Goal: Task Accomplishment & Management: Manage account settings

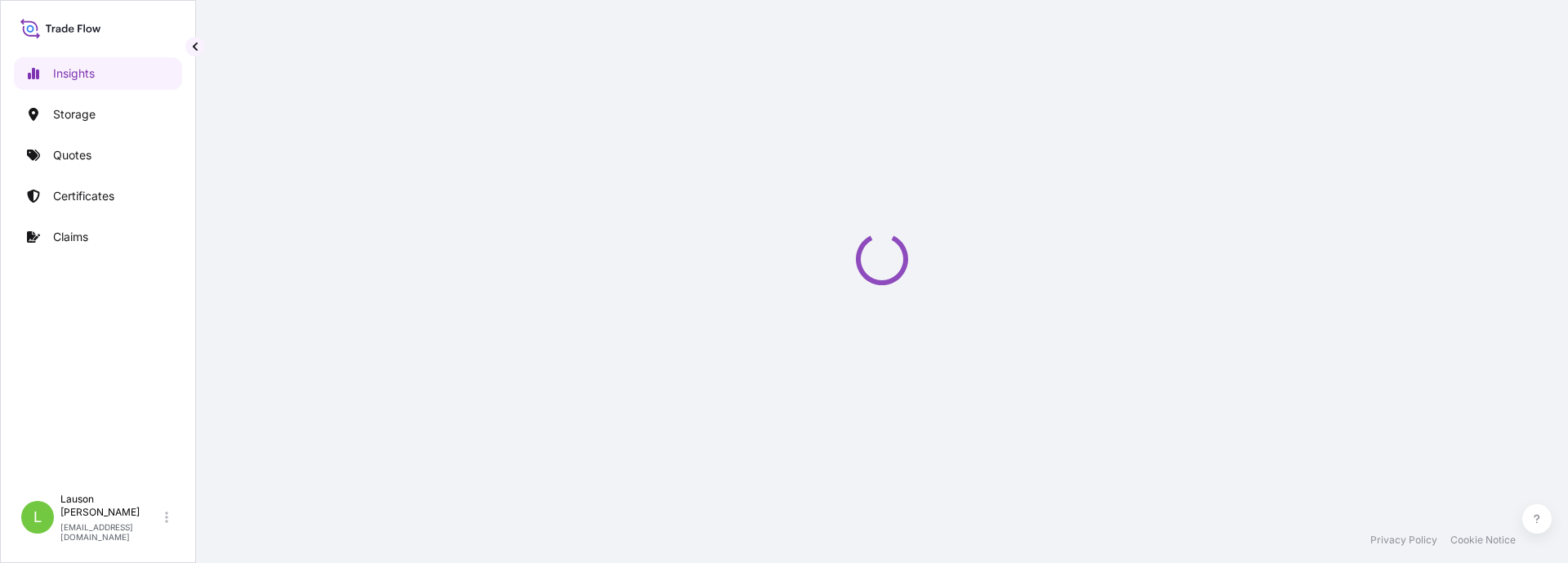
select select "2025"
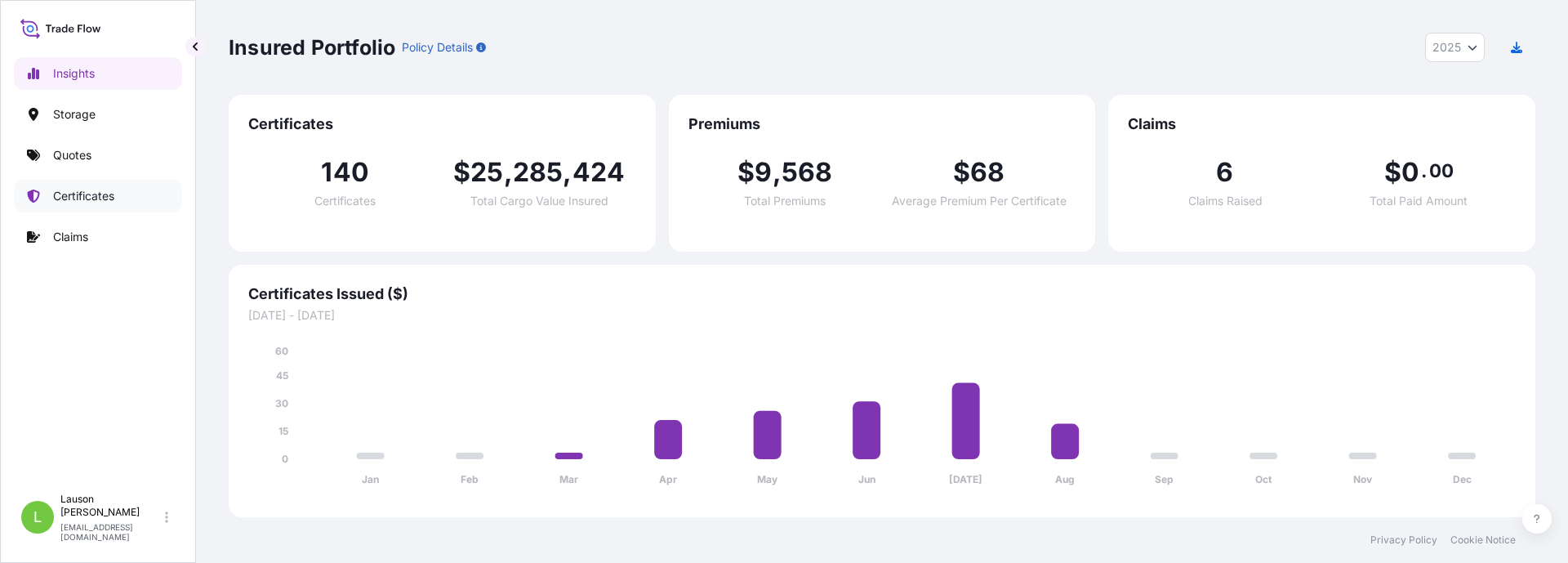
click at [105, 200] on p "Certificates" at bounding box center [83, 196] width 61 height 16
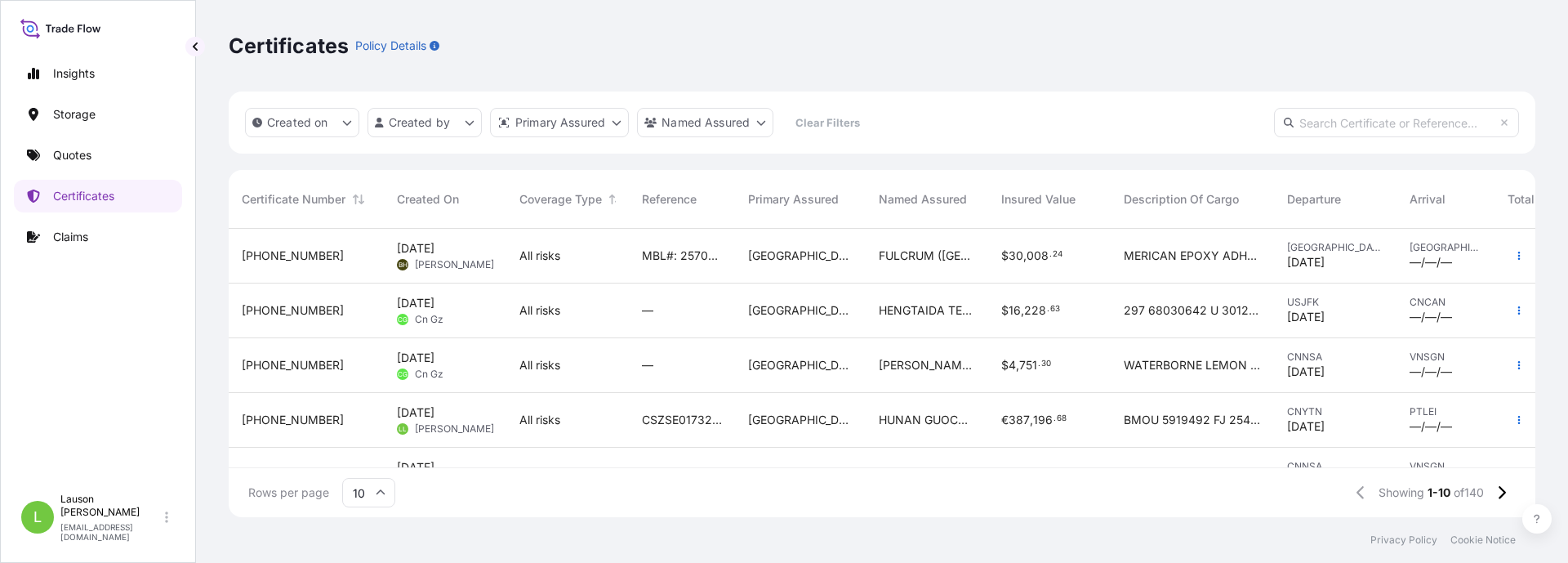
scroll to position [82, 0]
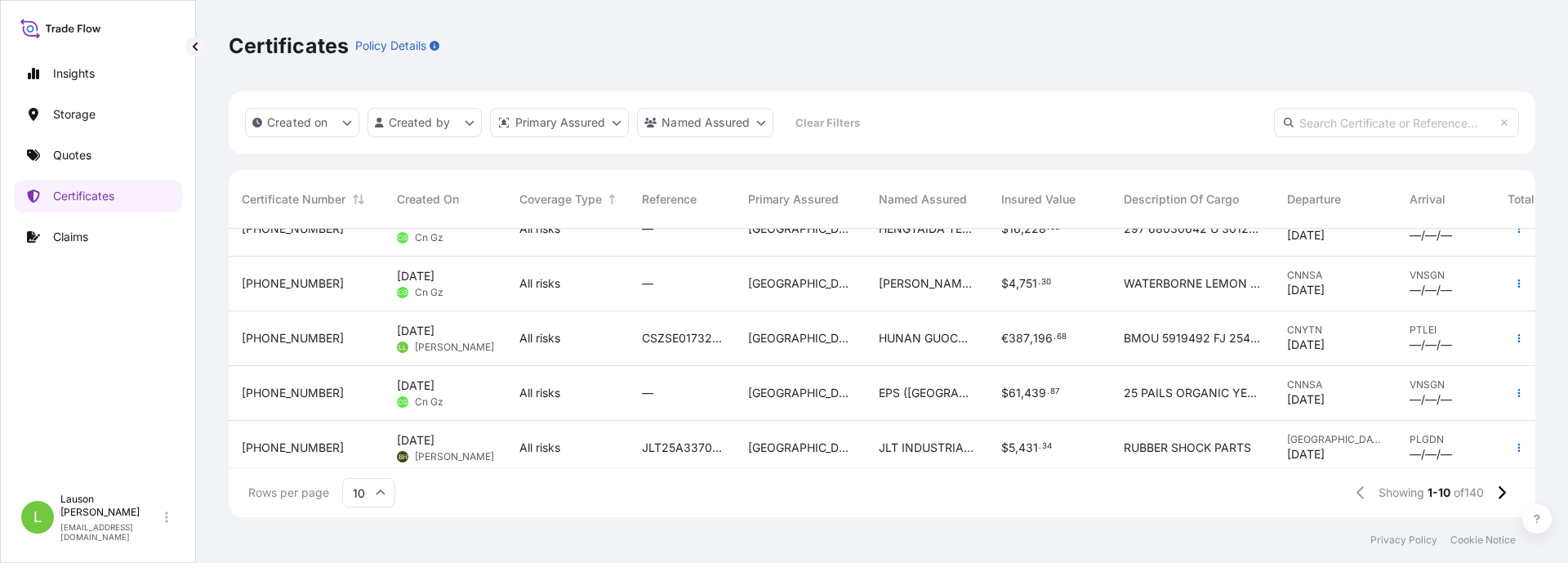
click at [688, 336] on span "CSZSE0173228" at bounding box center [681, 338] width 80 height 16
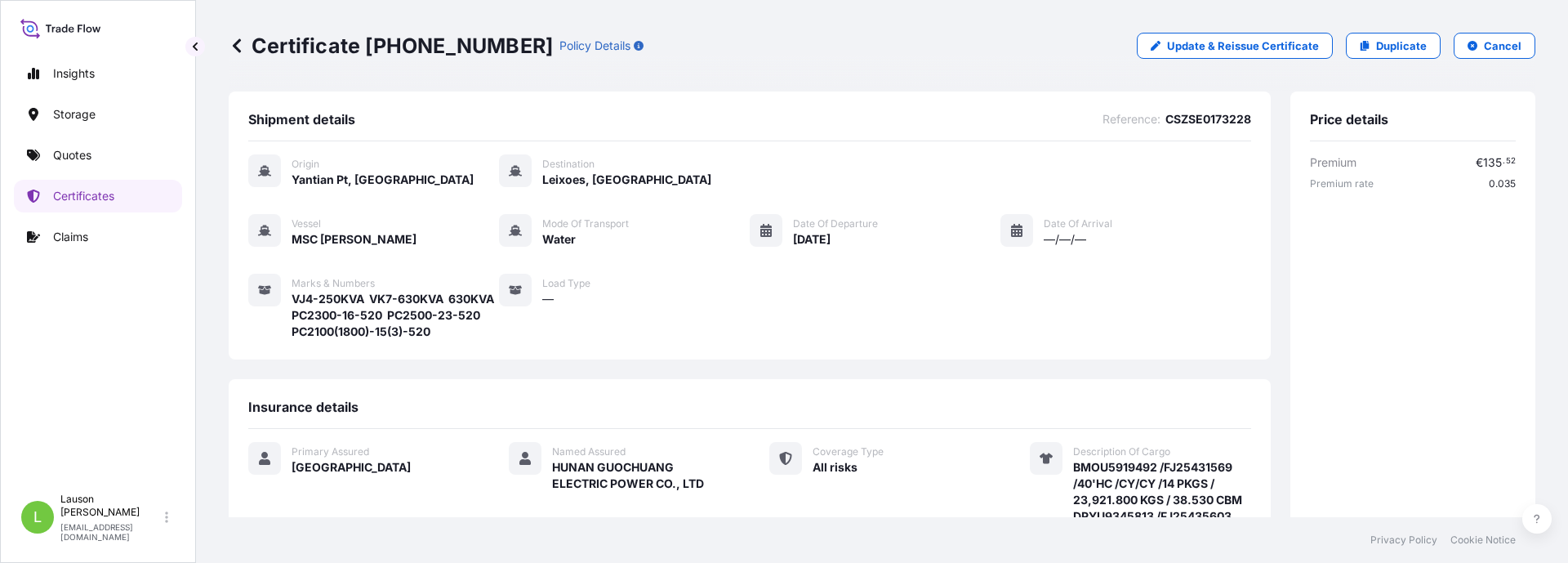
click at [1213, 117] on span "CSZSE0173228" at bounding box center [1208, 119] width 86 height 16
click at [77, 154] on p "Quotes" at bounding box center [72, 154] width 39 height 16
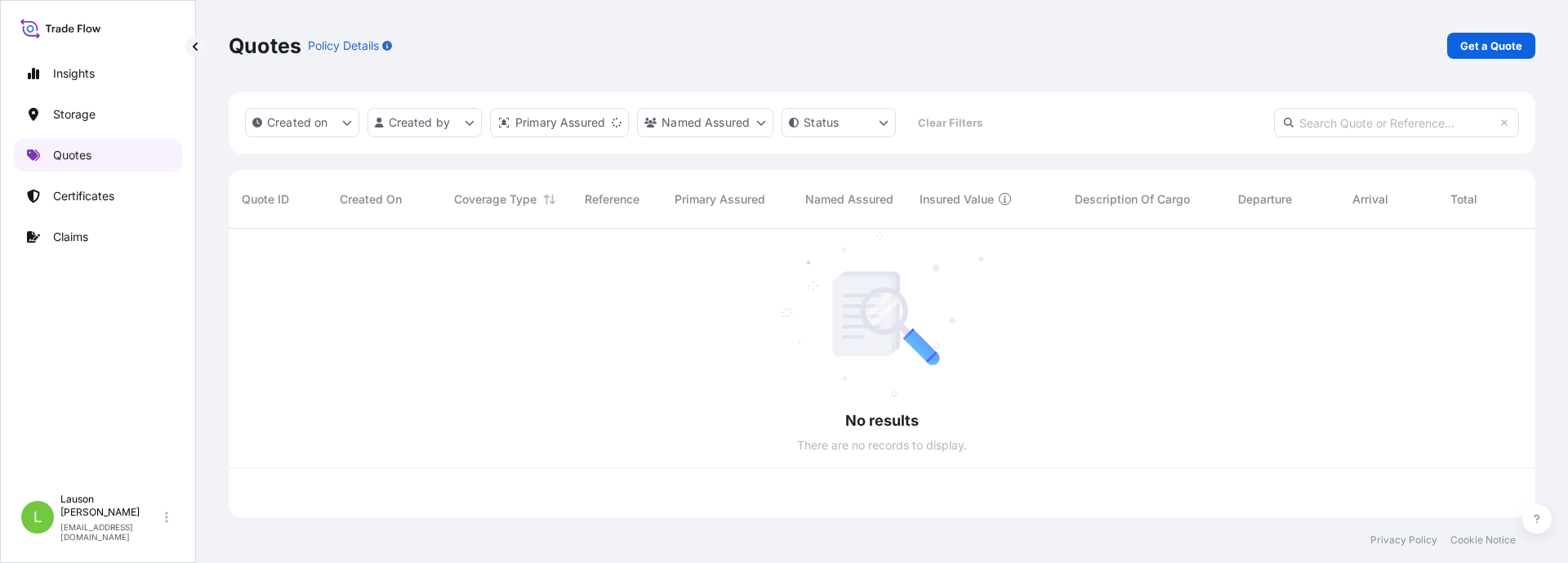
scroll to position [285, 1294]
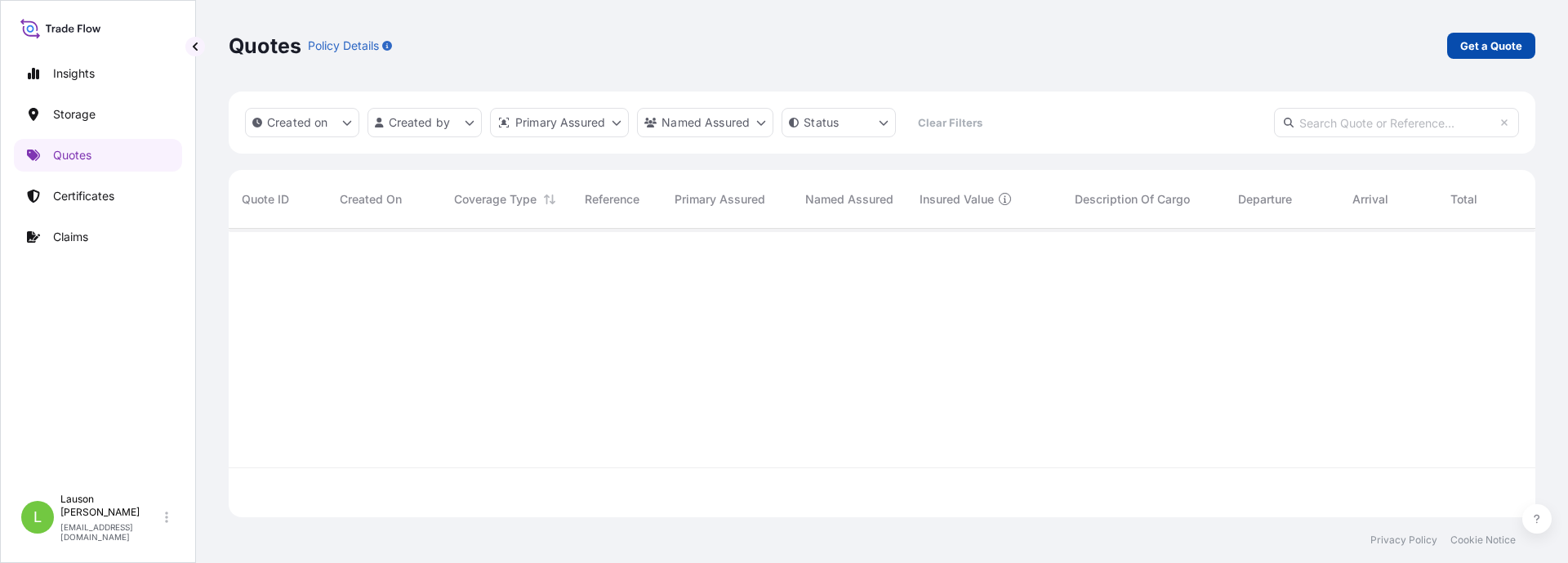
click at [1504, 46] on p "Get a Quote" at bounding box center [1492, 45] width 62 height 16
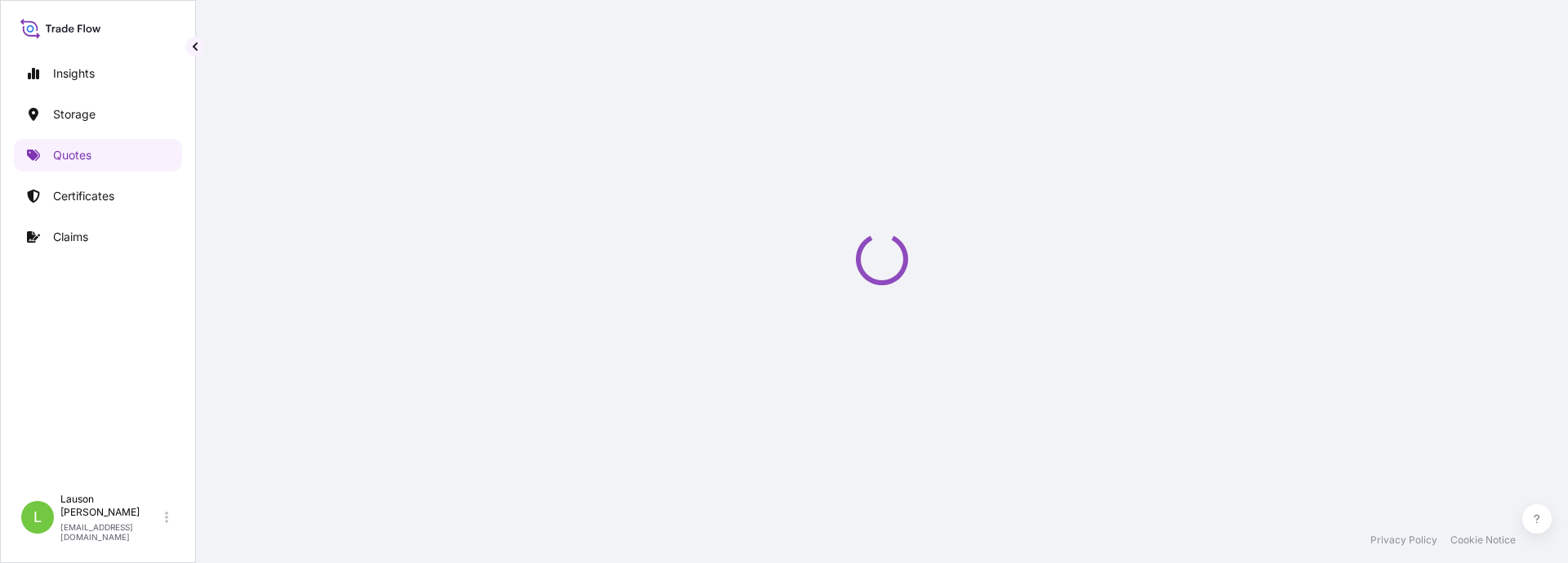
select select "Water"
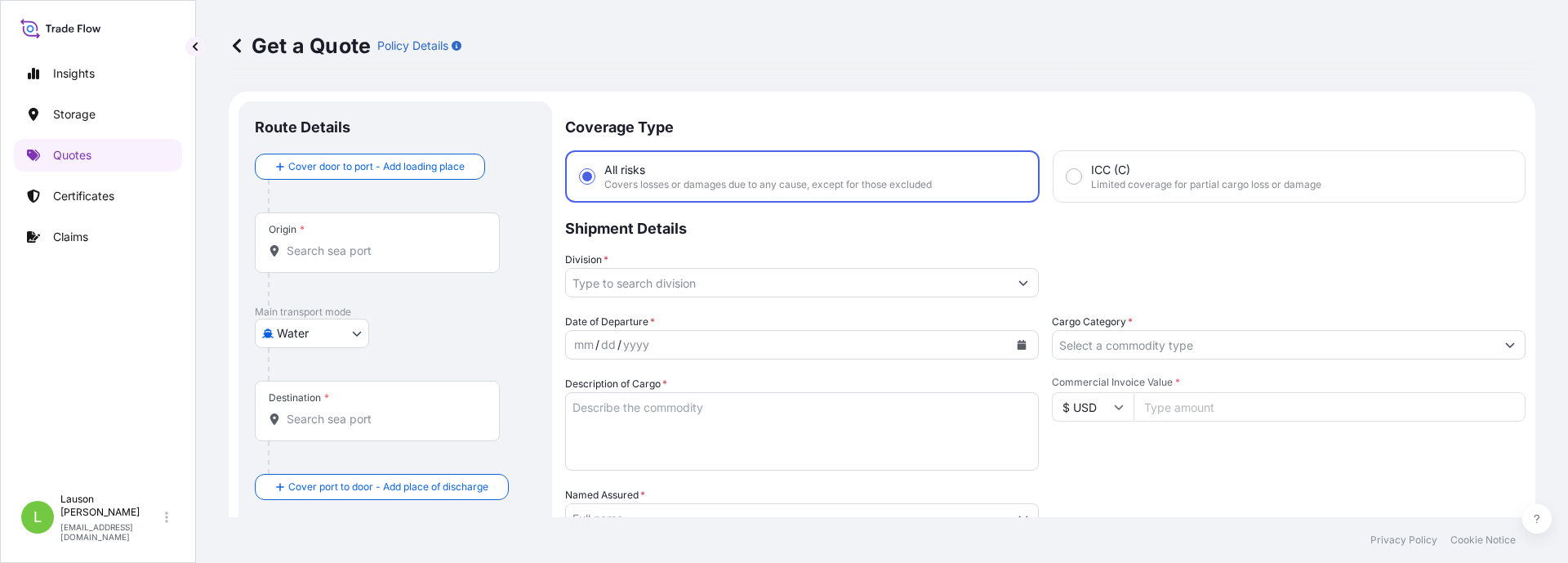
scroll to position [26, 0]
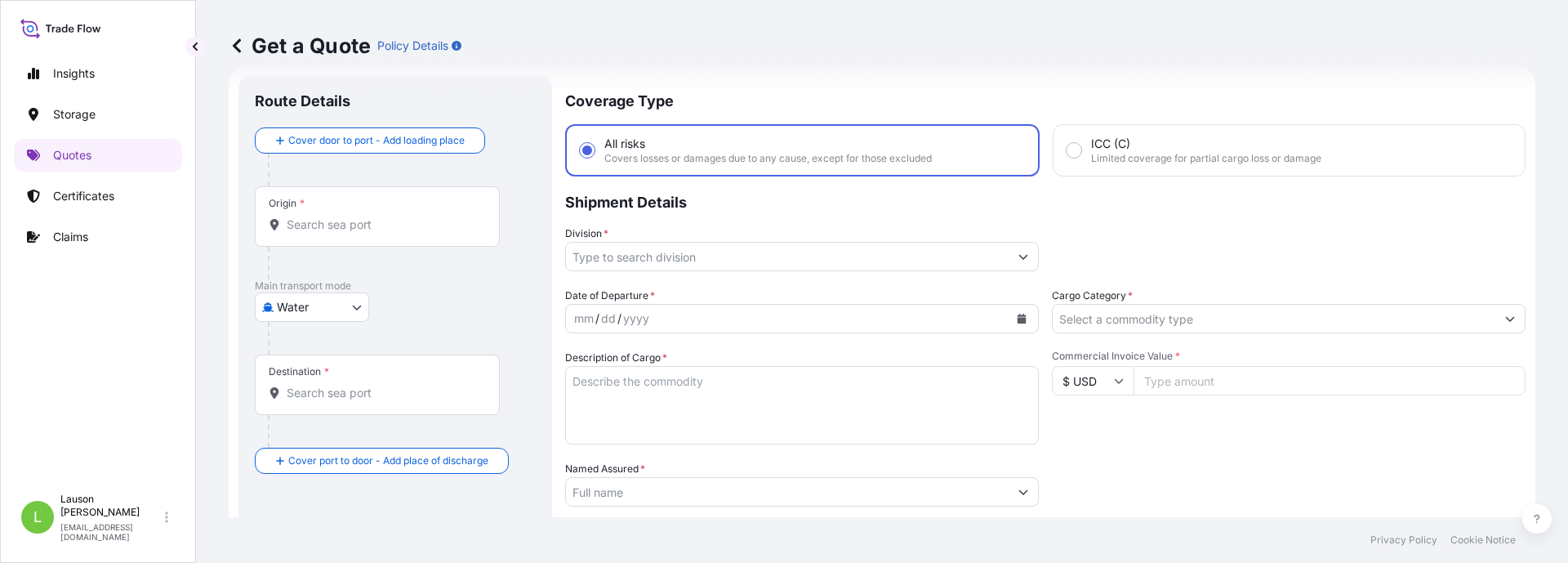
click at [323, 225] on input "Origin *" at bounding box center [383, 224] width 193 height 16
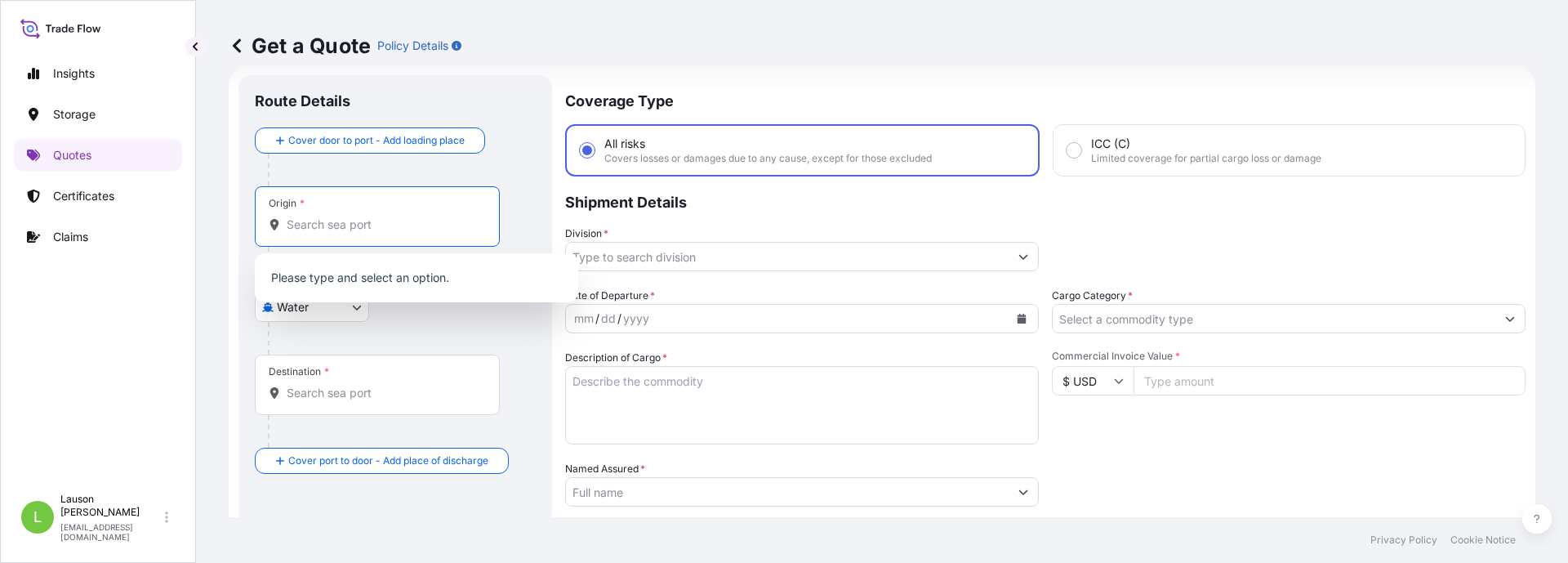
paste input "YANTIAN"
click at [352, 277] on span "CNYTN - Yantian Pt, China" at bounding box center [424, 279] width 227 height 16
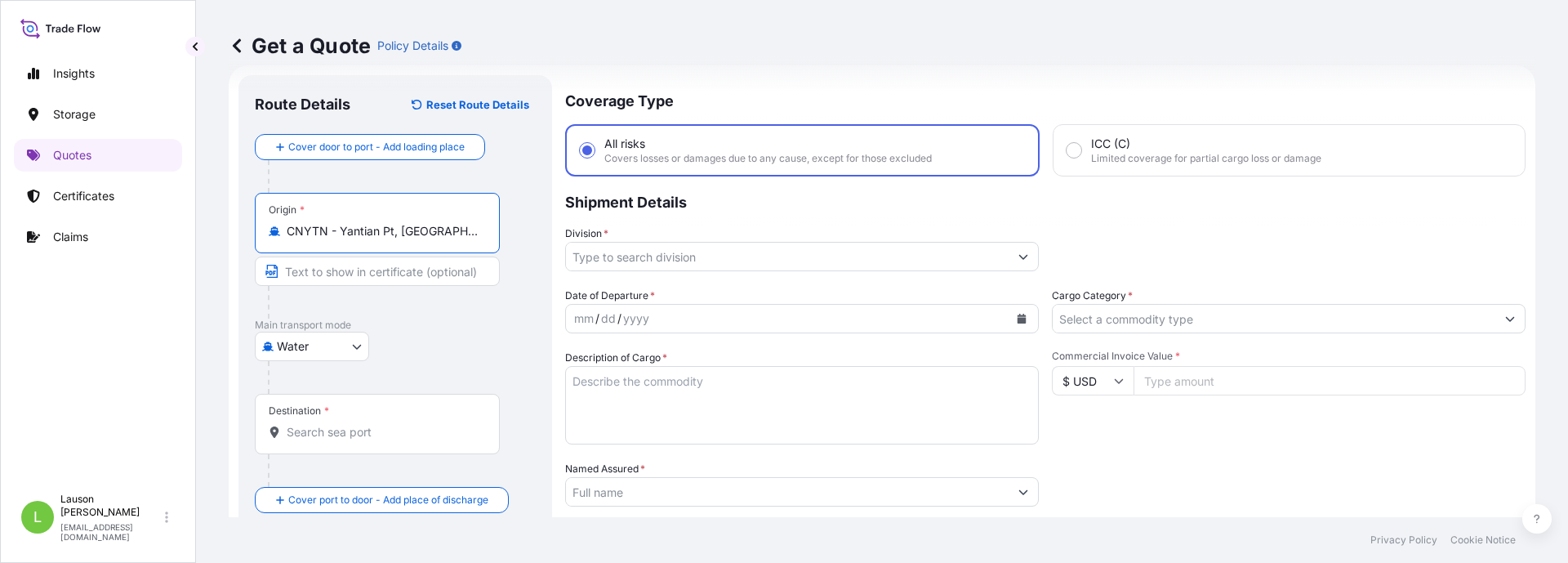
type input "CNYTN - Yantian Pt, China"
click at [344, 441] on div "Destination *" at bounding box center [377, 424] width 245 height 60
click at [344, 441] on input "Destination *" at bounding box center [383, 431] width 193 height 16
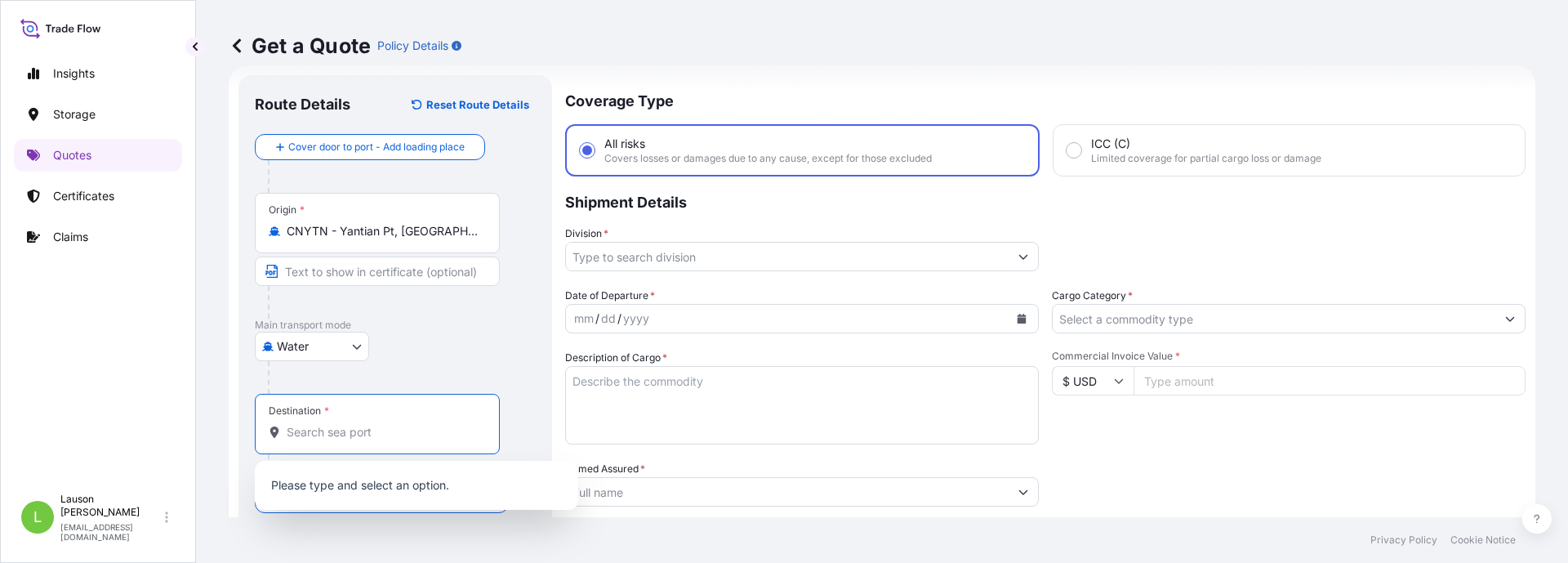
paste input "LEIXOES"
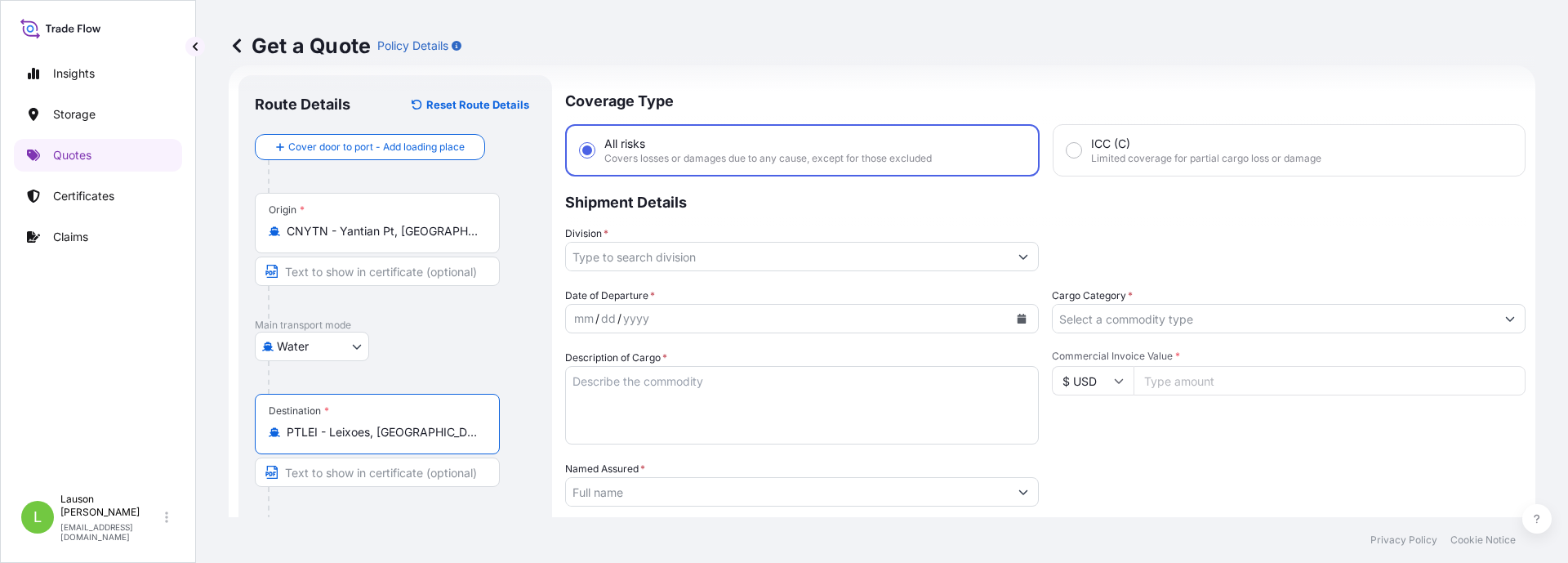
type input "PTLEI - Leixoes, Portugal"
click at [538, 425] on div "Route Details Reset Route Details Cover door to port - Add loading place Place …" at bounding box center [394, 444] width 313 height 739
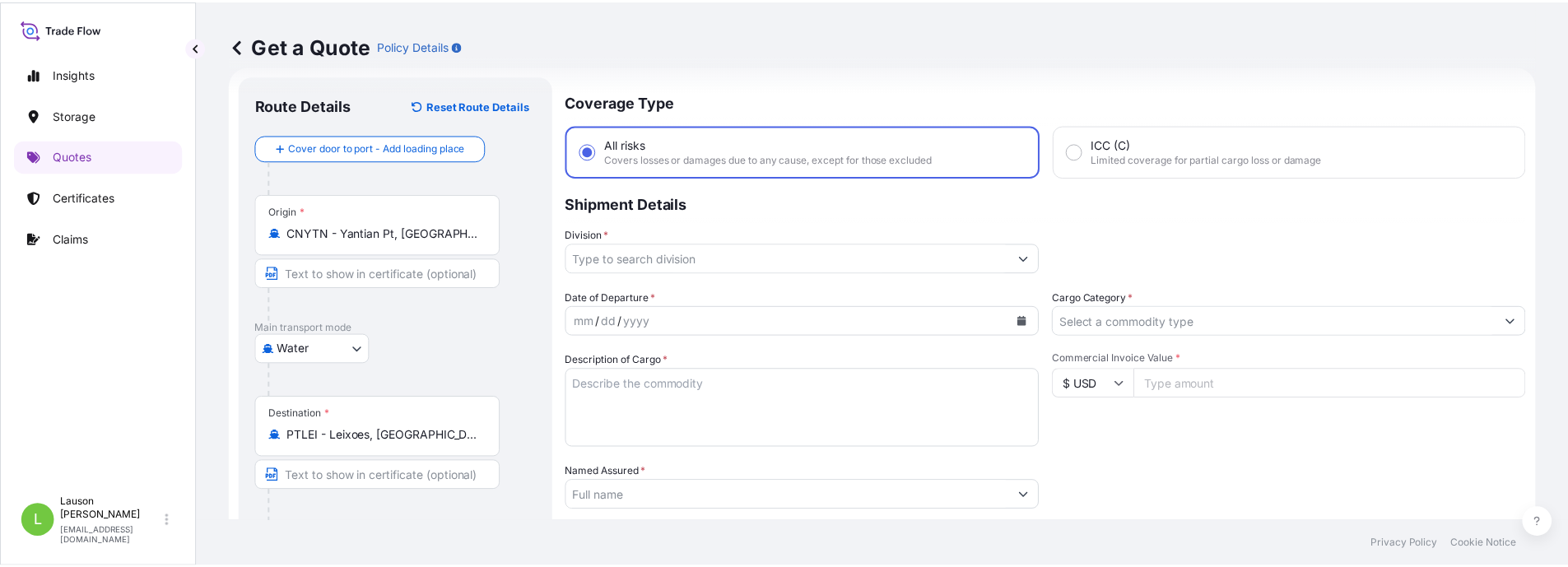
scroll to position [0, 0]
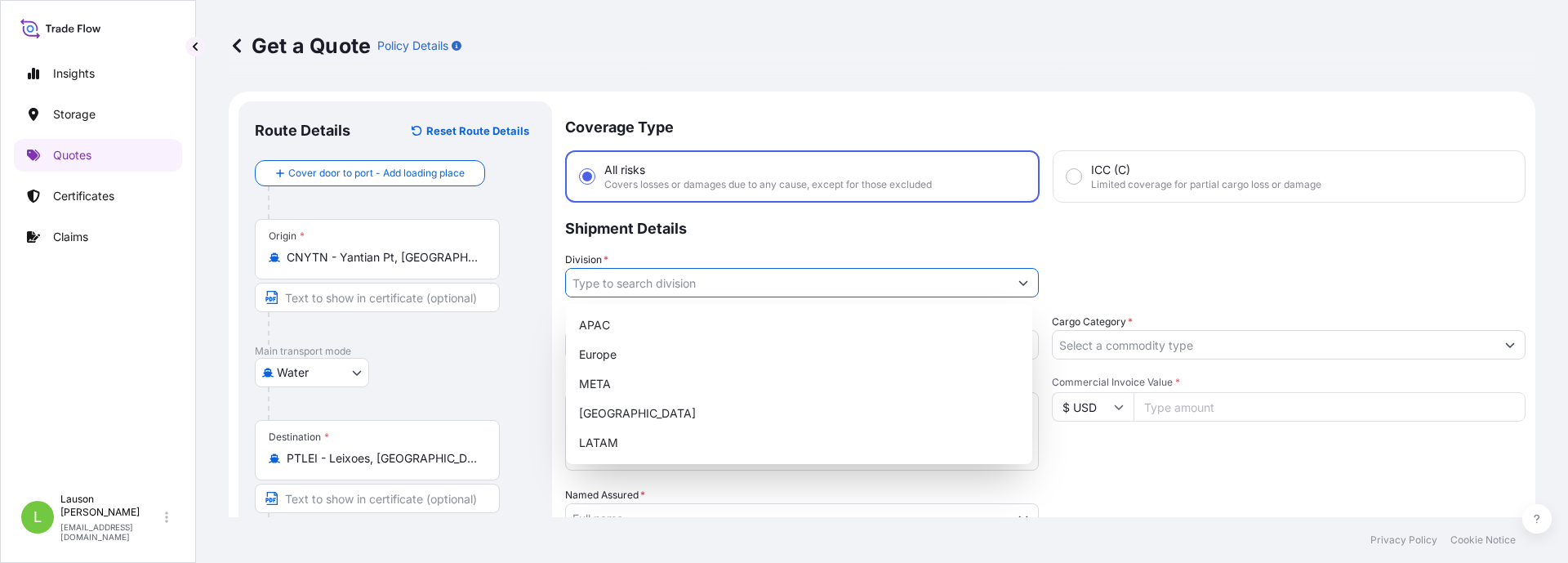
click at [682, 281] on input "Division *" at bounding box center [787, 282] width 442 height 29
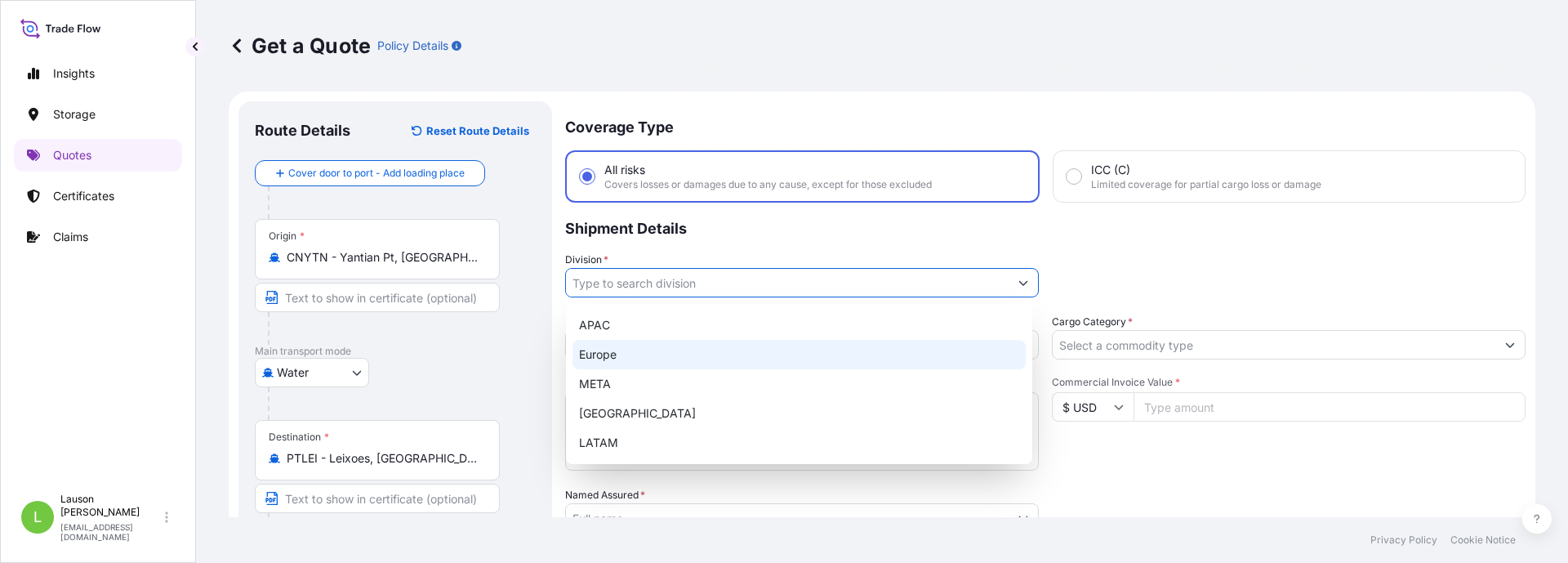
click at [602, 359] on div "Europe" at bounding box center [799, 354] width 454 height 29
type input "Europe"
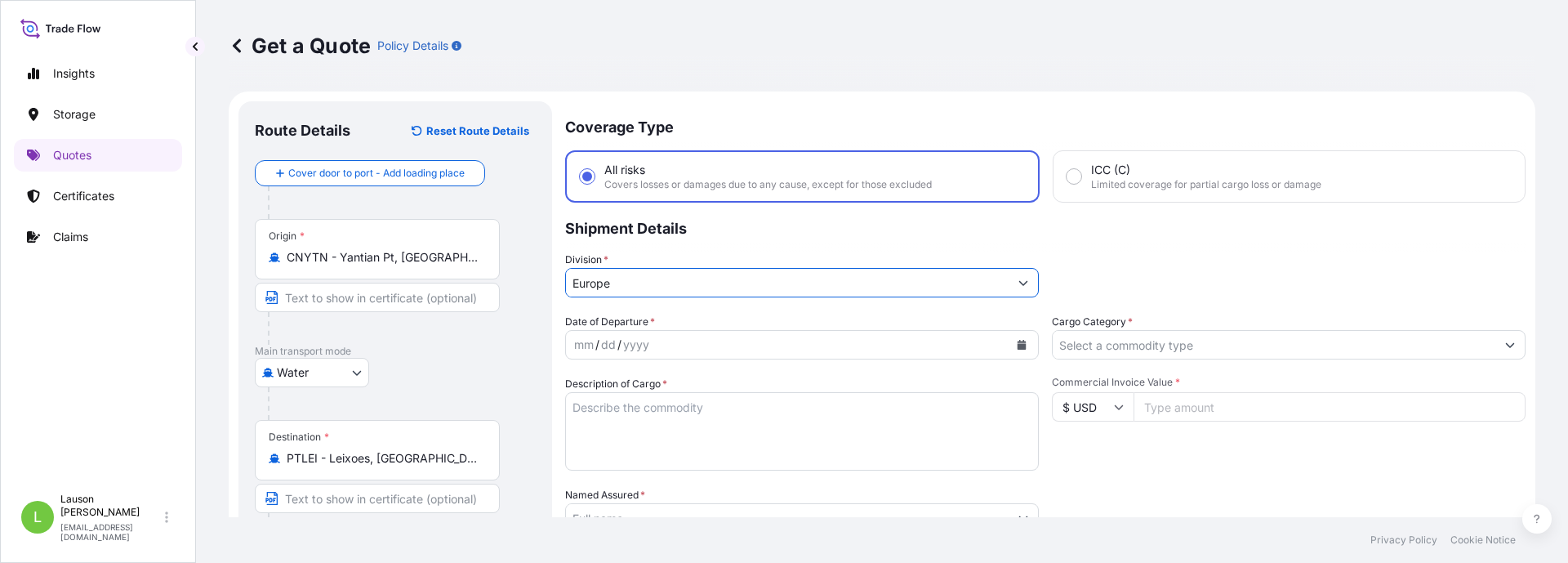
click at [732, 337] on div "mm / dd / yyyy" at bounding box center [787, 345] width 442 height 29
click at [1017, 342] on icon "Calendar" at bounding box center [1022, 345] width 9 height 9
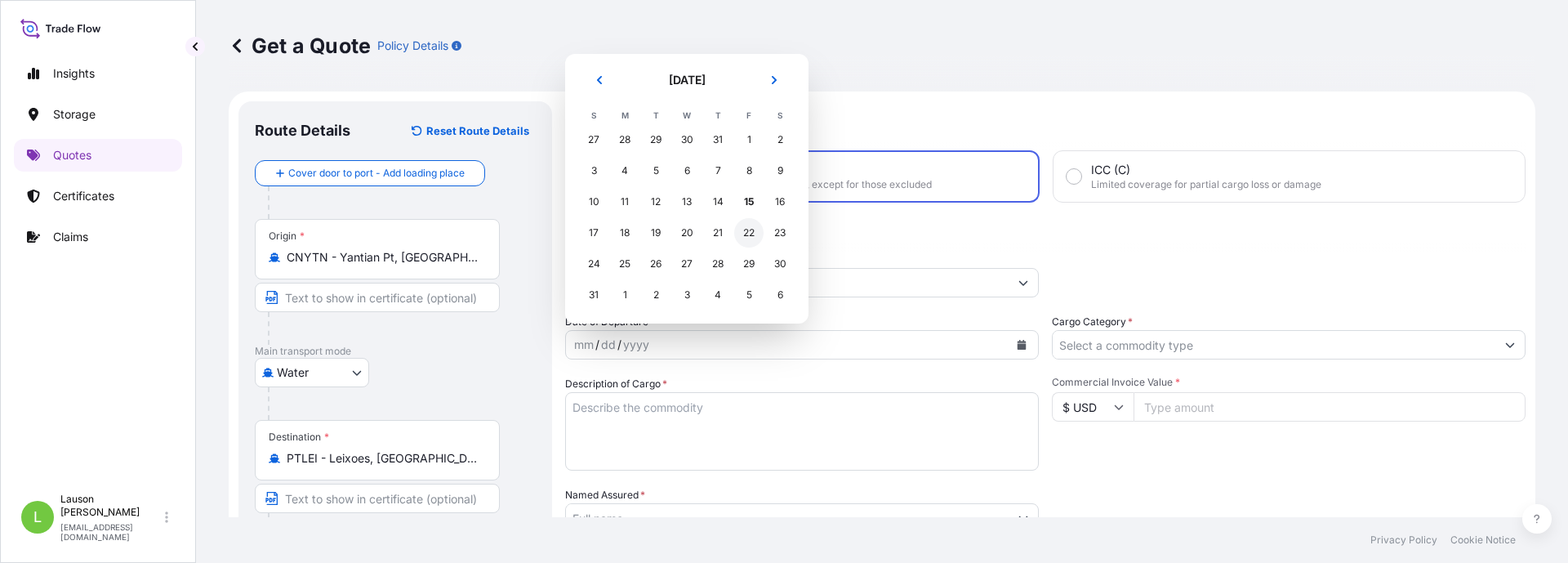
click at [749, 236] on div "22" at bounding box center [748, 233] width 29 height 29
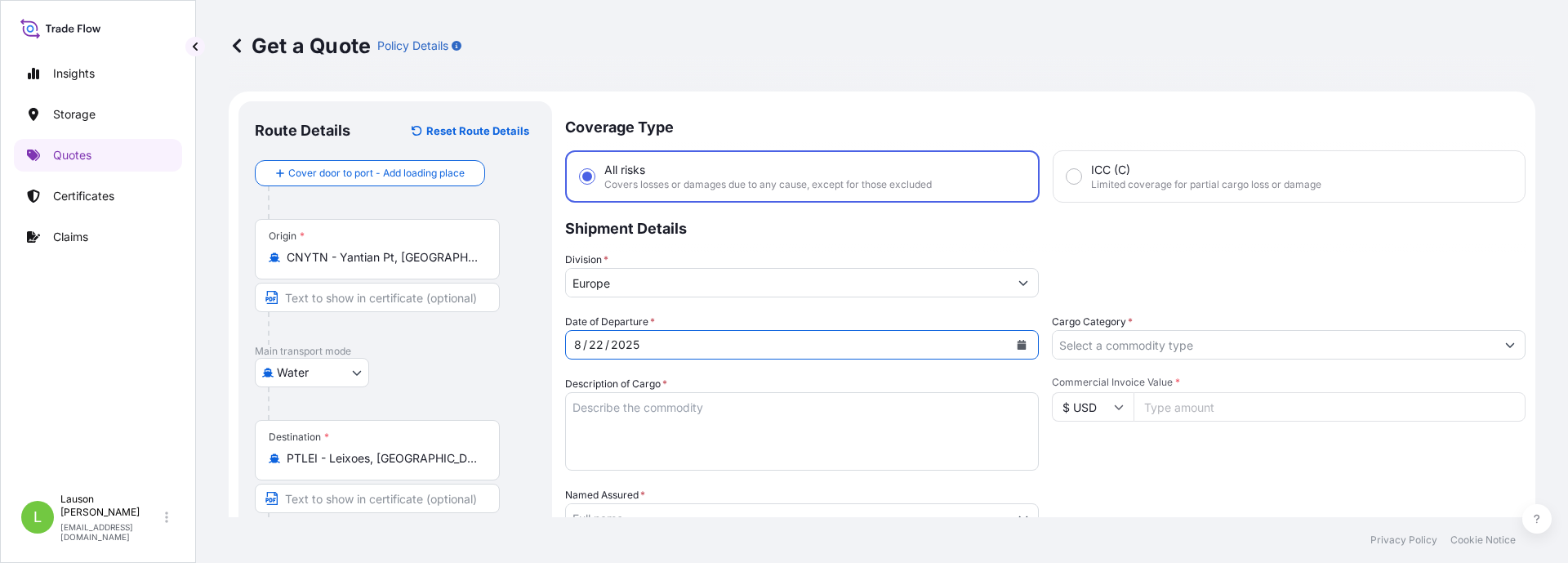
click at [1166, 341] on input "Cargo Category *" at bounding box center [1274, 345] width 442 height 29
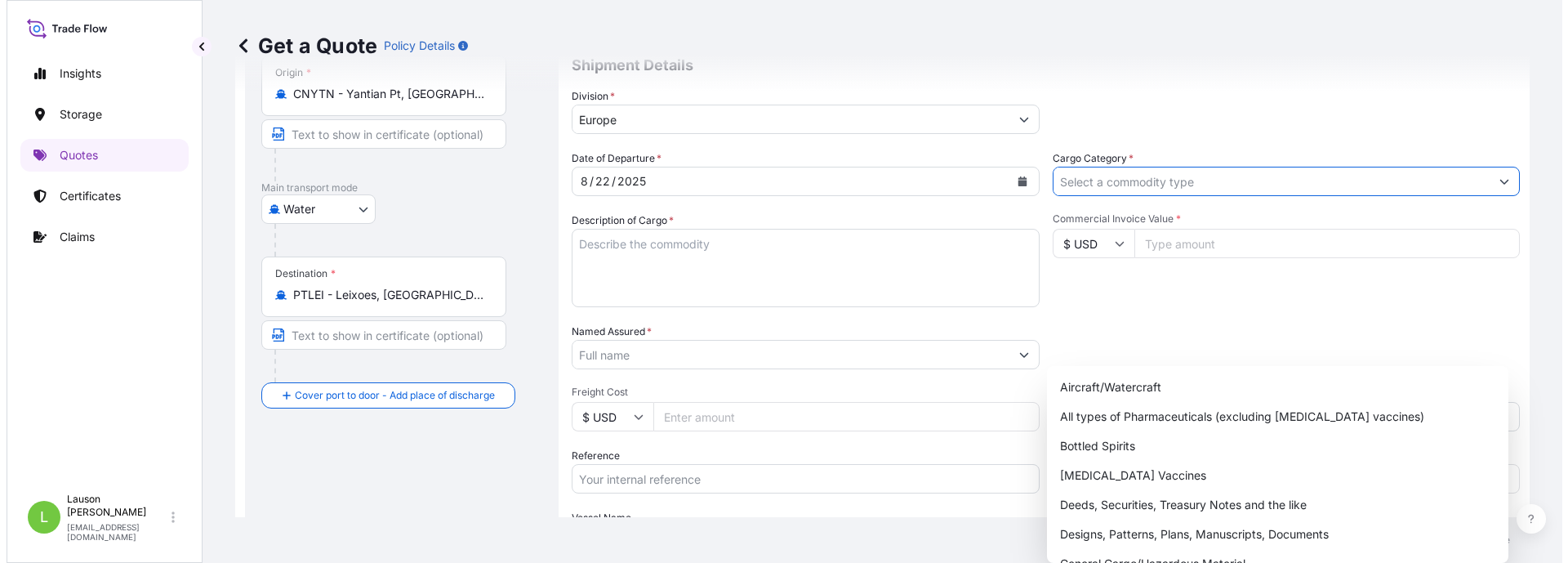
scroll to position [245, 0]
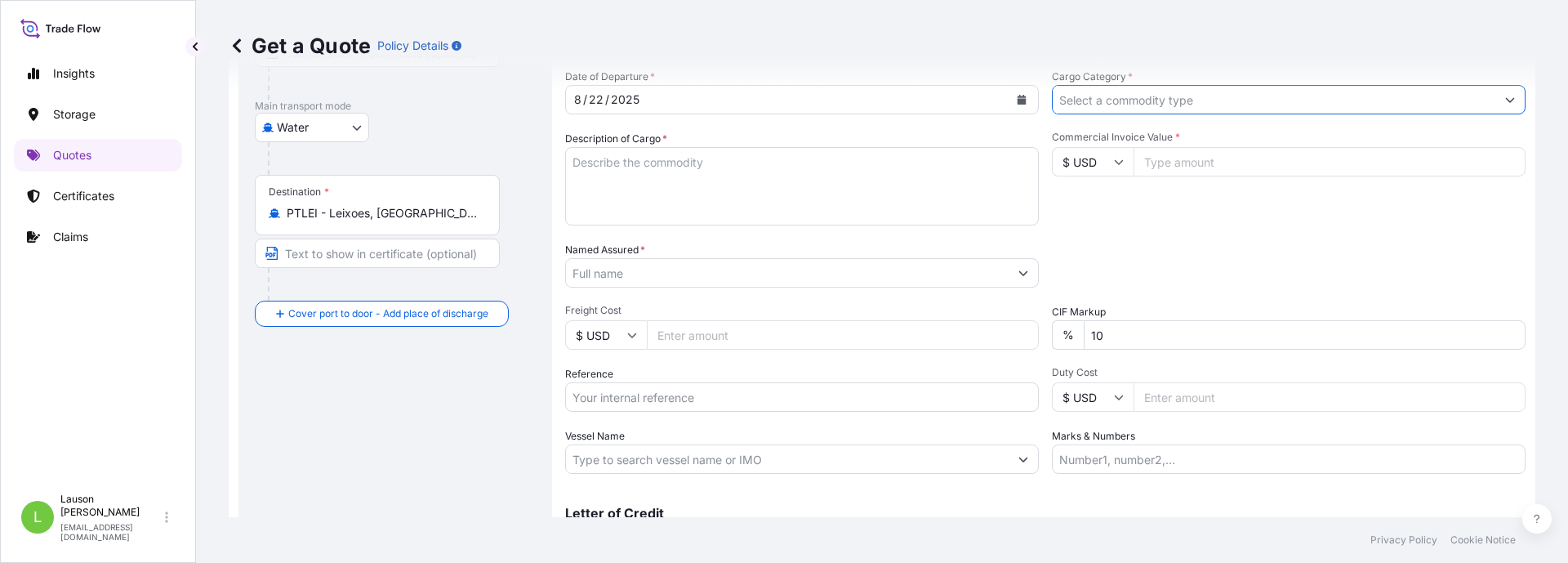
click at [1279, 102] on input "Cargo Category *" at bounding box center [1274, 99] width 442 height 29
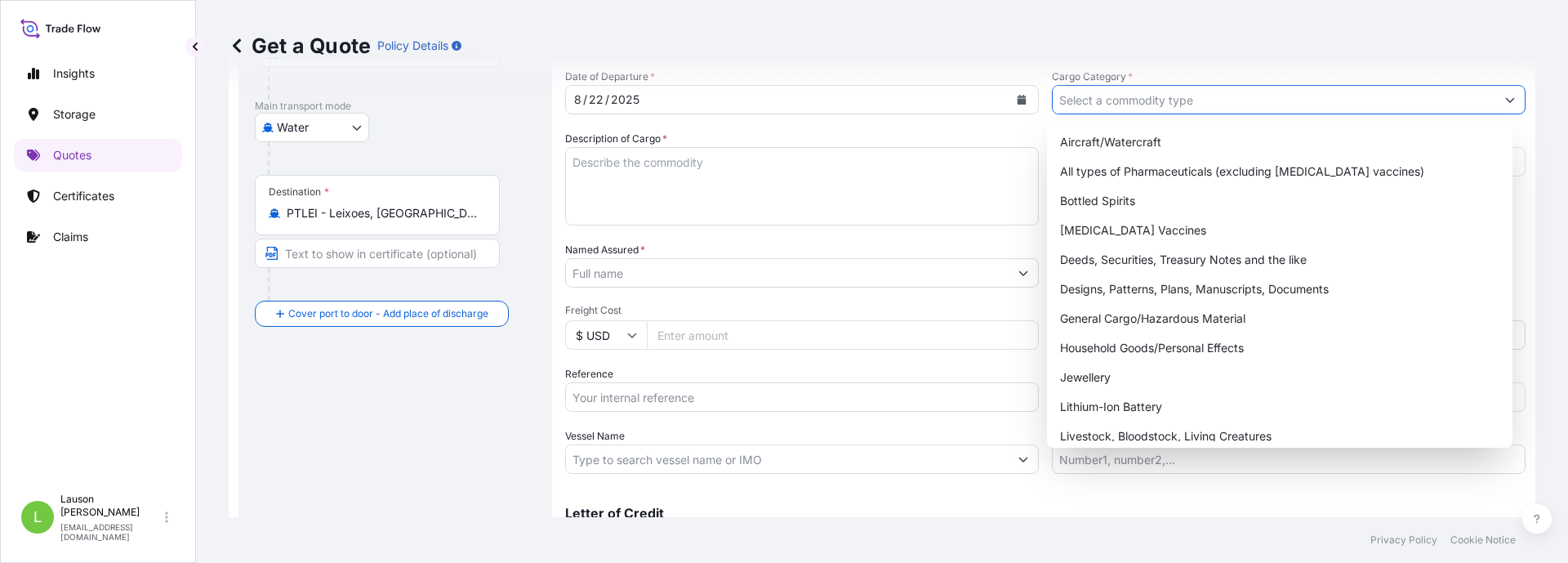
click at [1505, 103] on icon "Show suggestions" at bounding box center [1510, 100] width 9 height 9
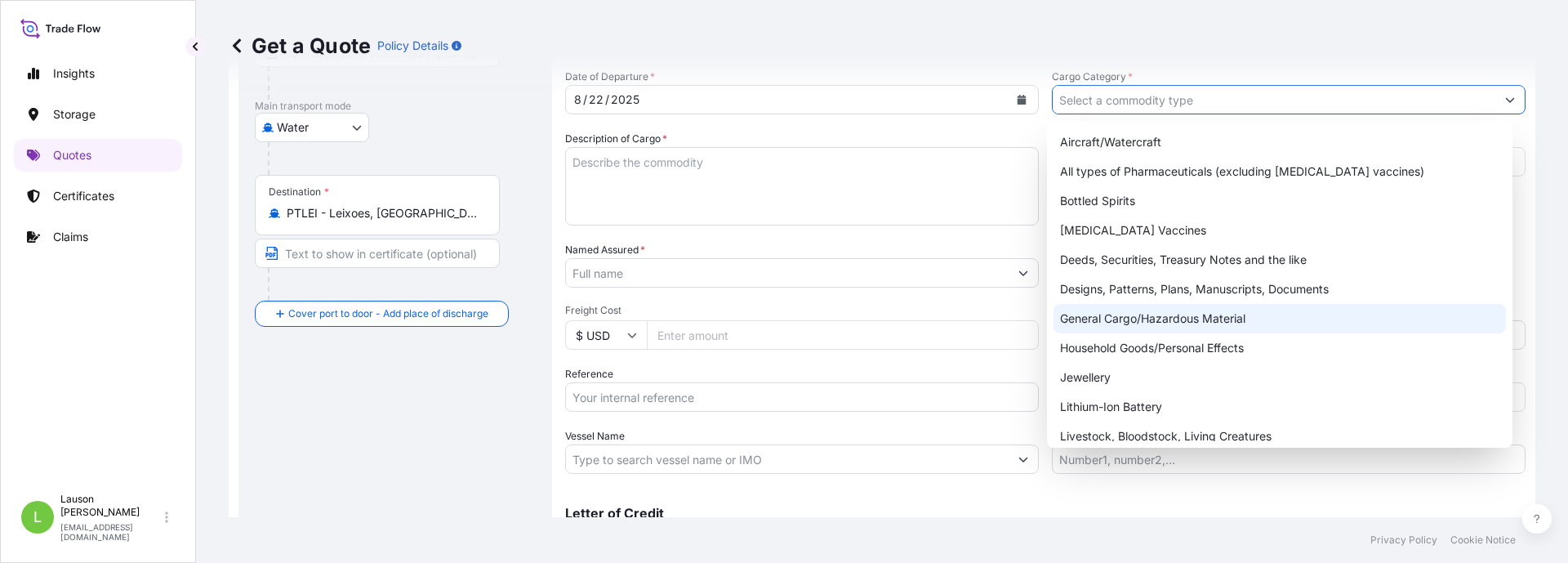
click at [1176, 320] on div "General Cargo/Hazardous Material" at bounding box center [1280, 318] width 454 height 29
type input "General Cargo/Hazardous Material"
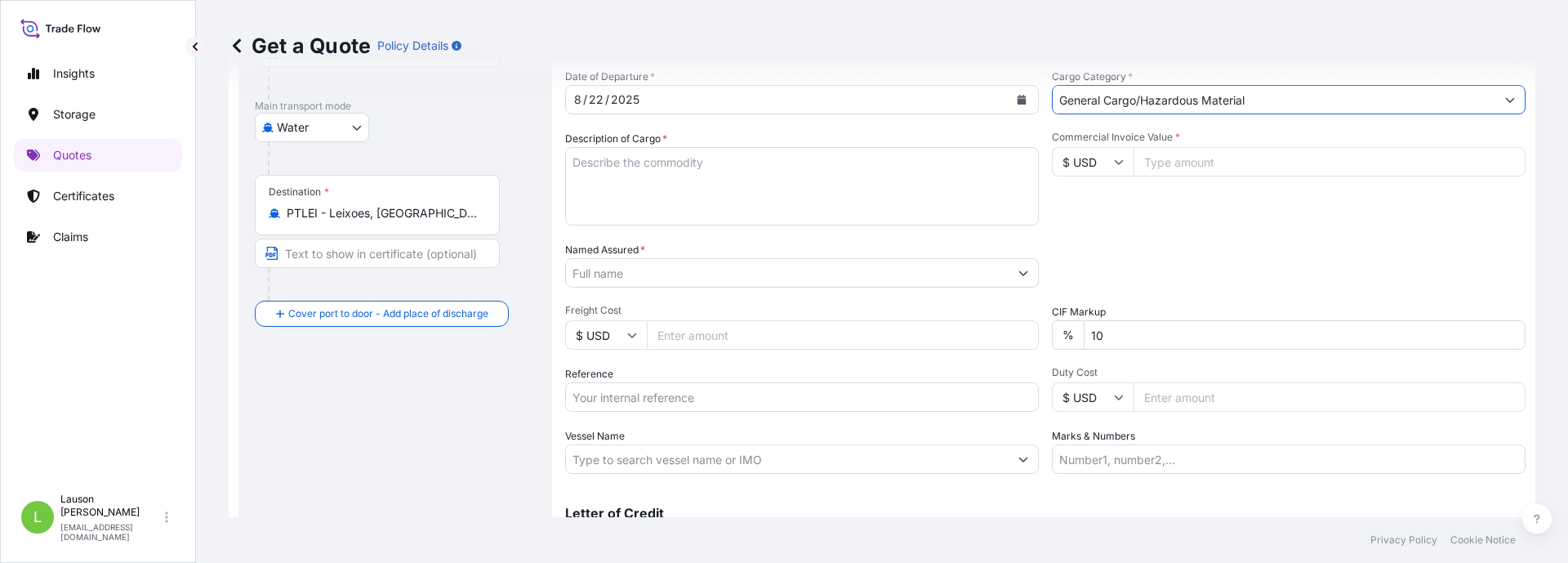
click at [769, 275] on input "Named Assured *" at bounding box center [787, 272] width 442 height 29
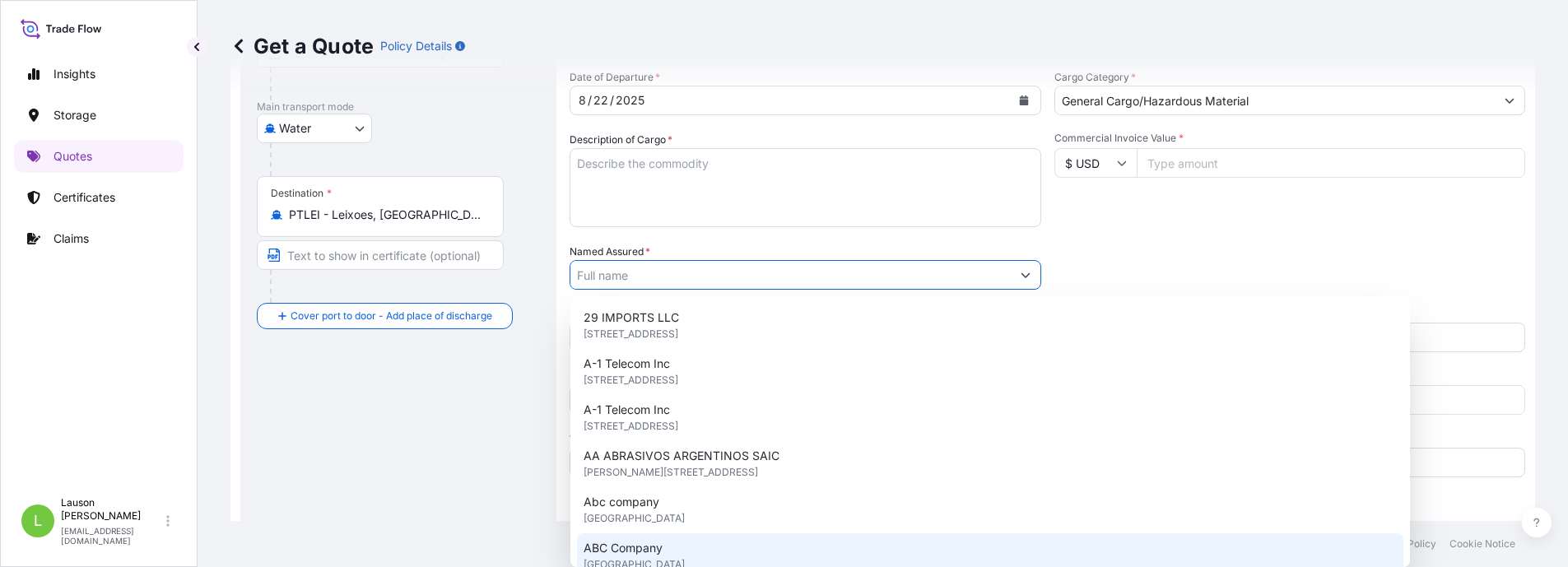
click at [650, 281] on input "Named Assured *" at bounding box center [790, 274] width 440 height 29
paste input "HUNAN GUOCHUANG ELECTRIC POWER CO., LTD"
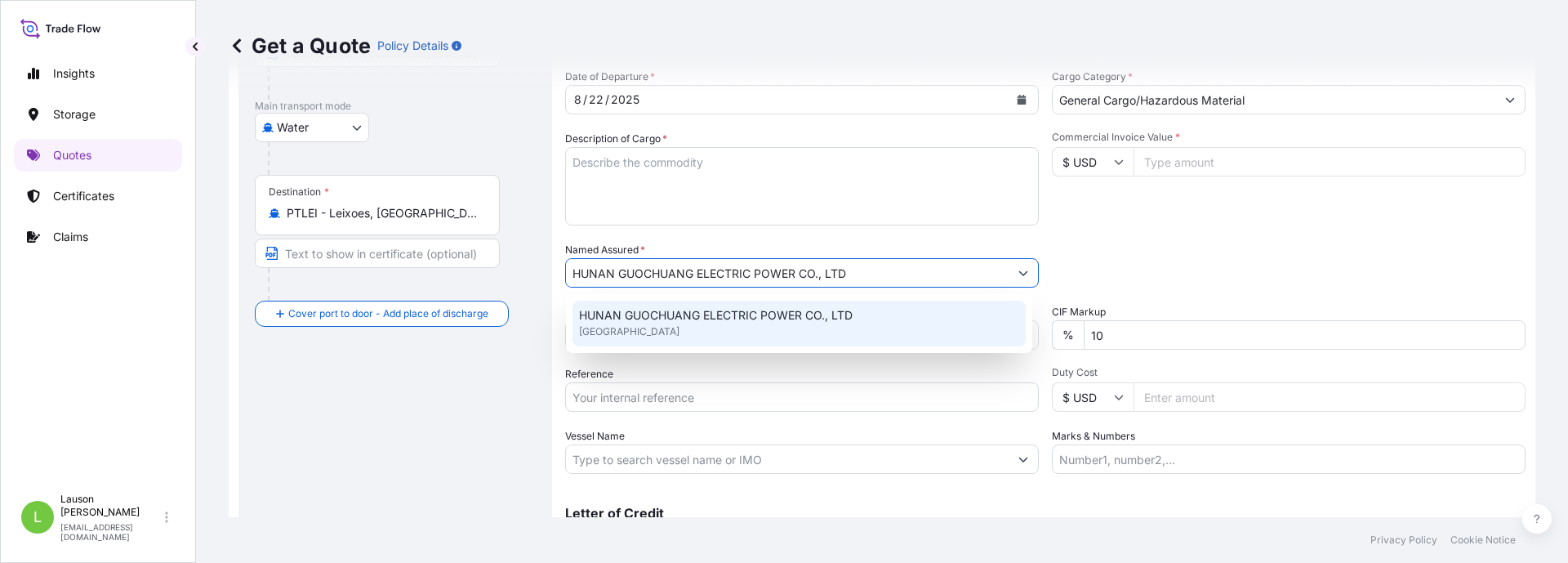
click at [655, 311] on span "HUNAN GUOCHUANG ELECTRIC POWER CO., LTD" at bounding box center [715, 314] width 274 height 16
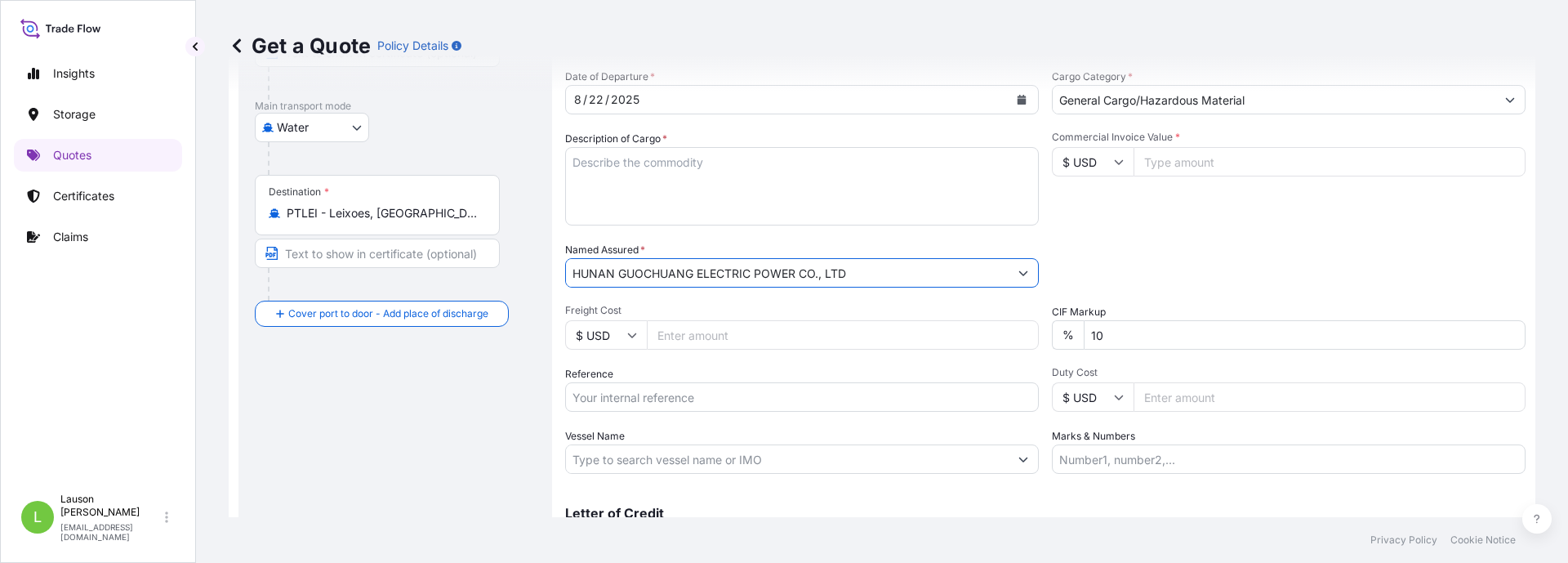
type input "HUNAN GUOCHUANG ELECTRIC POWER CO., LTD"
click at [1118, 160] on input "$ USD" at bounding box center [1093, 161] width 82 height 29
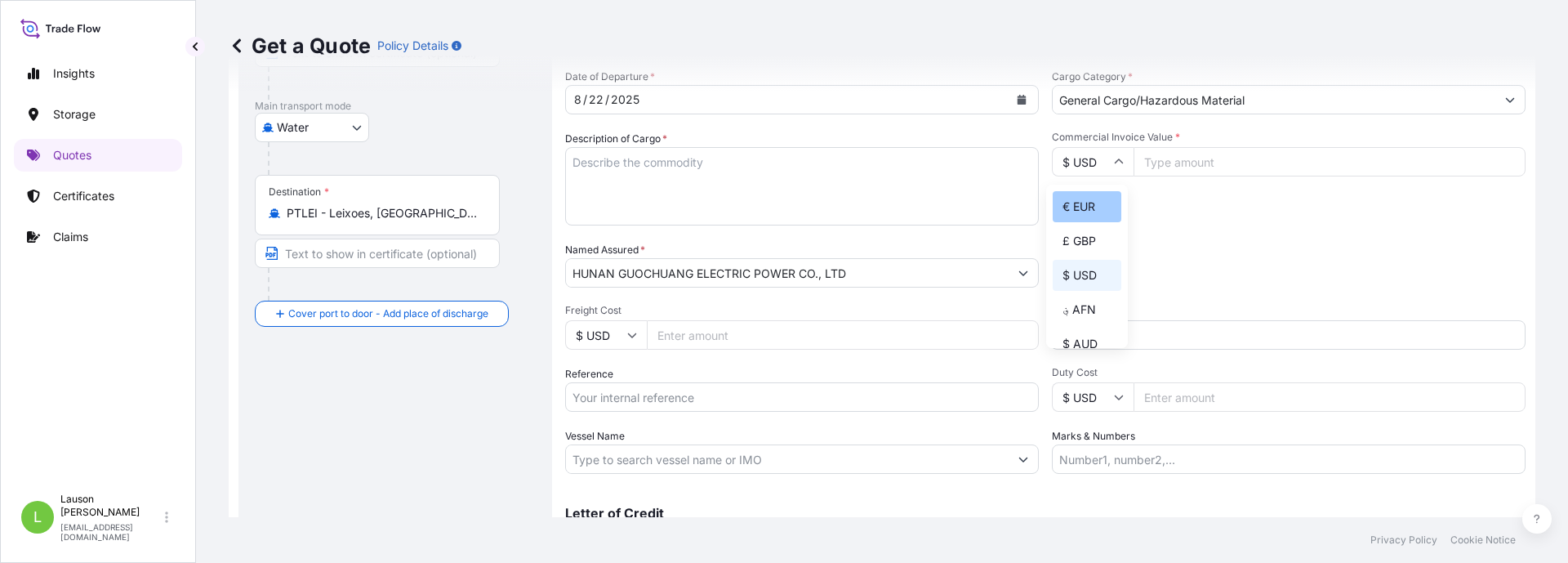
click at [1075, 207] on div "€ EUR" at bounding box center [1087, 206] width 69 height 31
type input "€ EUR"
click at [1170, 159] on input "Commercial Invoice Value *" at bounding box center [1329, 161] width 392 height 29
type input "134100.43"
click at [718, 392] on input "Reference" at bounding box center [801, 396] width 473 height 29
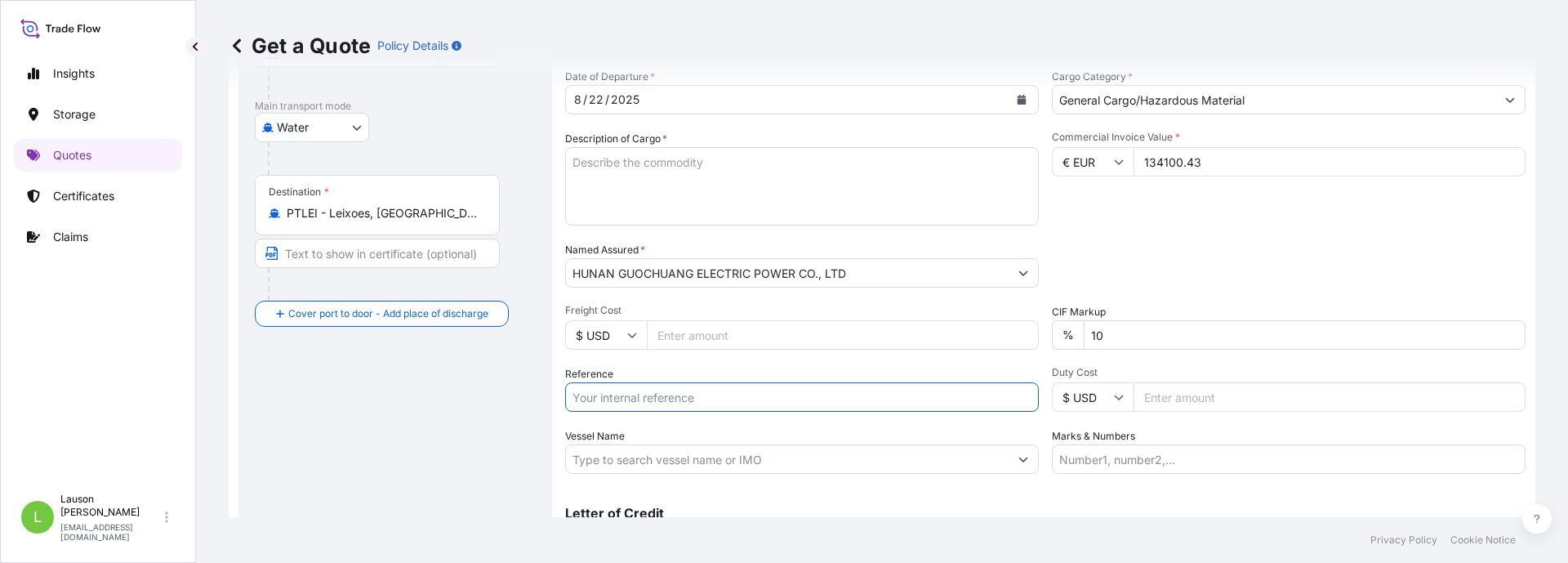
paste input "CSZSE0173674"
type input "CSZSE0173674"
click at [378, 398] on div "Route Details Reset Route Details Cover door to port - Add loading place Place …" at bounding box center [395, 226] width 281 height 707
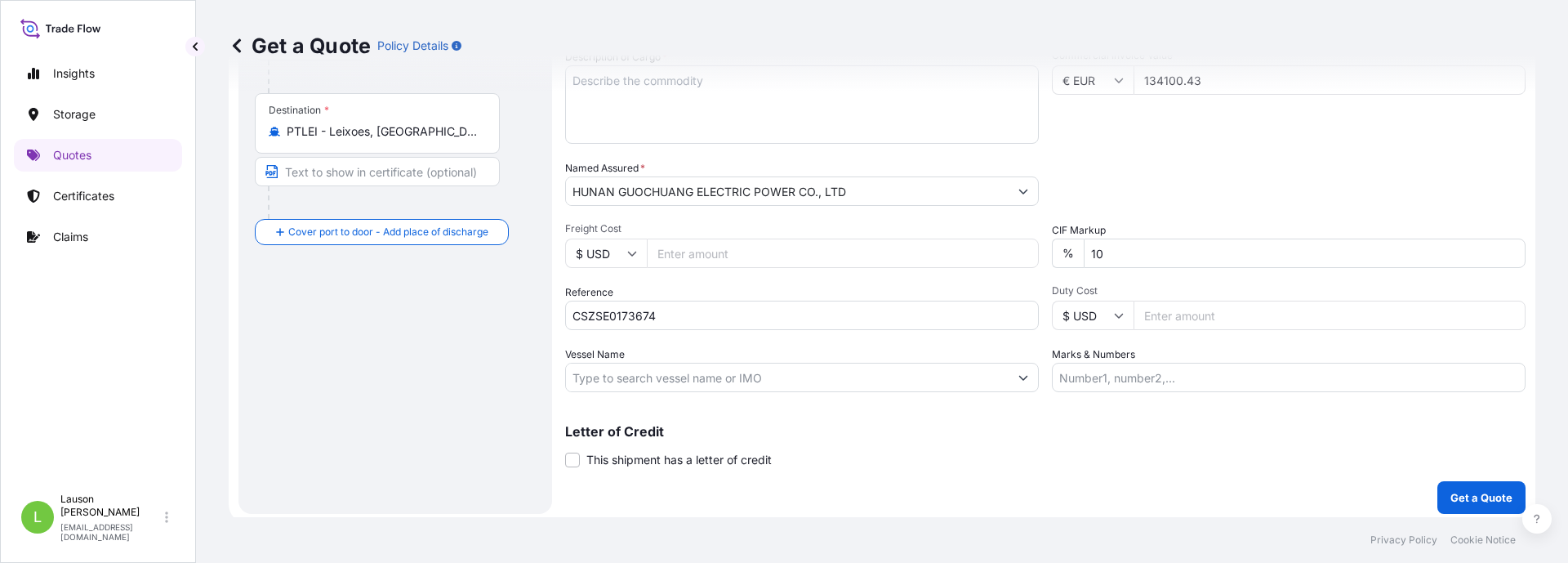
click at [670, 376] on input "Vessel Name" at bounding box center [787, 377] width 442 height 29
paste input "MSC ANNABELLA"
click at [683, 374] on input "MSC ANNABELLA" at bounding box center [787, 377] width 442 height 29
paste input "V.FW531W"
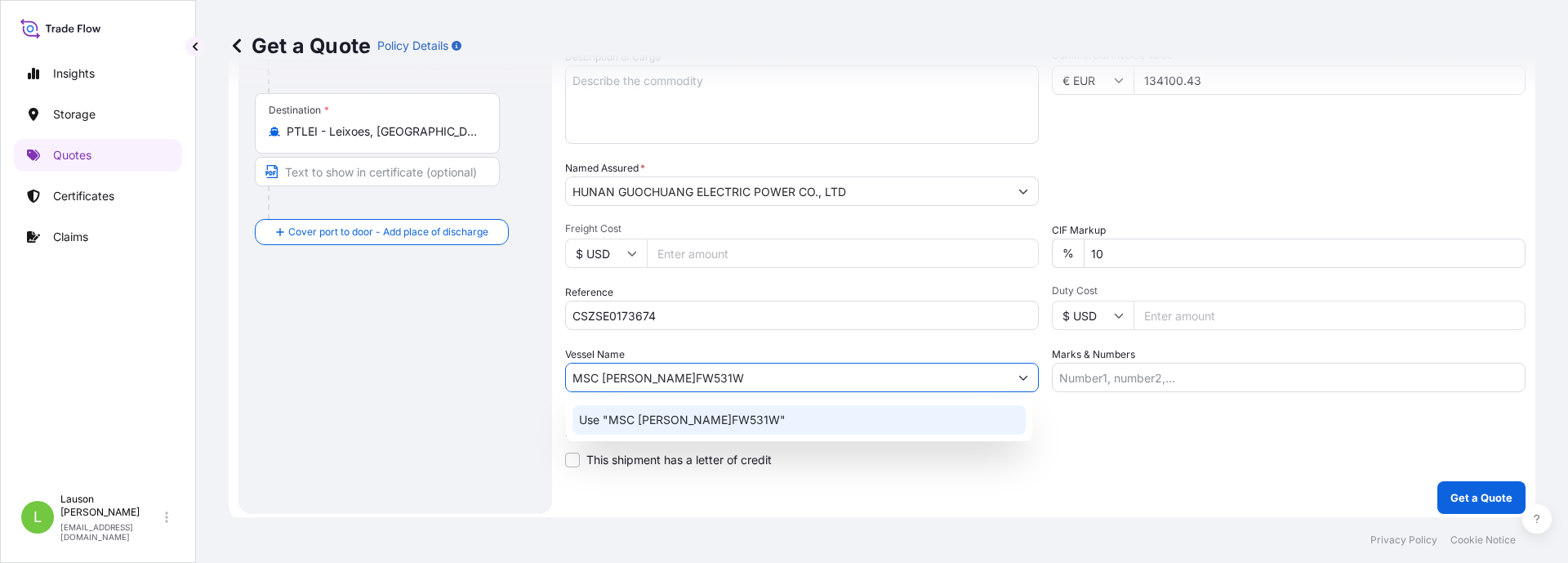
click at [720, 422] on p "Use "MSC ANNABELLA V.FW531W"" at bounding box center [682, 419] width 207 height 16
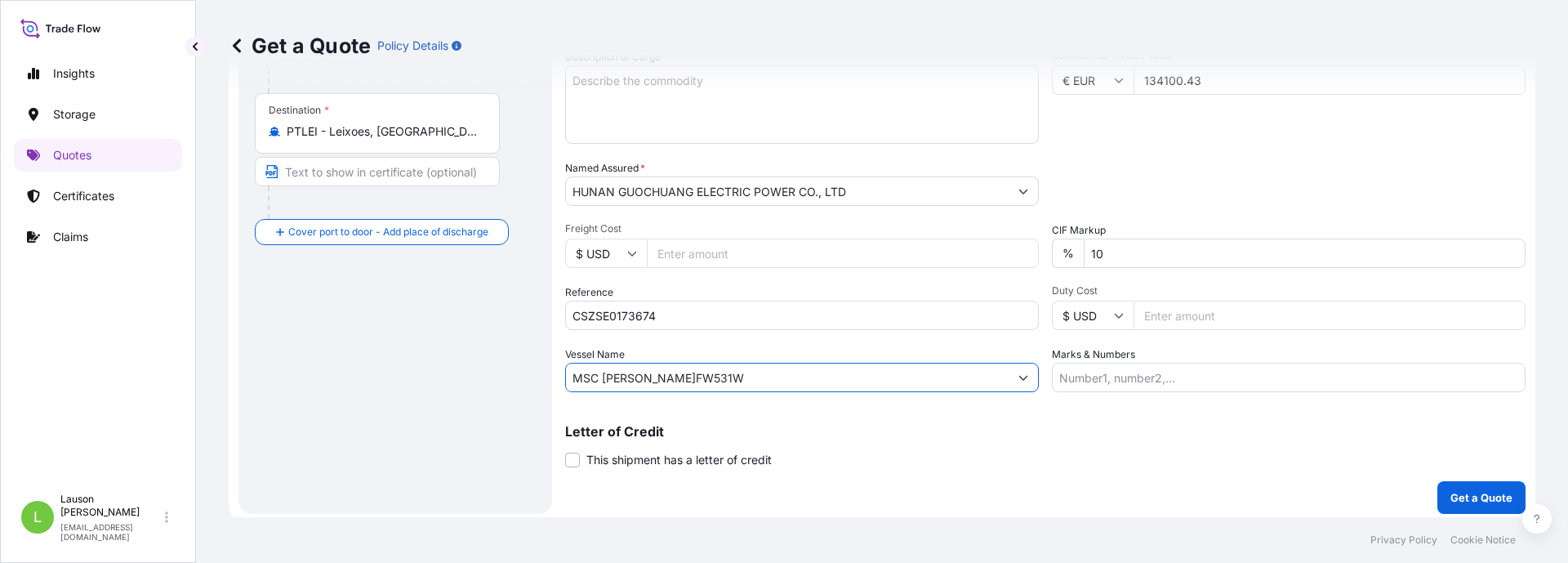
scroll to position [82, 0]
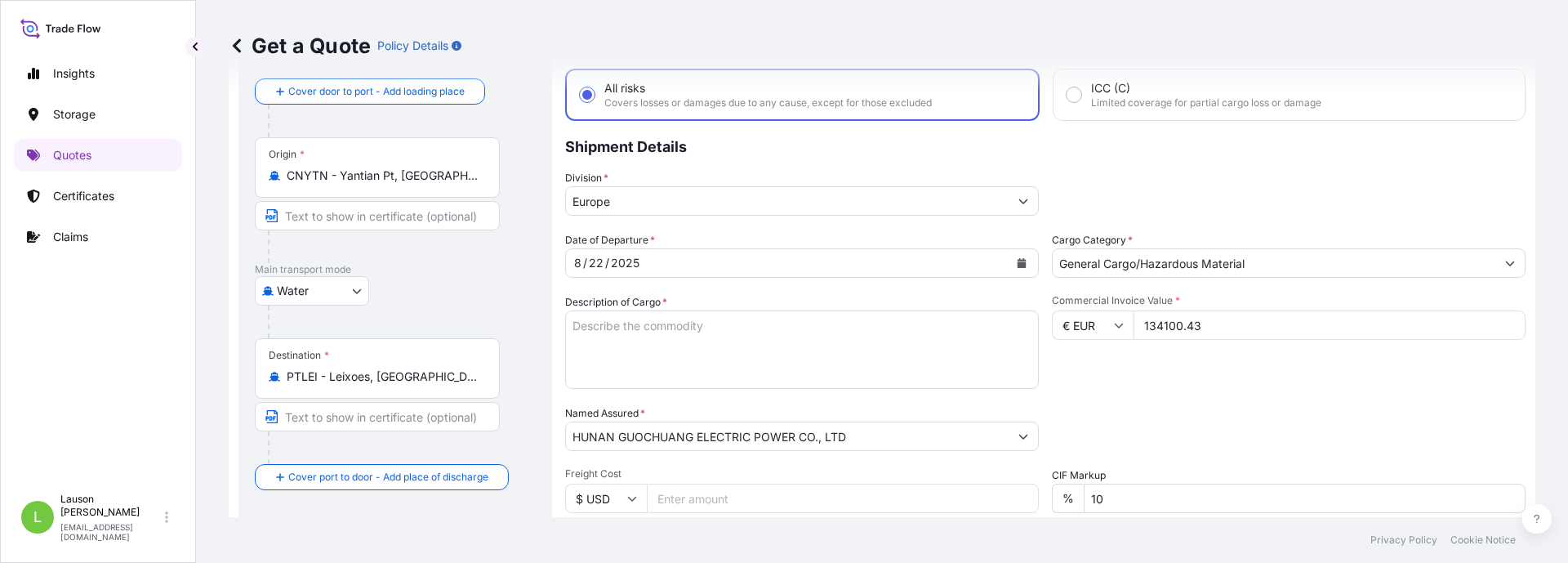
type input "MSC ANNABELLA V.FW531W"
click at [664, 326] on textarea "Description of Cargo *" at bounding box center [801, 349] width 473 height 78
paste textarea "FCIU7382501 /FJ25447077 /40'HC /CY/CY /23 PALLET / 19,369.270 KGS / 17.600 CBM …"
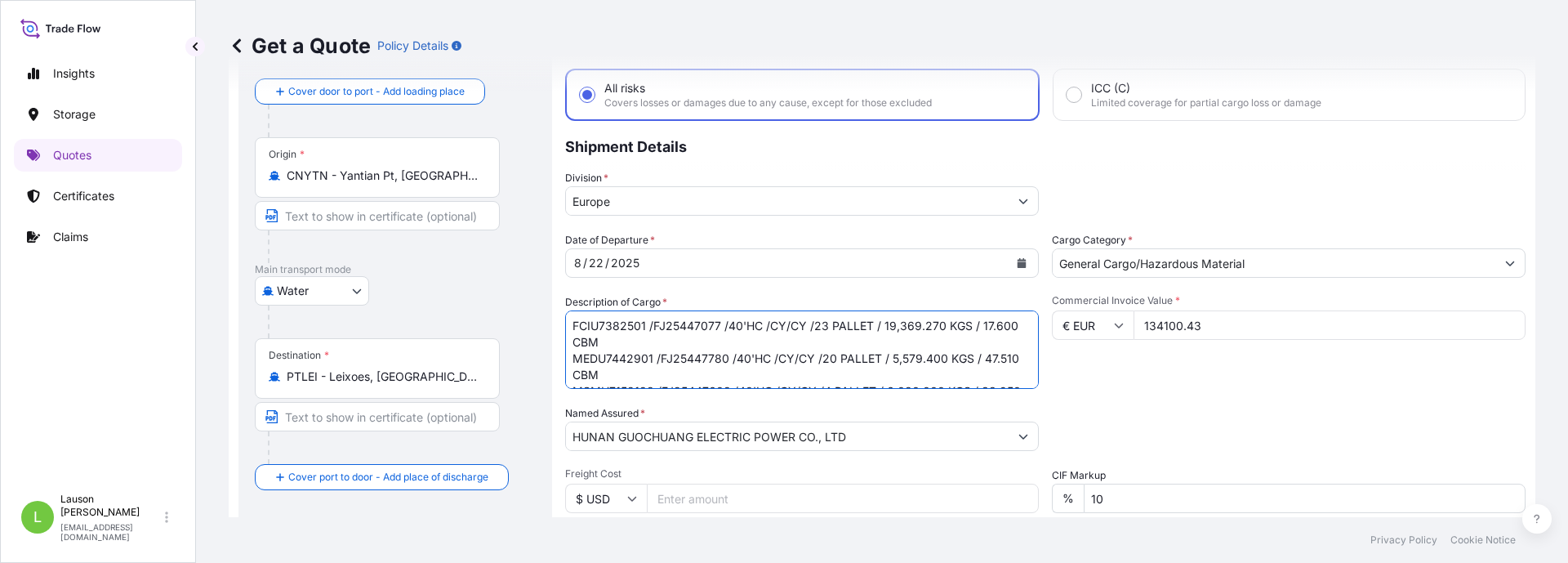
scroll to position [91, 0]
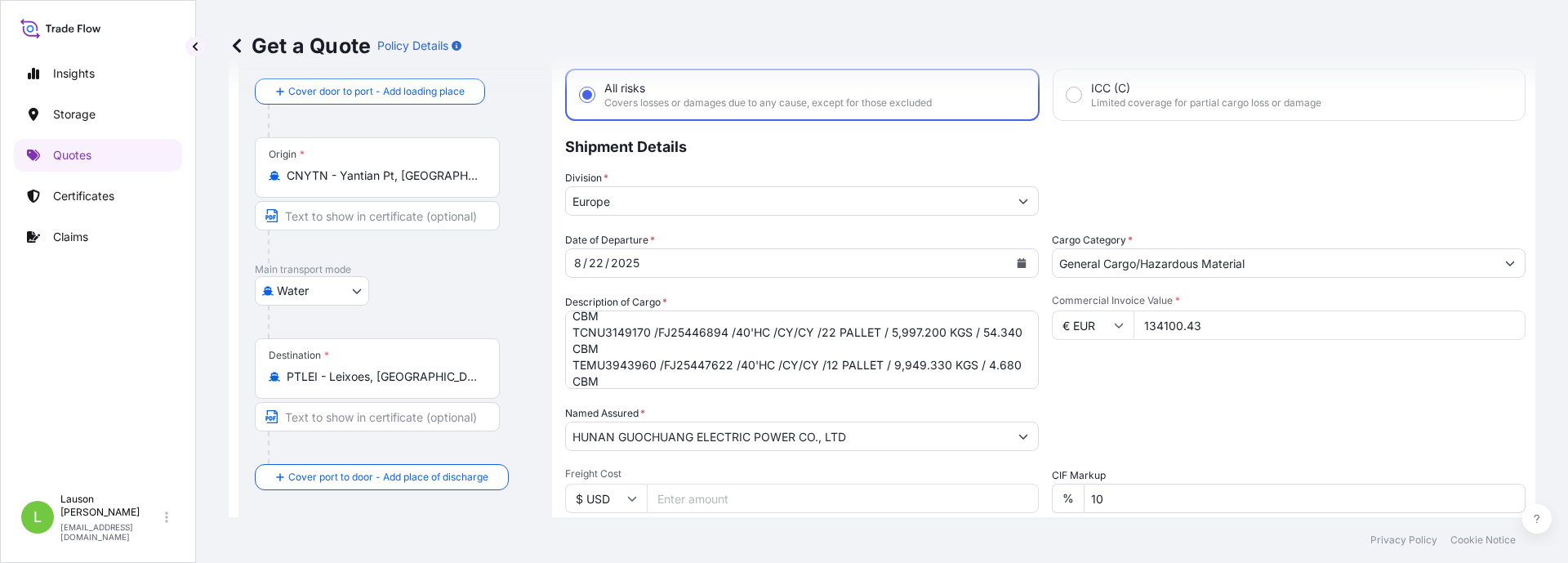
click at [780, 380] on textarea "FCIU7382501 /FJ25447077 /40'HC /CY/CY /23 PALLET / 19,369.270 KGS / 17.600 CBM …" at bounding box center [801, 349] width 473 height 78
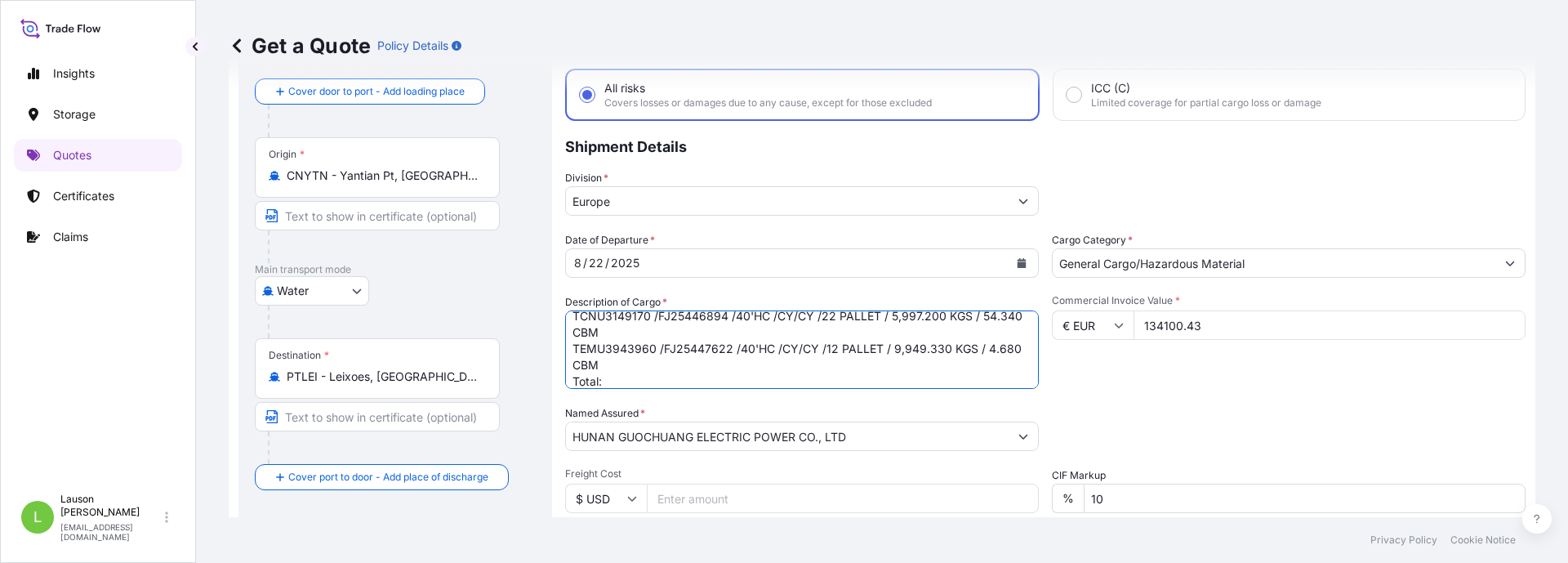
paste textarea "81 PALLETS 46,975.200 KGS 158.080 CBM"
click at [864, 379] on textarea "FCIU7382501 /FJ25447077 /40'HC /CY/CY /23 PALLET / 19,369.270 KGS / 17.600 CBM …" at bounding box center [801, 349] width 473 height 78
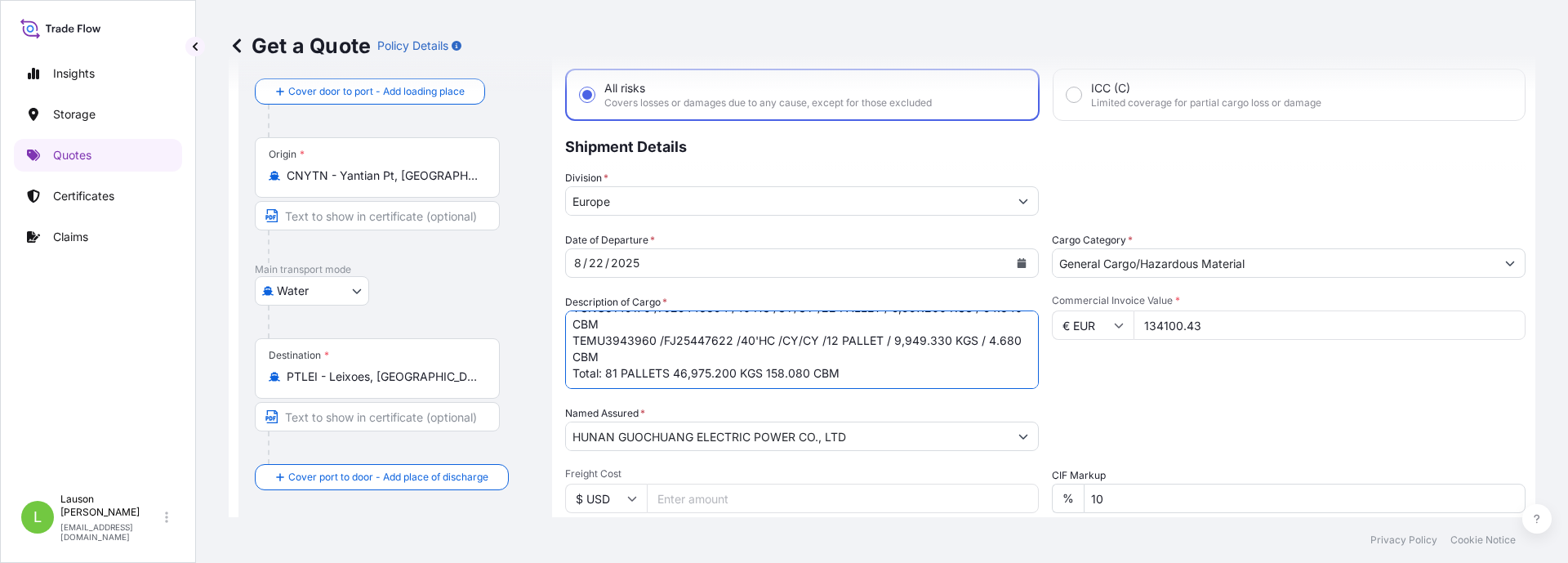
scroll to position [140, 0]
paste textarea "COMPLETE TANK COMPLETE COVER ASSEMBLED CORE HS CODE:850490"
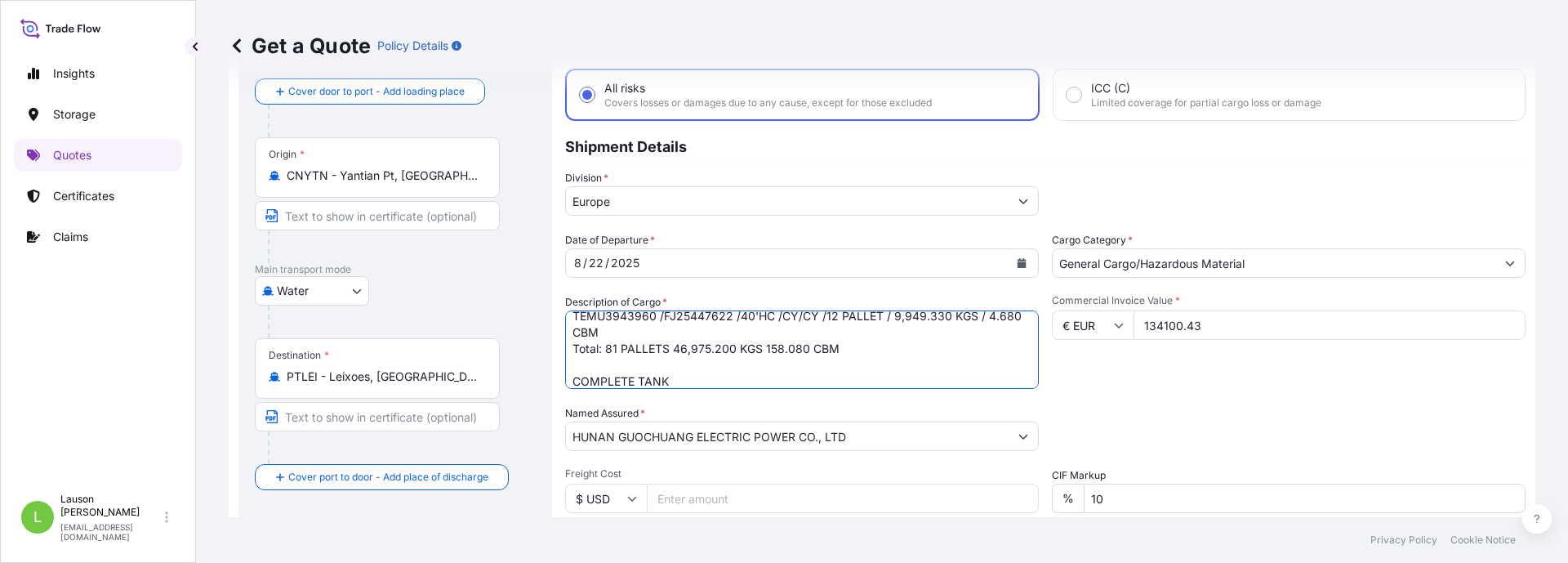
scroll to position [189, 0]
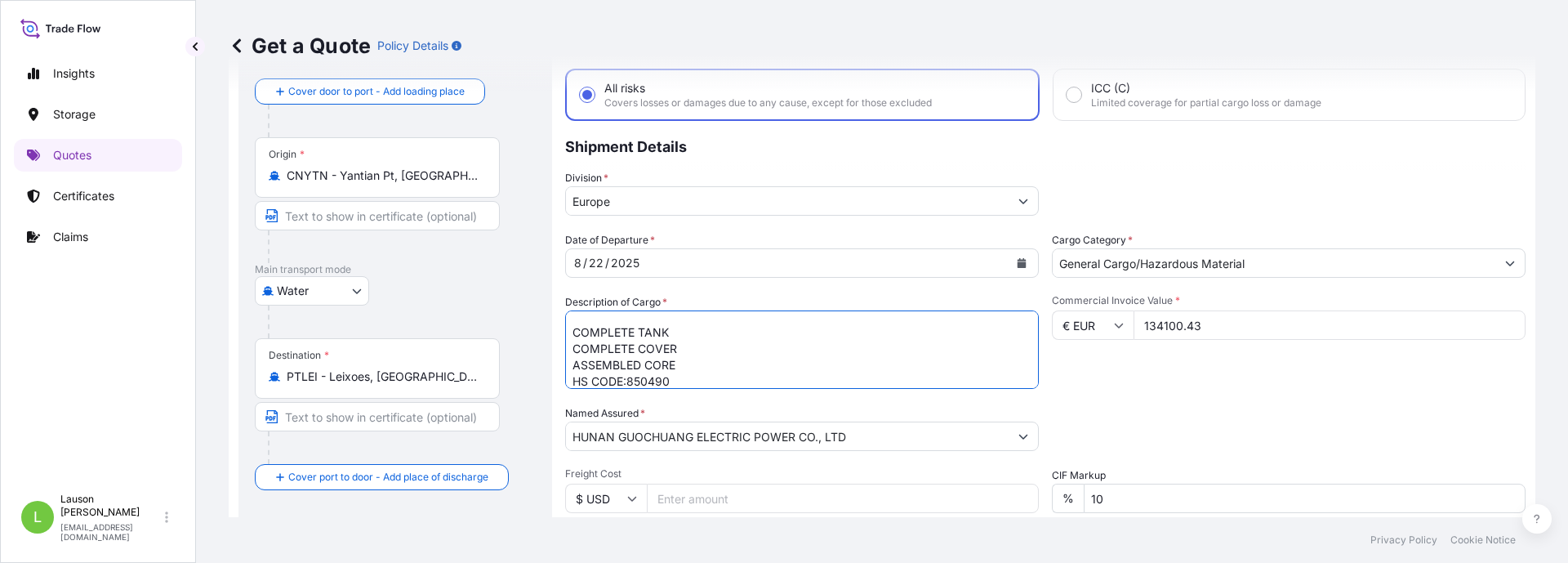
click at [695, 363] on textarea "FCIU7382501 /FJ25447077 /40'HC /CY/CY /23 PALLET / 19,369.270 KGS / 17.600 CBM …" at bounding box center [801, 349] width 473 height 78
paste textarea "TANK SURFACE TREATMENT"
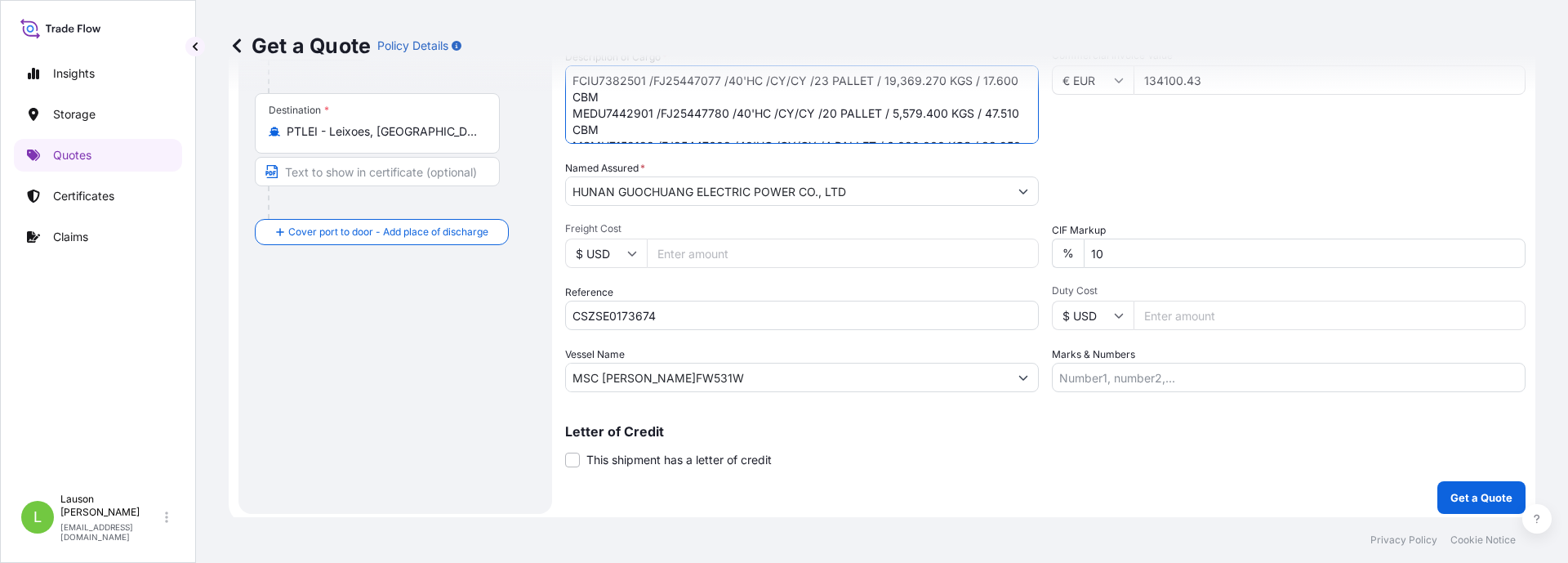
scroll to position [333, 0]
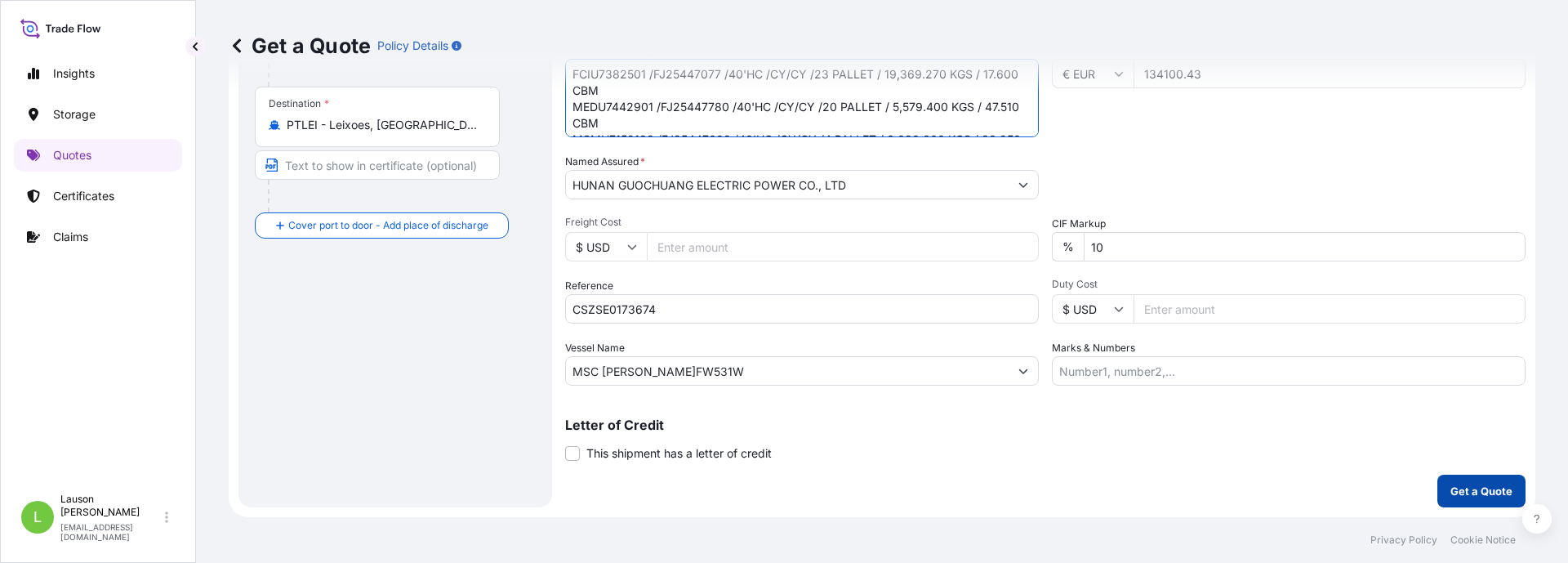
type textarea "FCIU7382501 /FJ25447077 /40'HC /CY/CY /23 PALLET / 19,369.270 KGS / 17.600 CBM …"
click at [1479, 491] on p "Get a Quote" at bounding box center [1481, 491] width 62 height 16
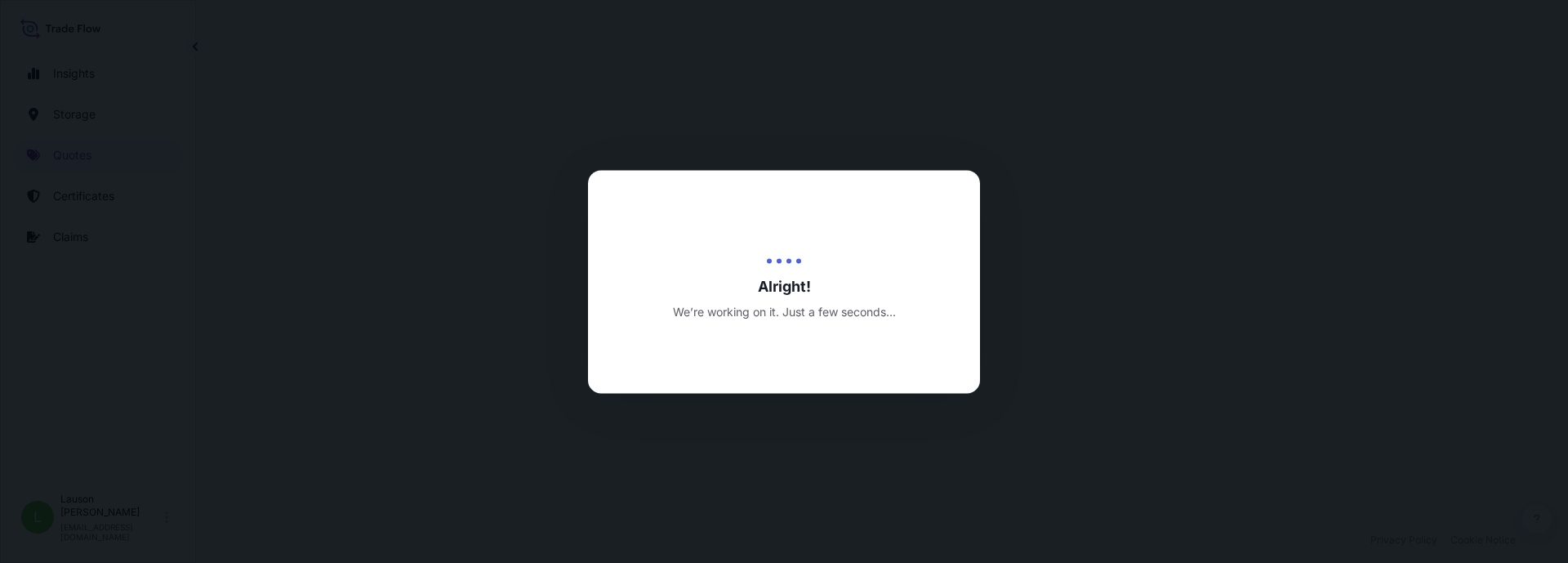
select select "Water"
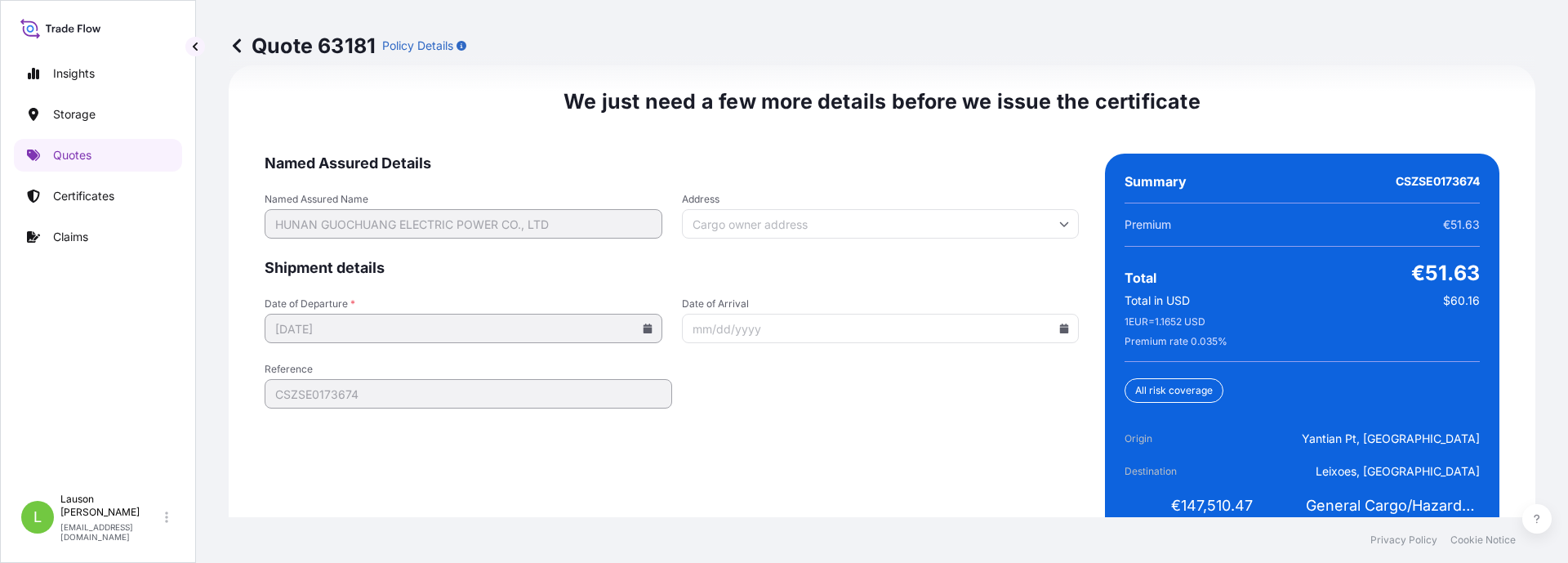
scroll to position [2602, 0]
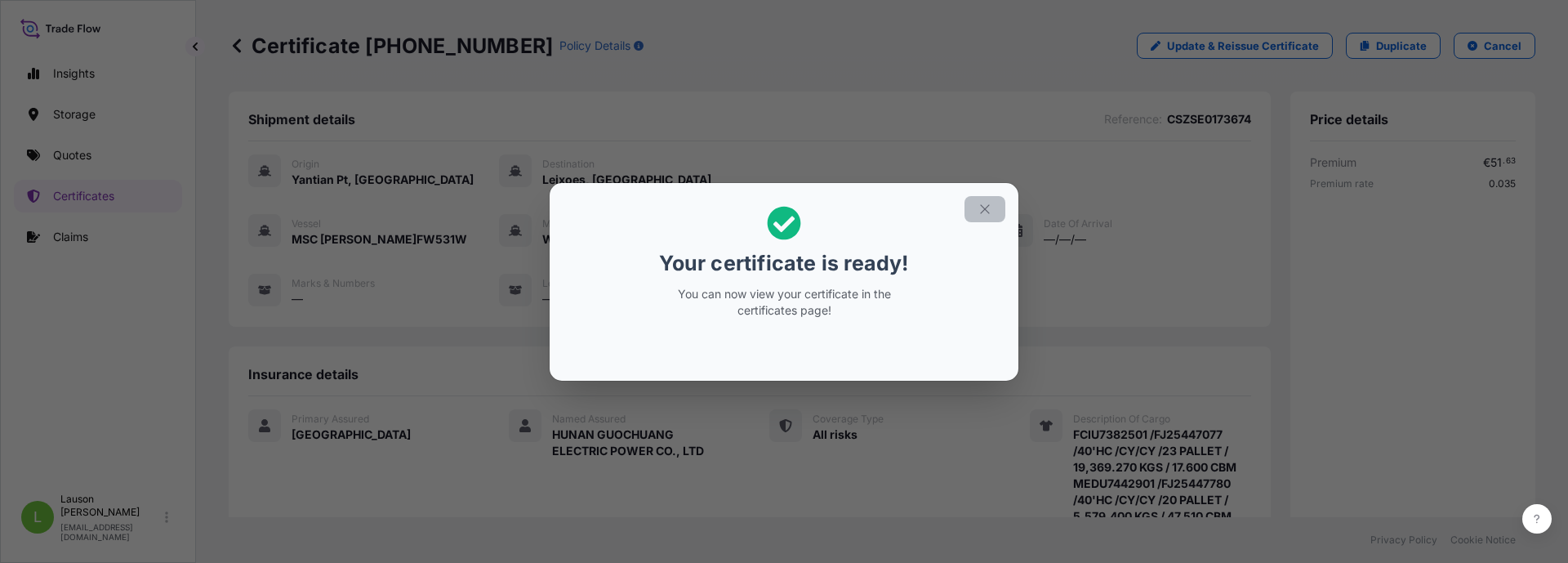
click at [987, 201] on icon "button" at bounding box center [985, 209] width 15 height 15
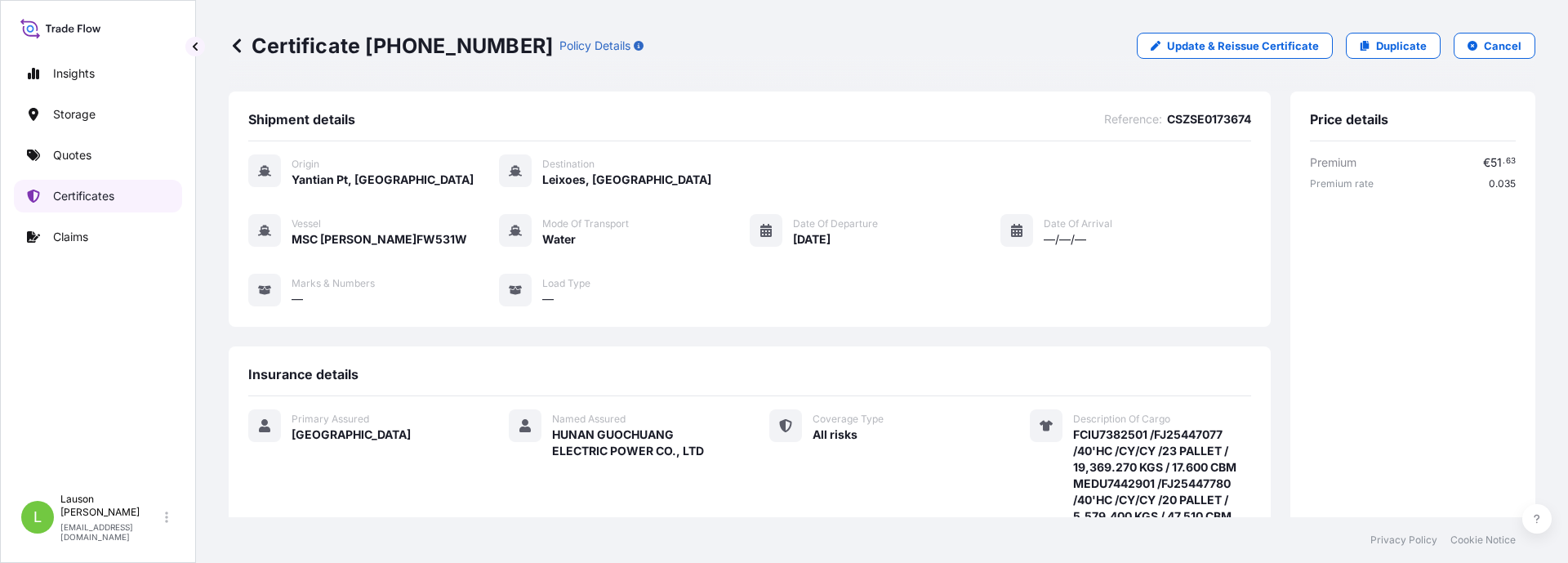
click at [92, 192] on p "Certificates" at bounding box center [83, 196] width 61 height 16
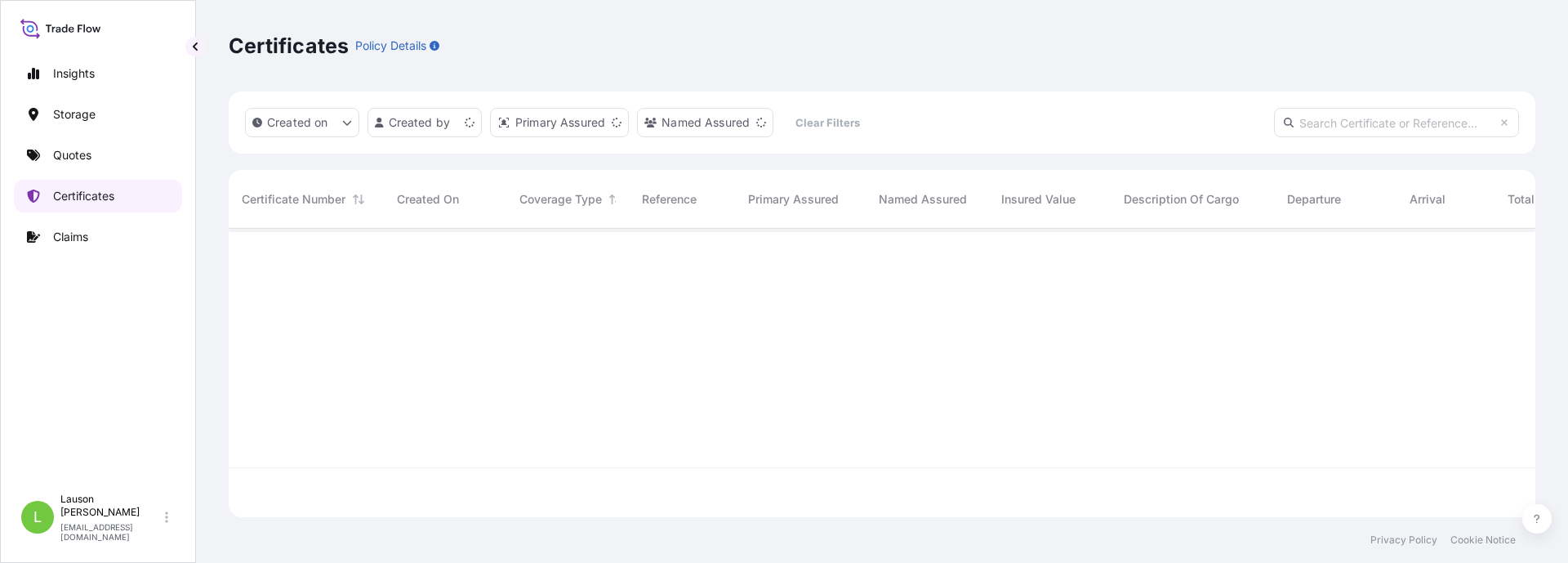
scroll to position [285, 1294]
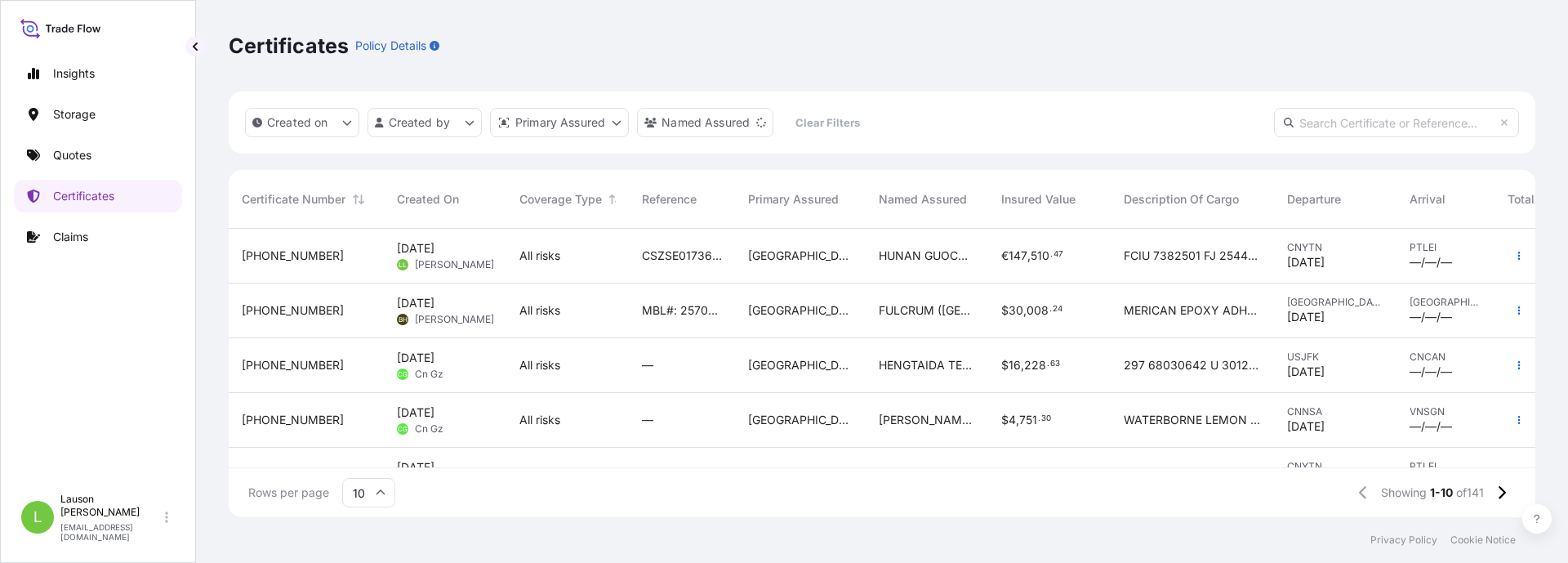
click at [1328, 121] on input "text" at bounding box center [1397, 122] width 245 height 29
paste input "CSZSE0173674)"
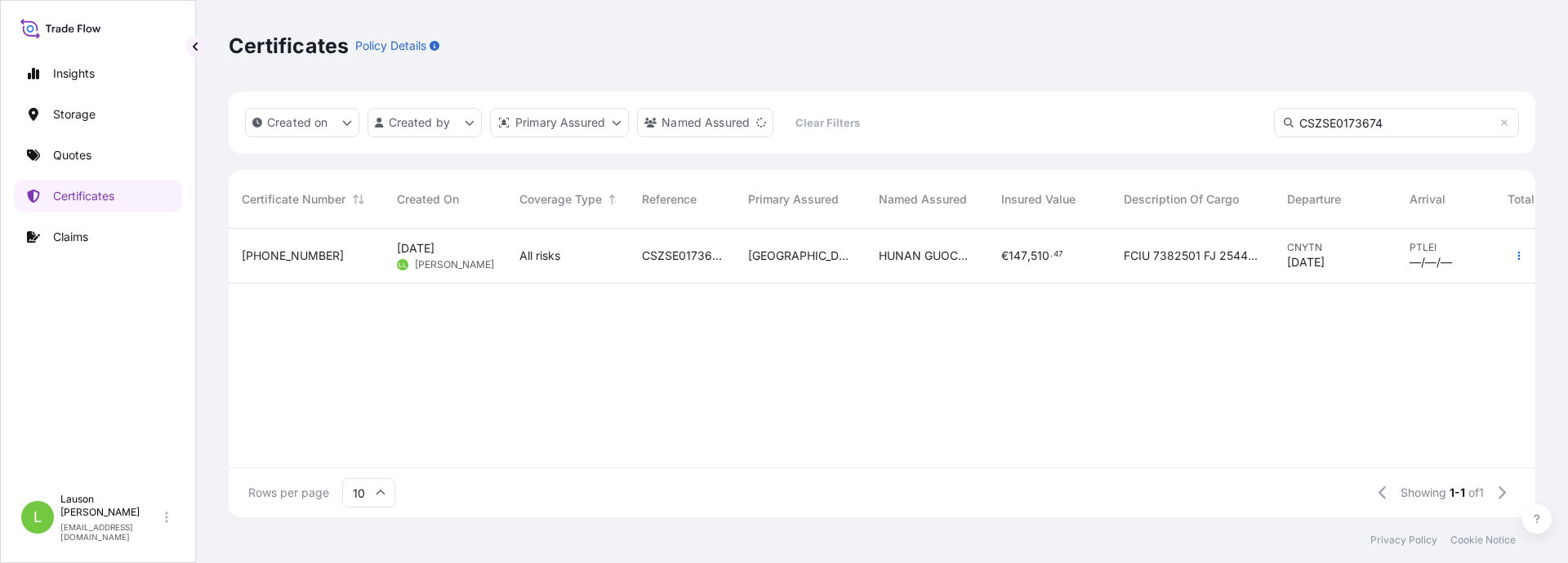
scroll to position [335, 1294]
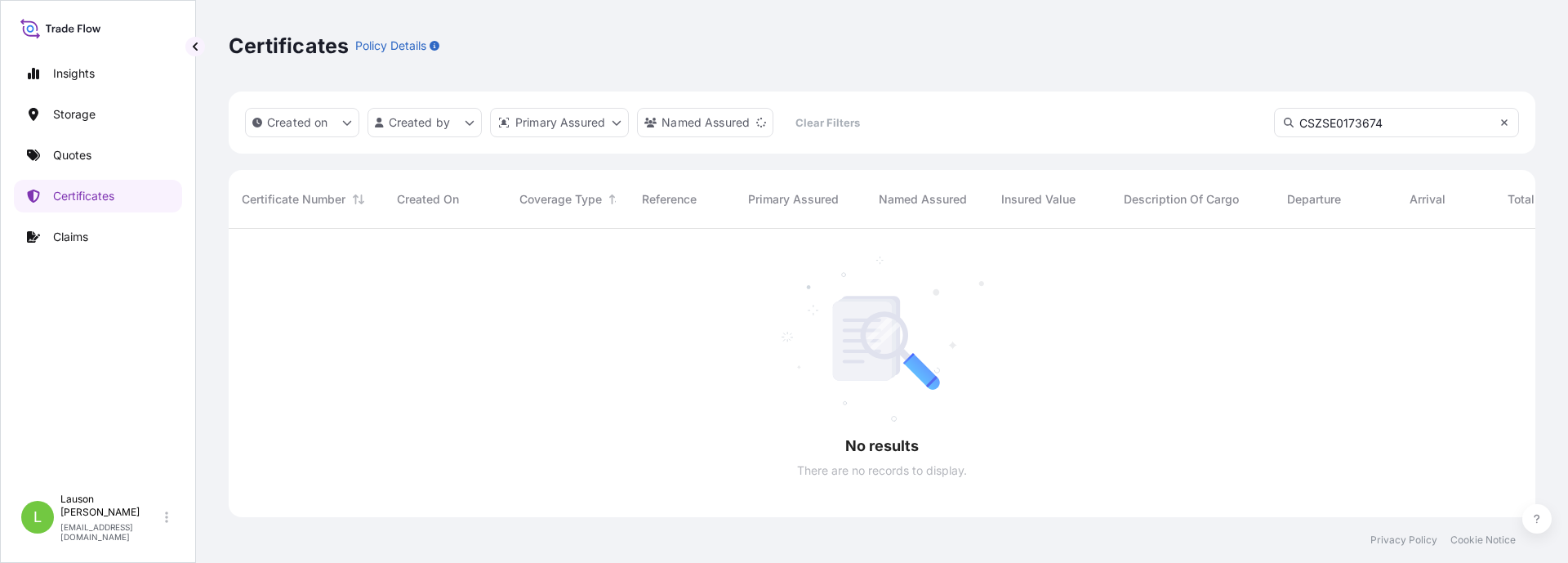
type input "CSZSE0173674"
click at [1507, 121] on icon at bounding box center [1504, 122] width 7 height 7
click at [1320, 122] on input "text" at bounding box center [1397, 122] width 245 height 29
paste input "CSZSE0173674)"
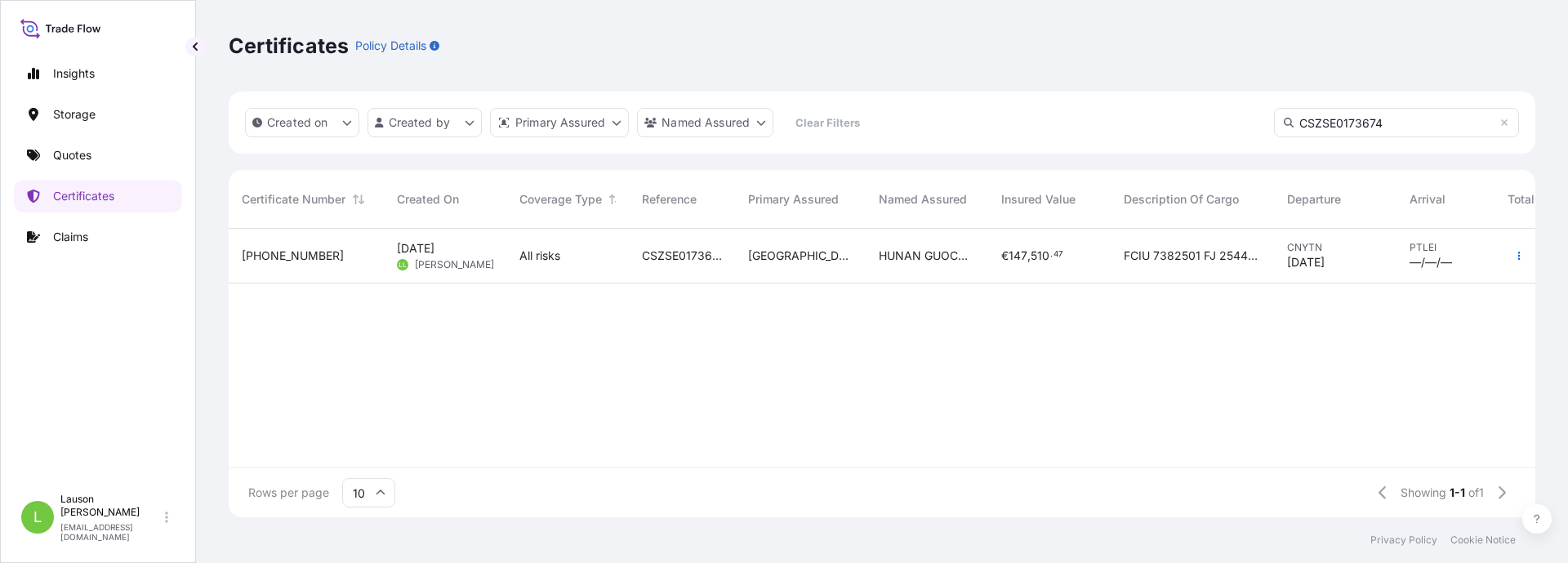
scroll to position [335, 1294]
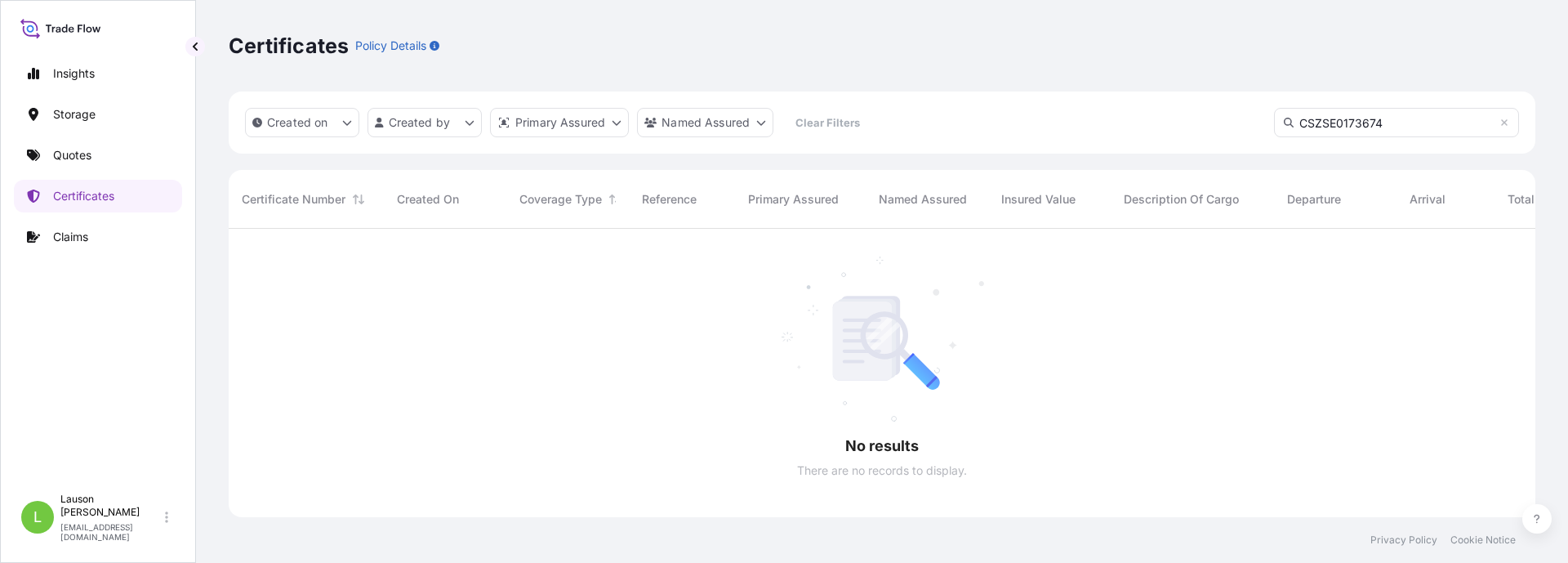
click at [1422, 117] on input "CSZSE0173674" at bounding box center [1397, 122] width 245 height 29
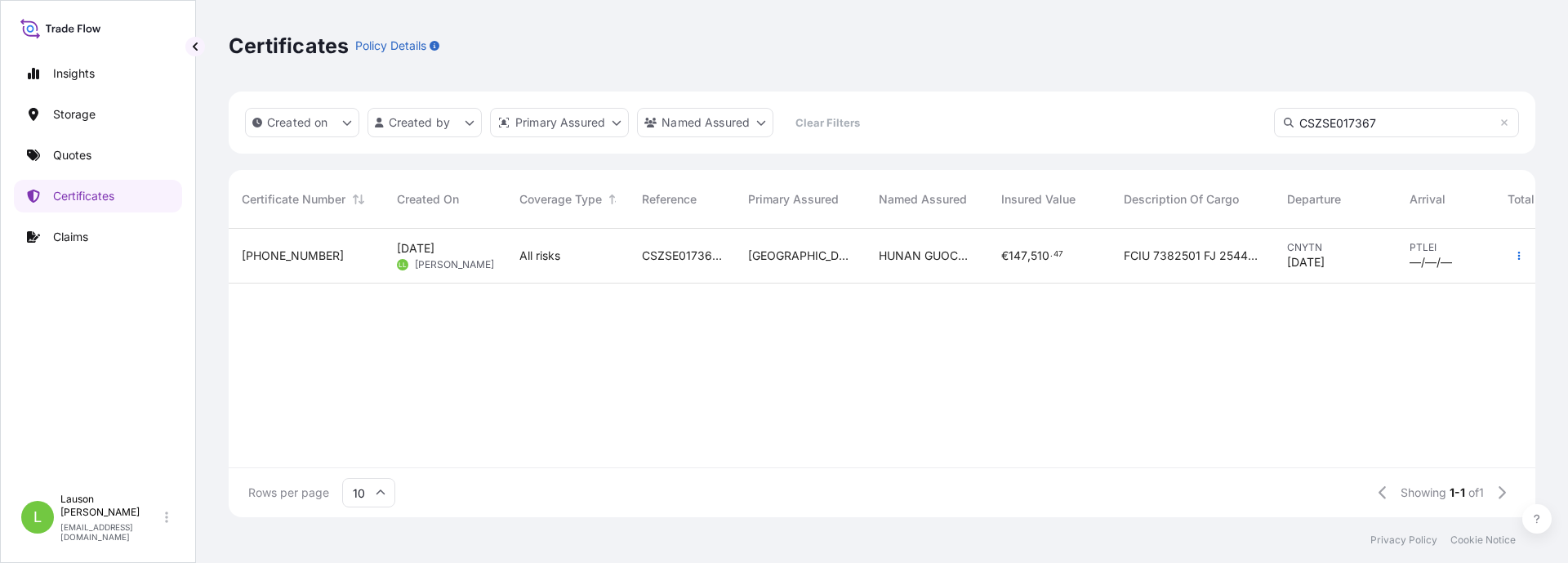
type input "CSZSE017367"
click at [687, 256] on span "CSZSE0173674" at bounding box center [681, 255] width 80 height 16
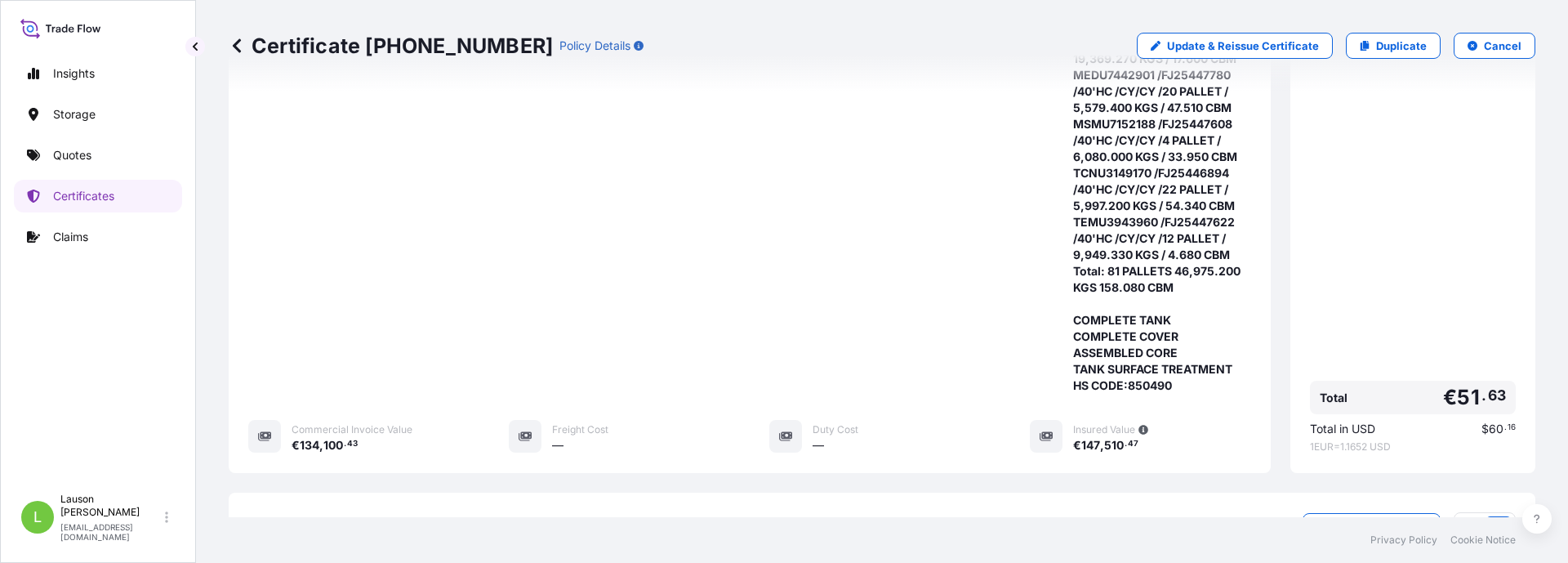
scroll to position [639, 0]
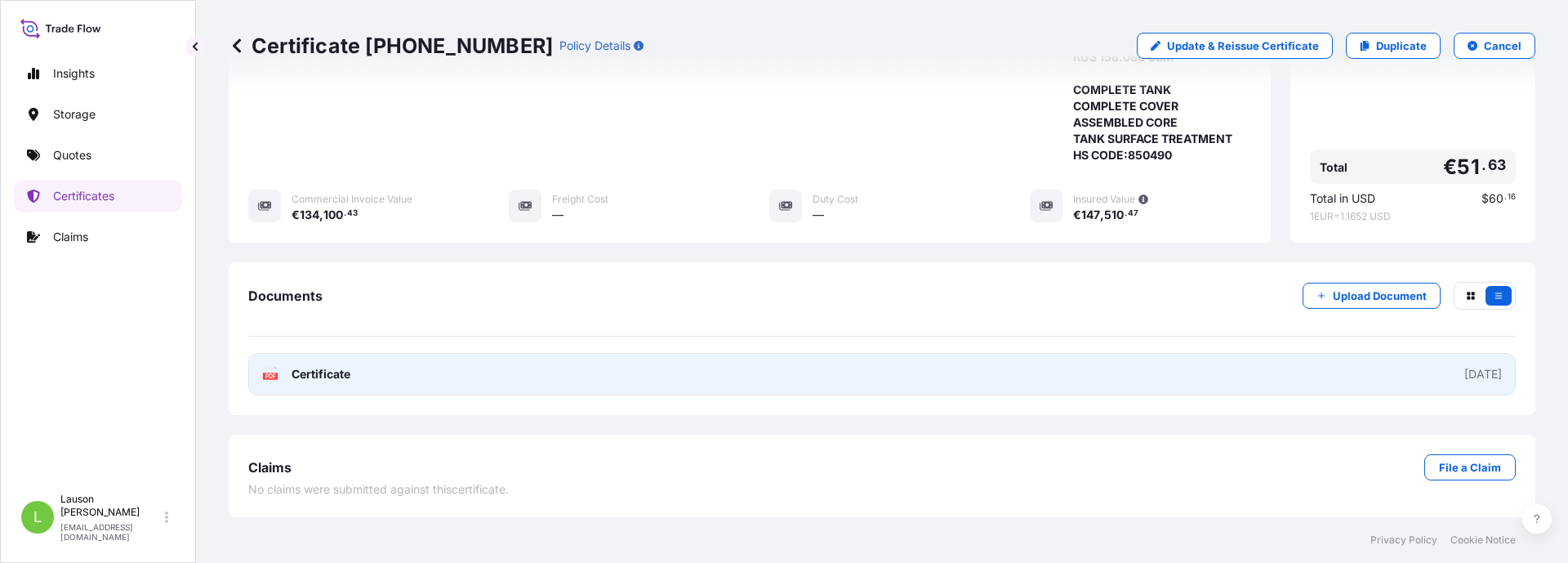
click at [1464, 375] on div "2025-08-15" at bounding box center [1483, 374] width 38 height 16
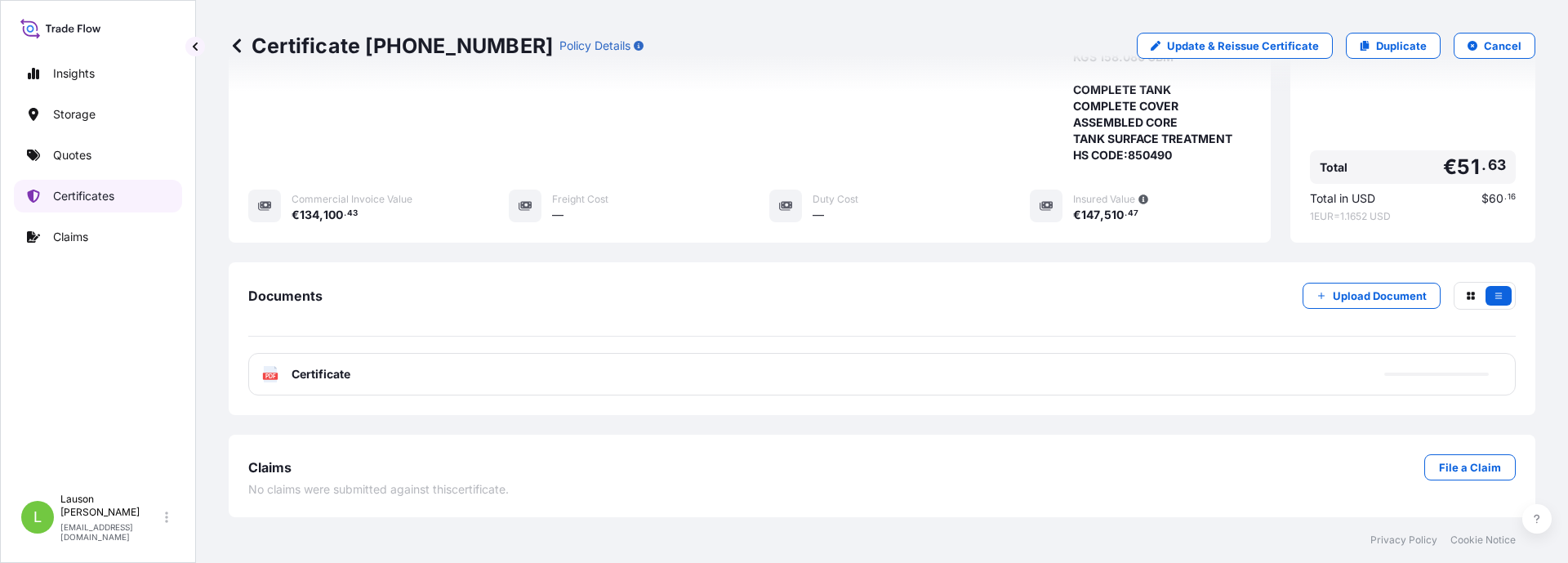
click at [96, 201] on p "Certificates" at bounding box center [83, 196] width 61 height 16
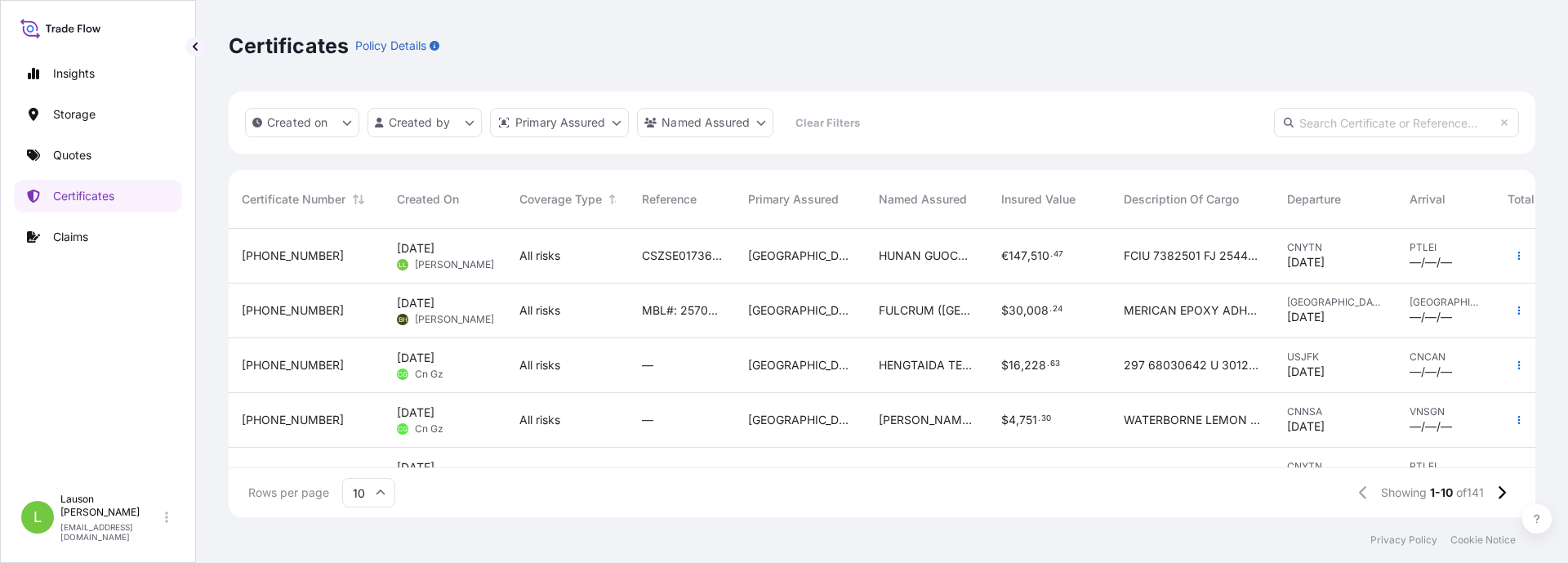
click at [1351, 119] on input "text" at bounding box center [1397, 122] width 245 height 29
paste input "CSZSE0173674"
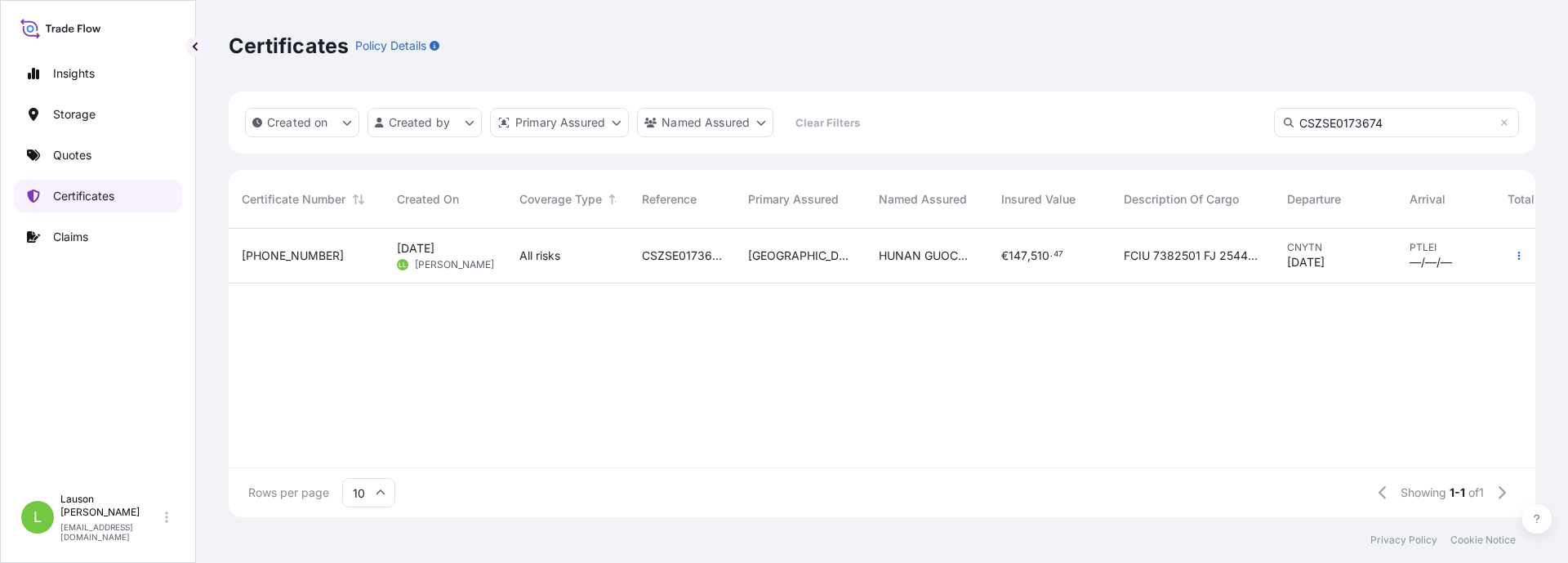
type input "CSZSE0173674"
click at [103, 196] on p "Certificates" at bounding box center [83, 196] width 61 height 16
click at [1502, 125] on icon at bounding box center [1504, 122] width 7 height 7
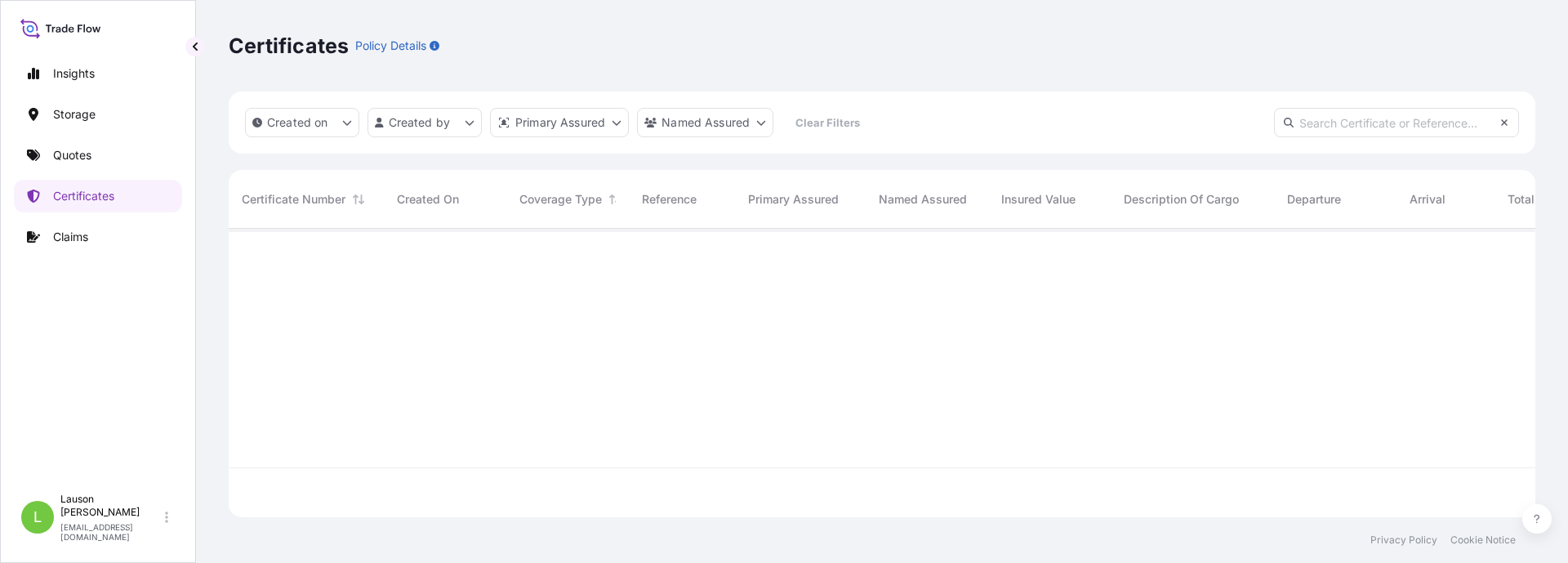
click at [1505, 123] on icon at bounding box center [1504, 122] width 7 height 7
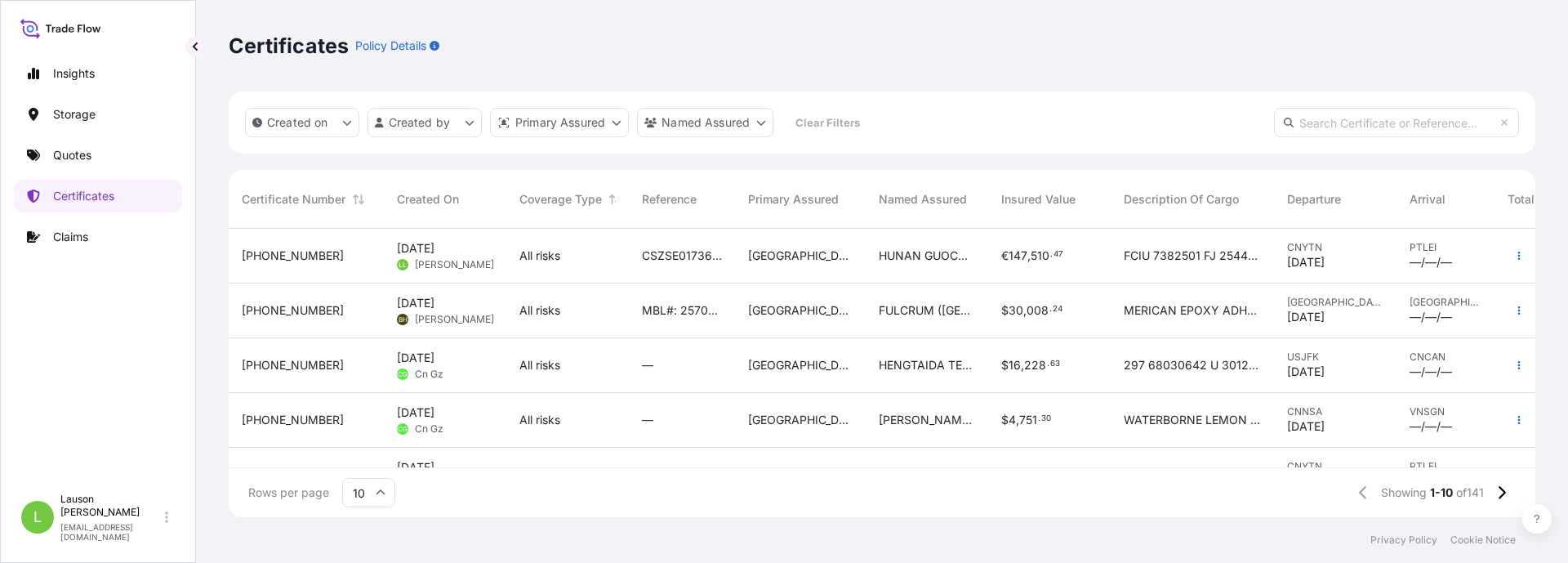
click at [1351, 117] on input "text" at bounding box center [1397, 122] width 245 height 29
paste input "CSZSE0173674"
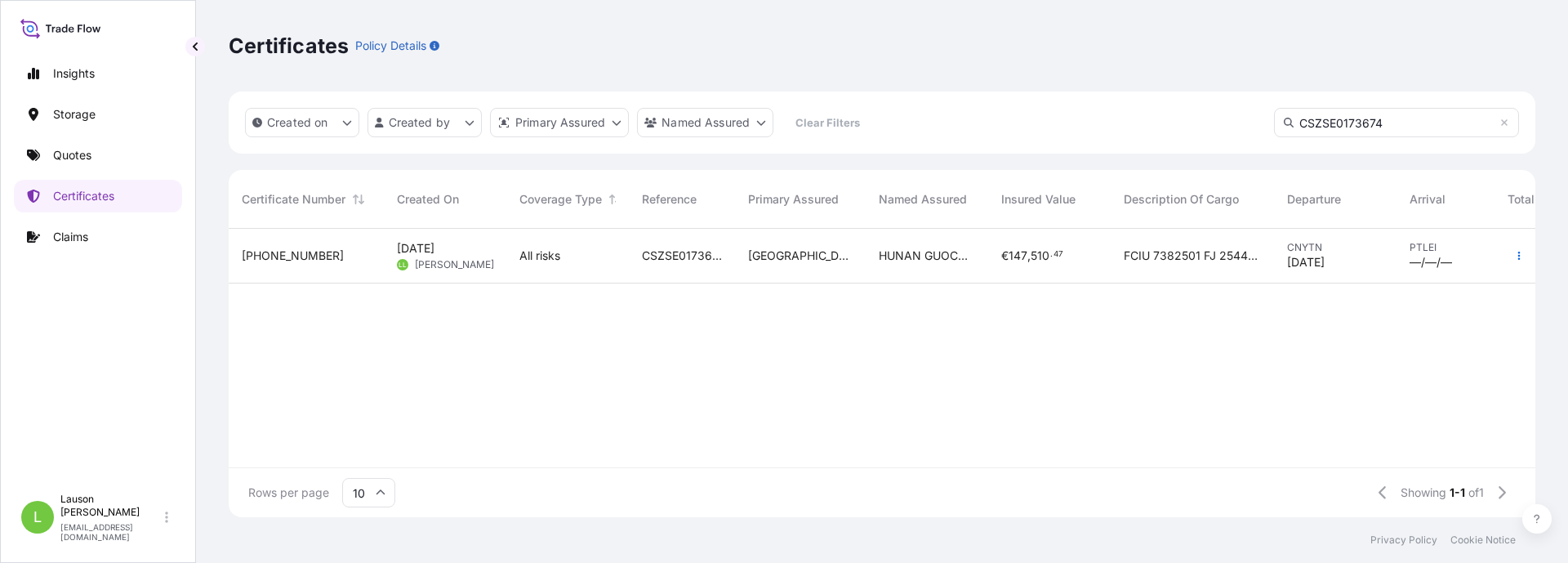
type input "CSZSE0173674"
click at [674, 257] on span "CSZSE0173674" at bounding box center [681, 255] width 80 height 16
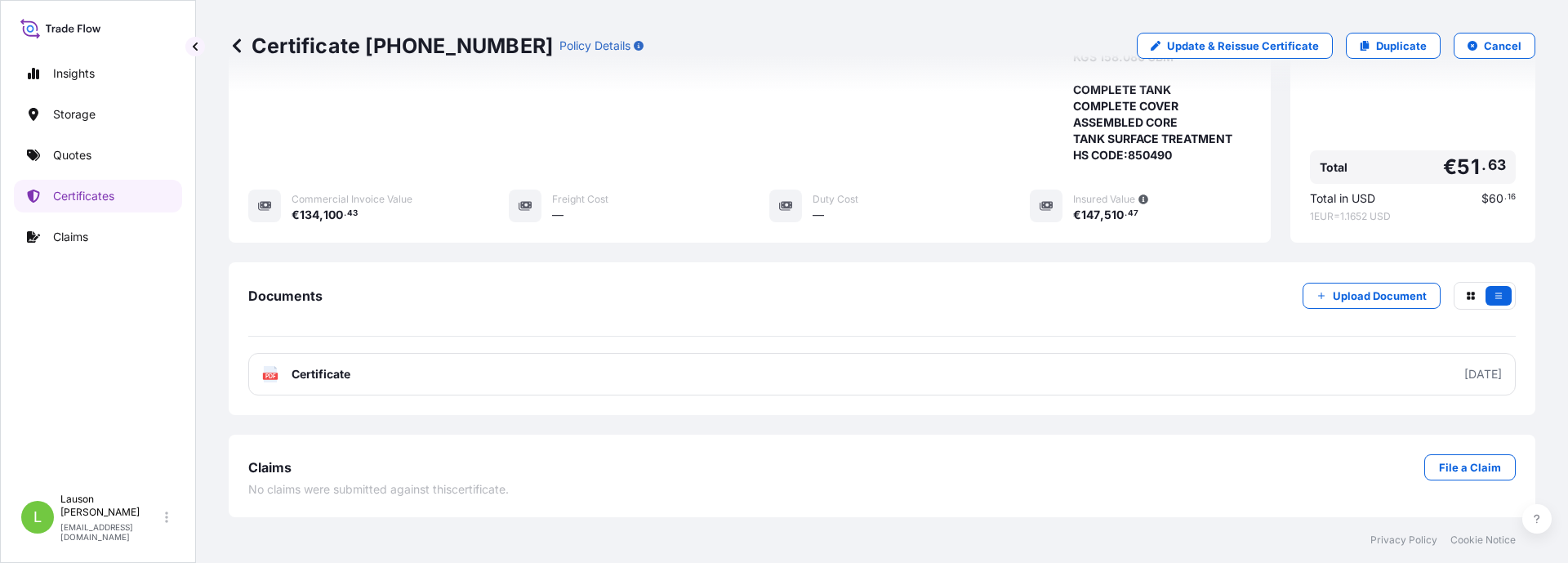
scroll to position [394, 0]
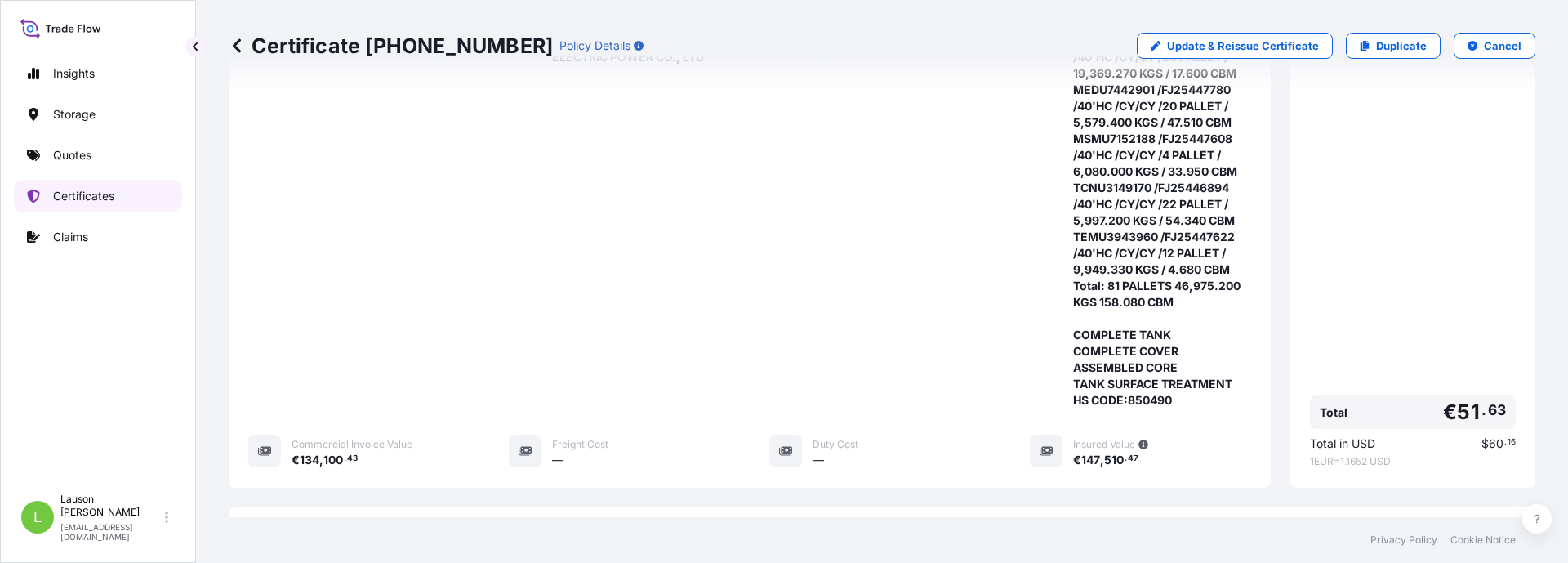
click at [95, 198] on p "Certificates" at bounding box center [83, 196] width 61 height 16
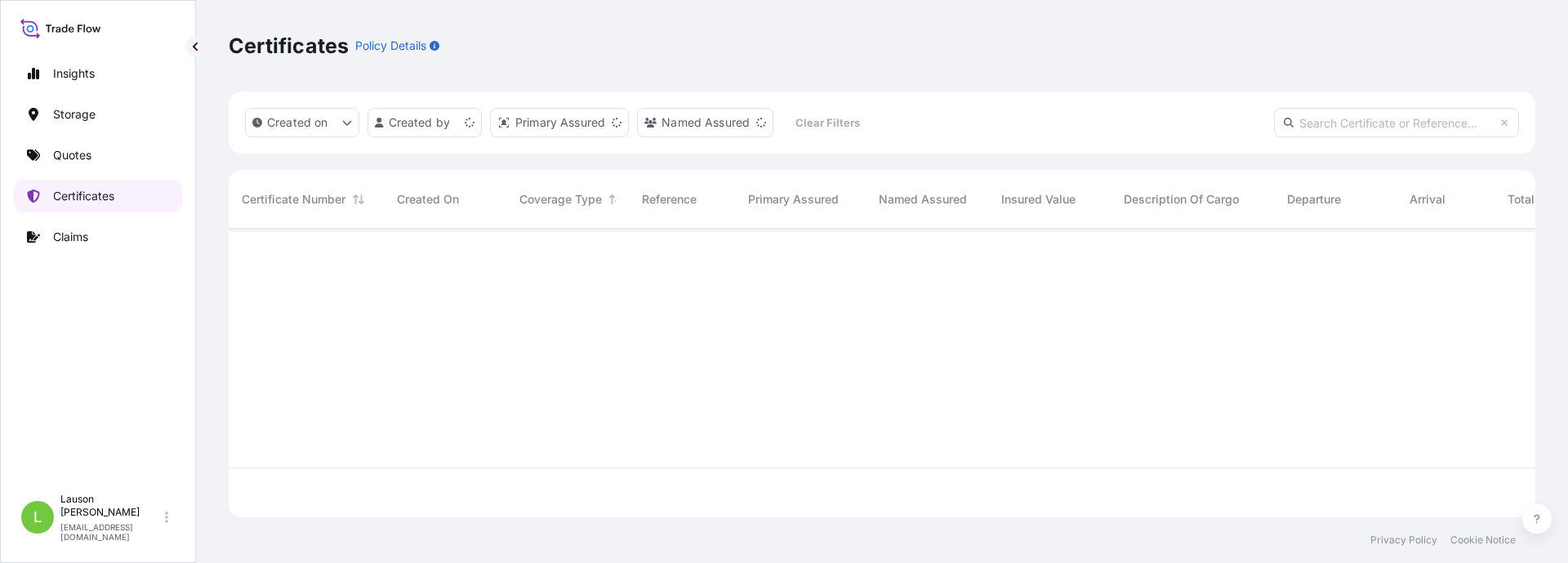
scroll to position [285, 1294]
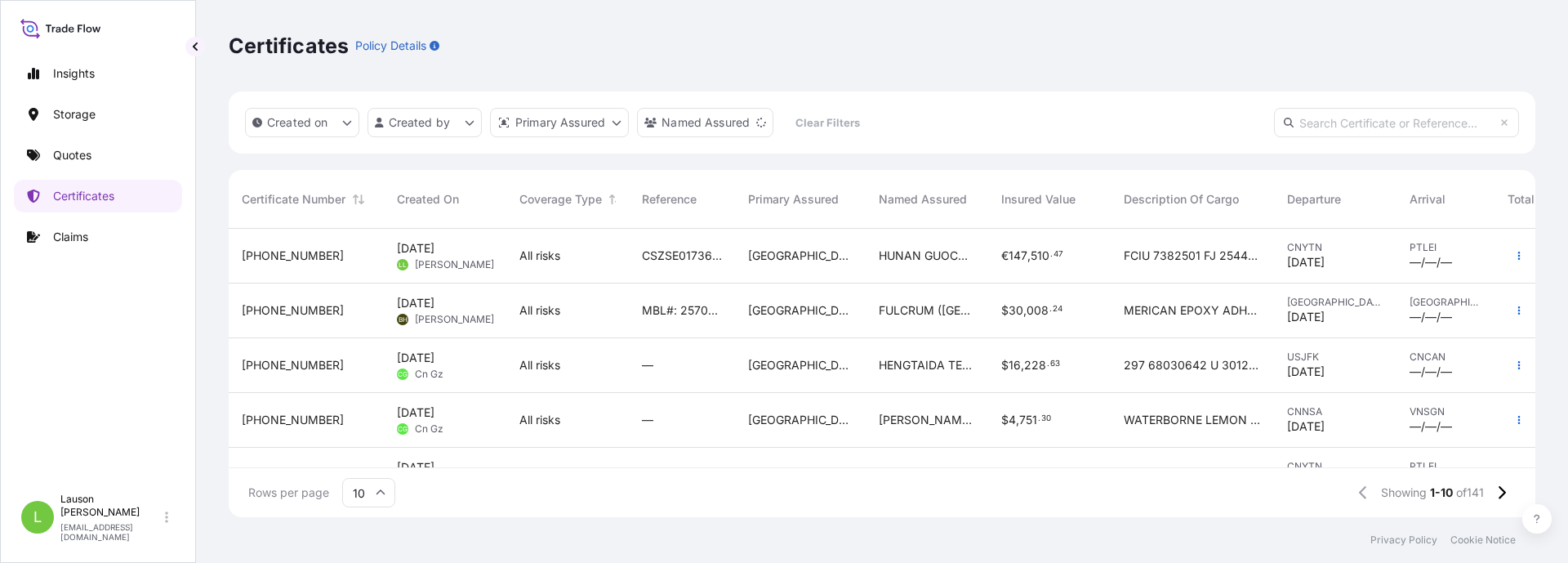
click at [1408, 118] on input "text" at bounding box center [1397, 122] width 245 height 29
paste input "CSZSE0173674"
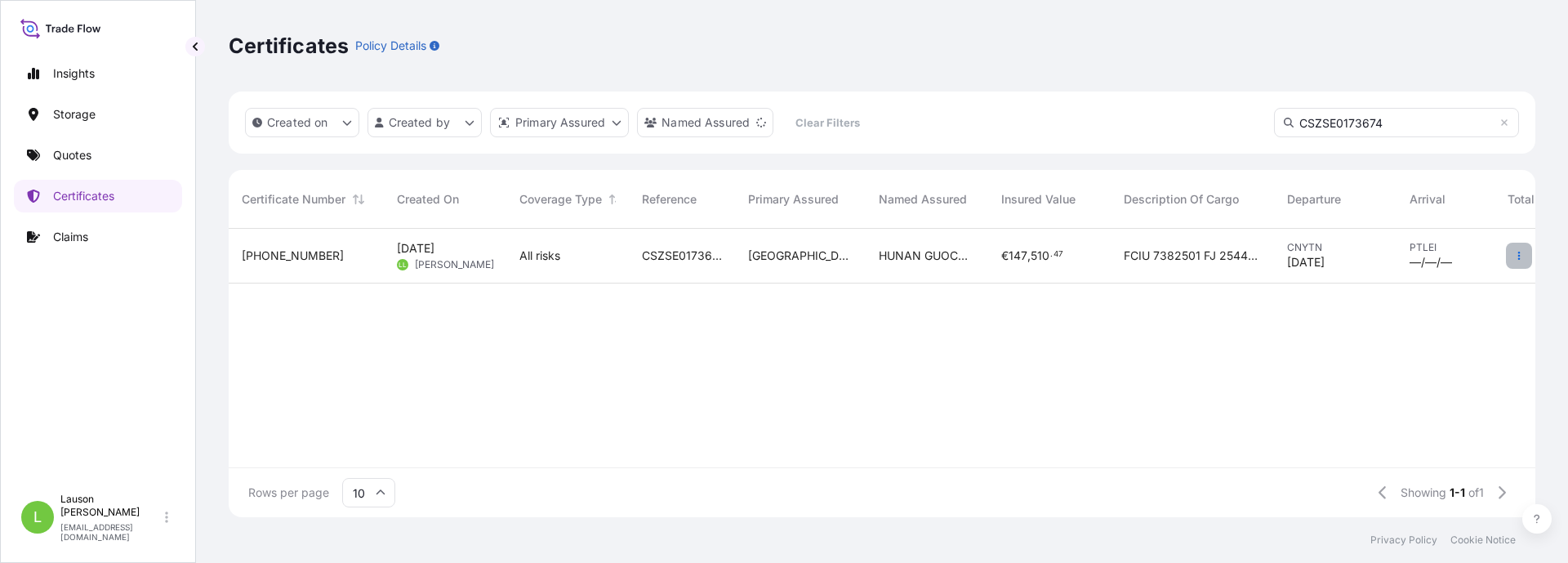
type input "CSZSE0173674"
click at [1519, 259] on icon "button" at bounding box center [1519, 255] width 3 height 8
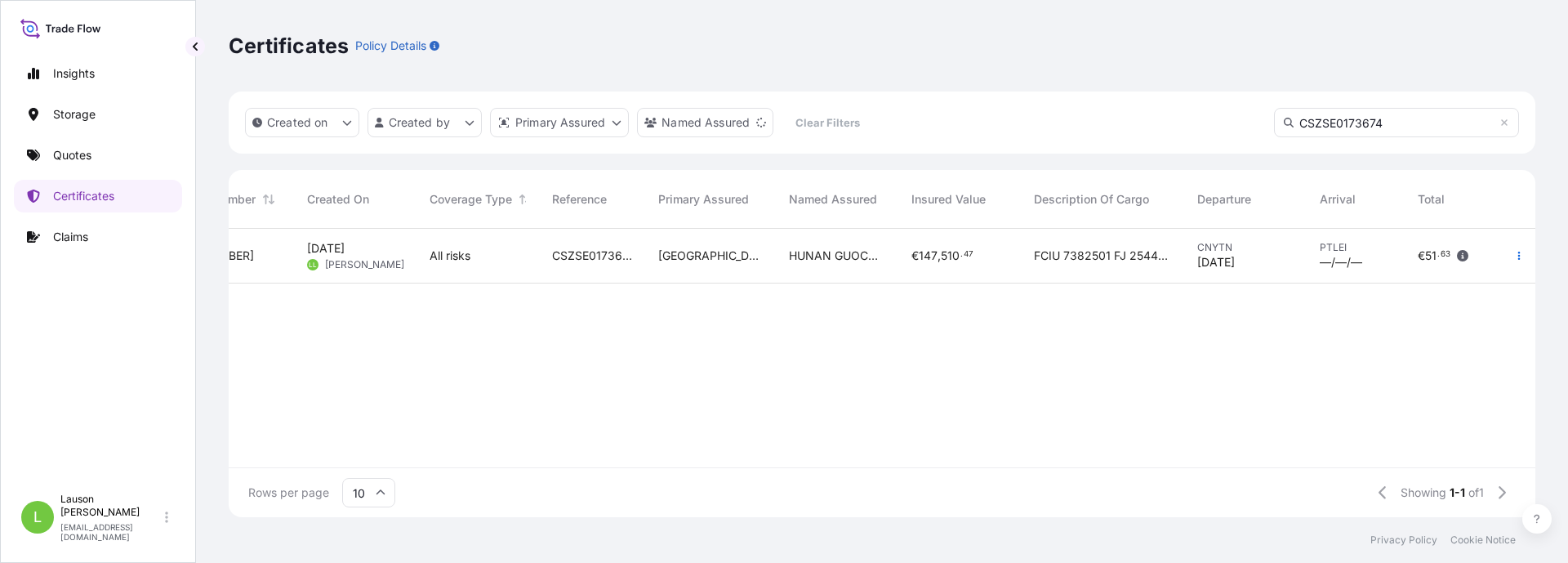
scroll to position [0, 0]
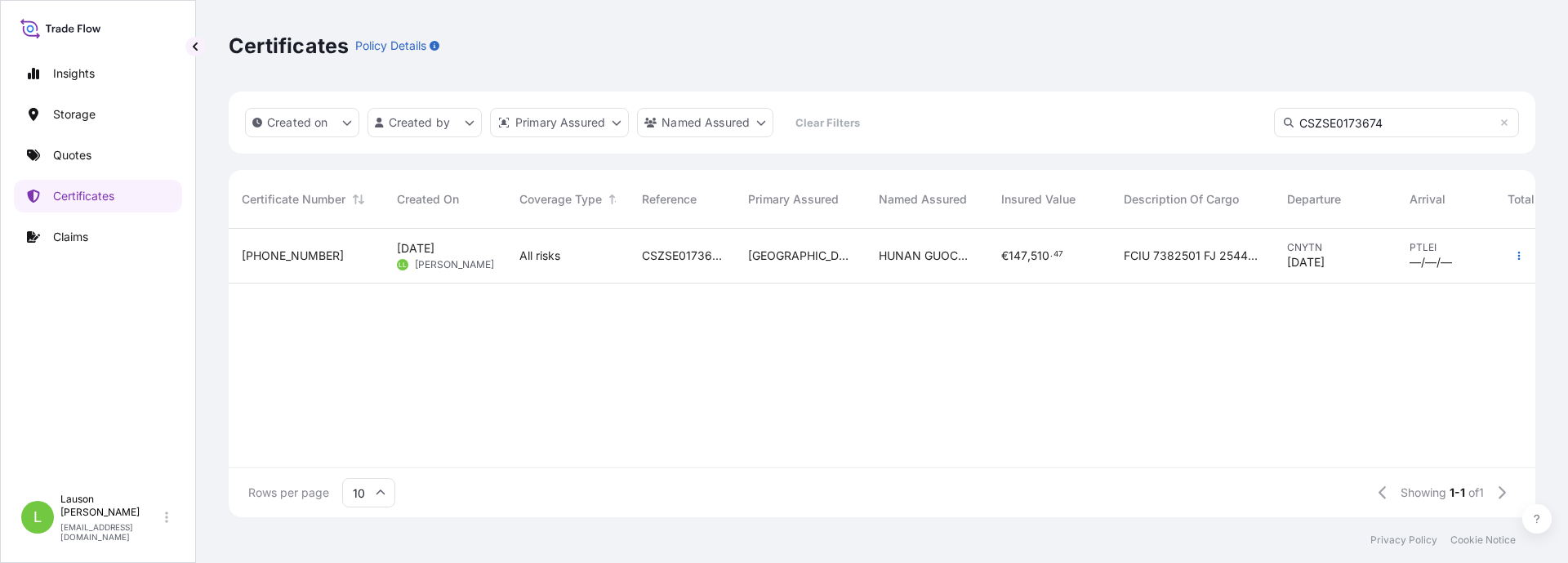
click at [435, 244] on span "Aug 15, 2025" at bounding box center [416, 248] width 38 height 16
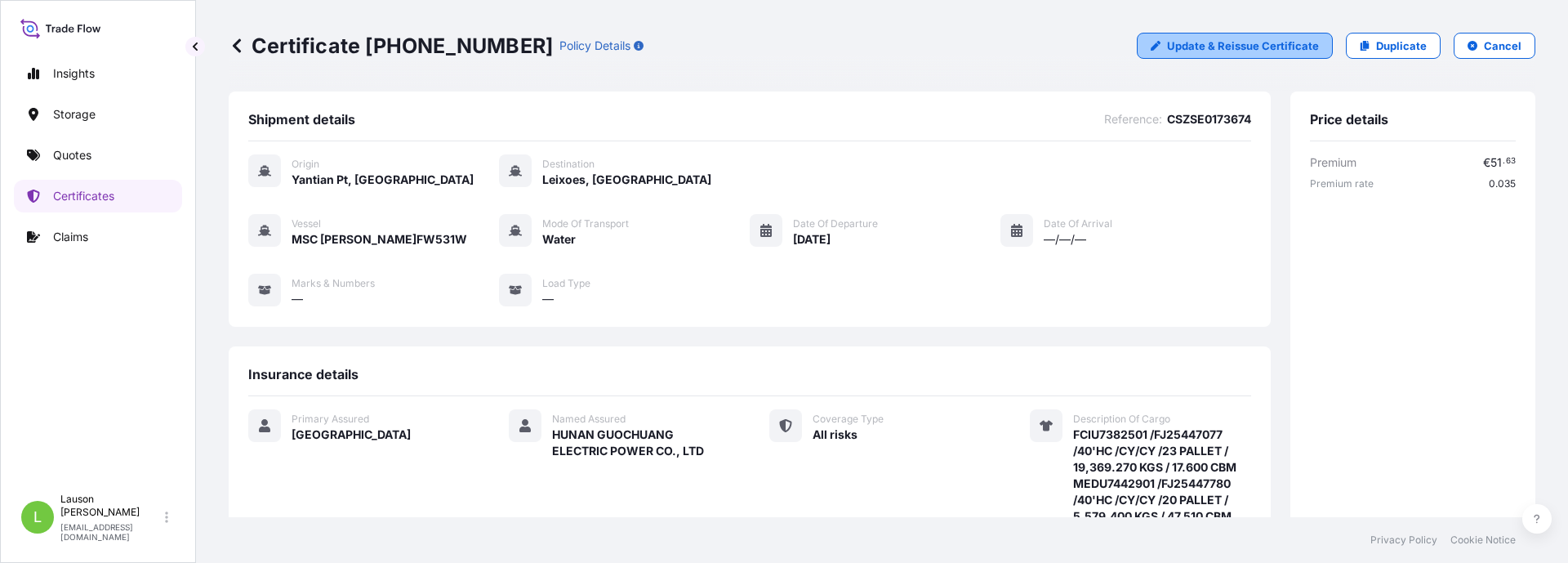
click at [1217, 44] on p "Update & Reissue Certificate" at bounding box center [1242, 45] width 152 height 16
select select "Water"
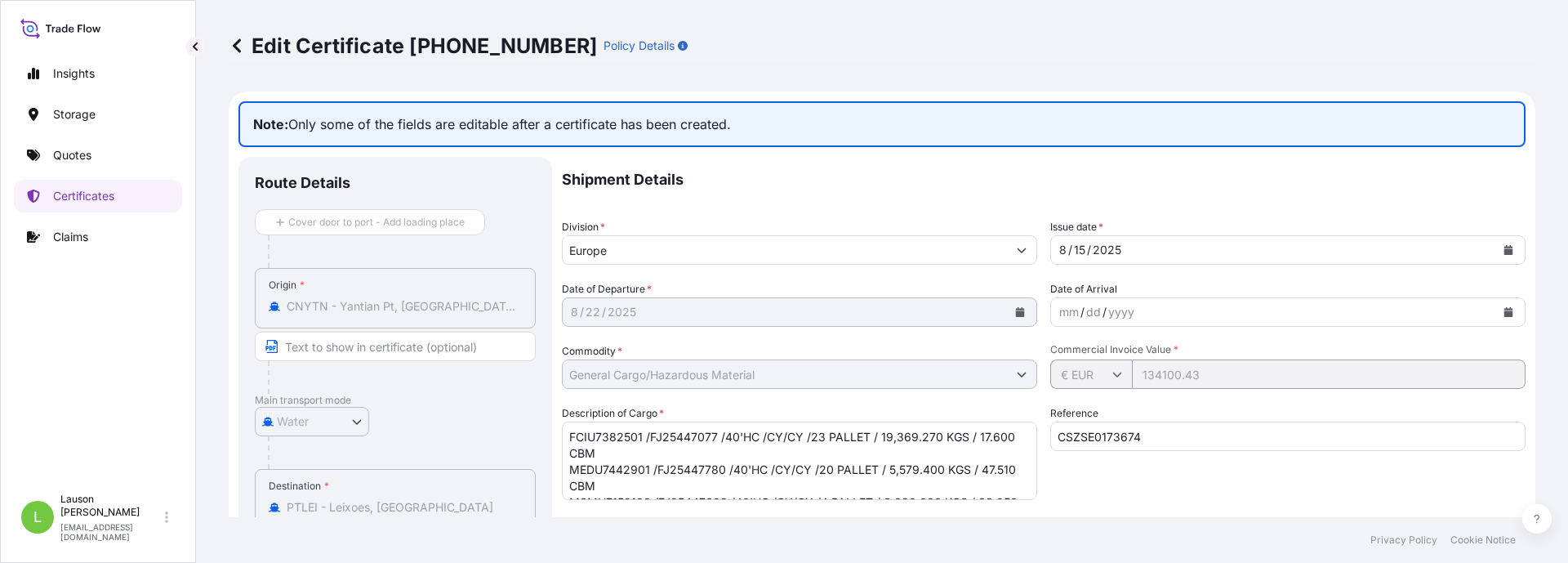
scroll to position [245, 0]
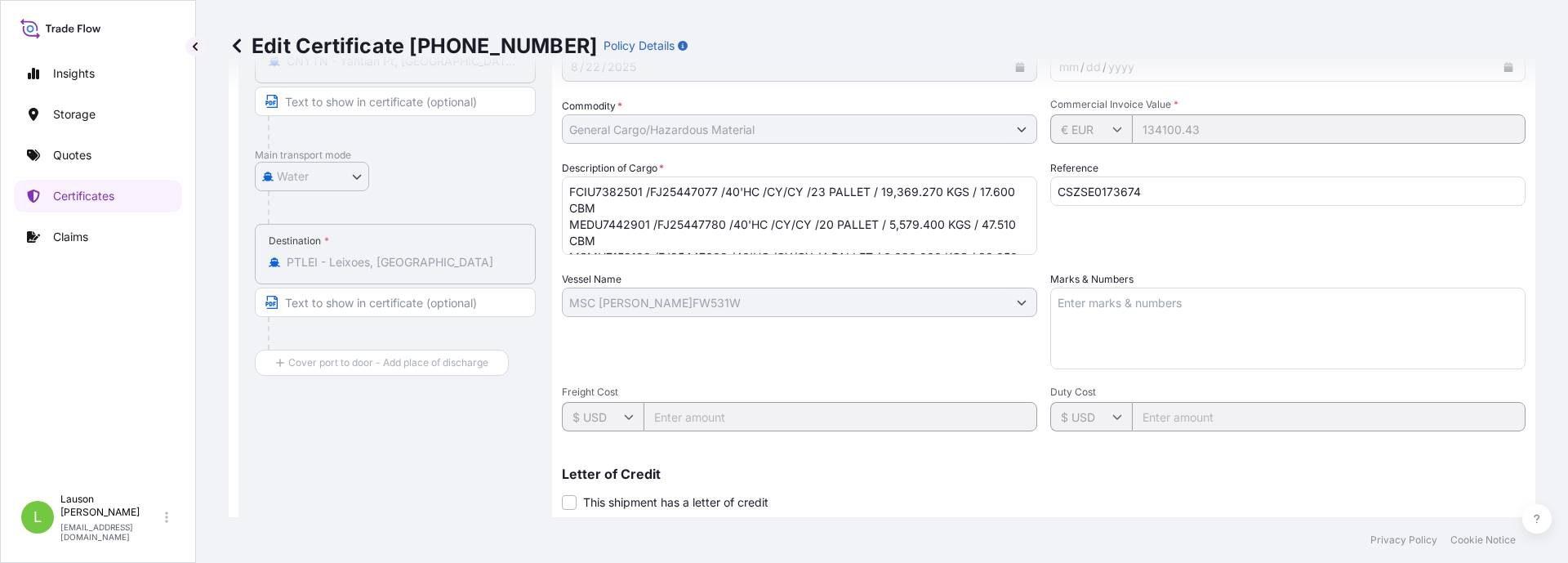
click at [405, 488] on div "Route Details Cover door to port - Add loading place Place of loading Road / In…" at bounding box center [395, 324] width 281 height 792
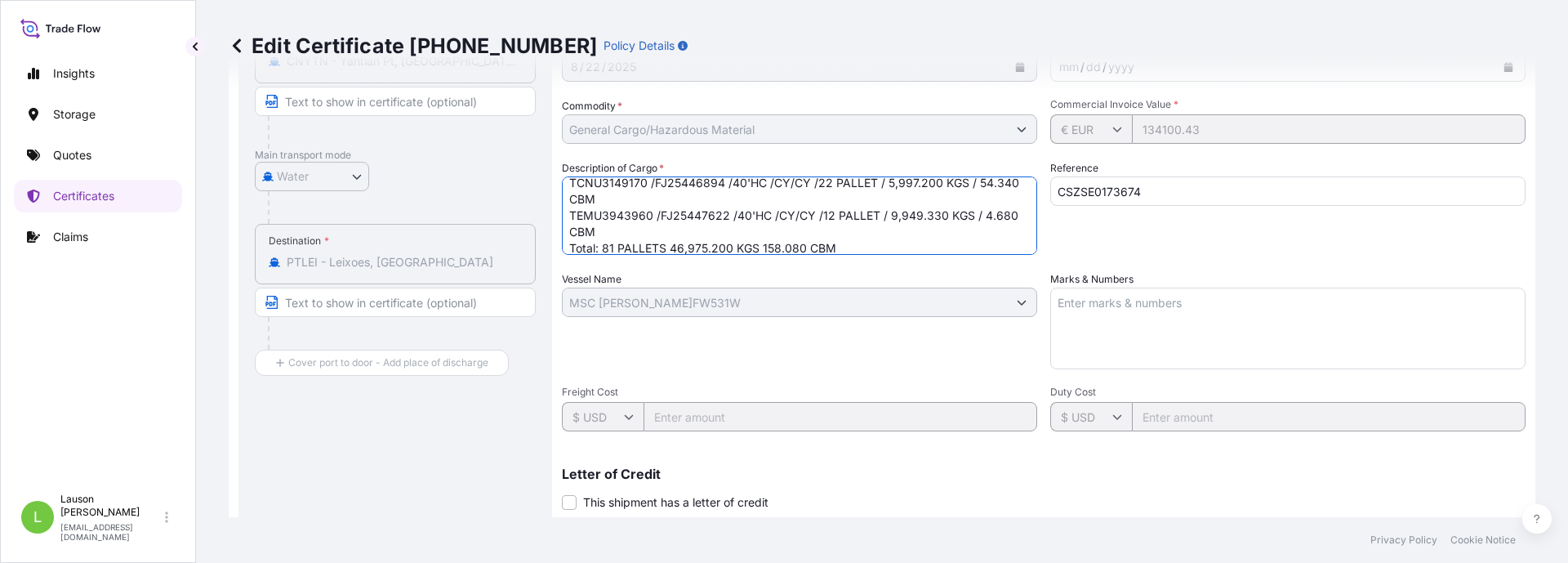
click at [744, 213] on textarea "FCIU7382501 /FJ25447077 /40'HC /CY/CY /23 PALLET / 19,369.270 KGS / 17.600 CBM …" at bounding box center [799, 215] width 475 height 78
type textarea "FCIU7382501 /FJ25447077 /40'HC /CY/CY /23 PALLET / 19,369.270 KGS / 17.600 CBM …"
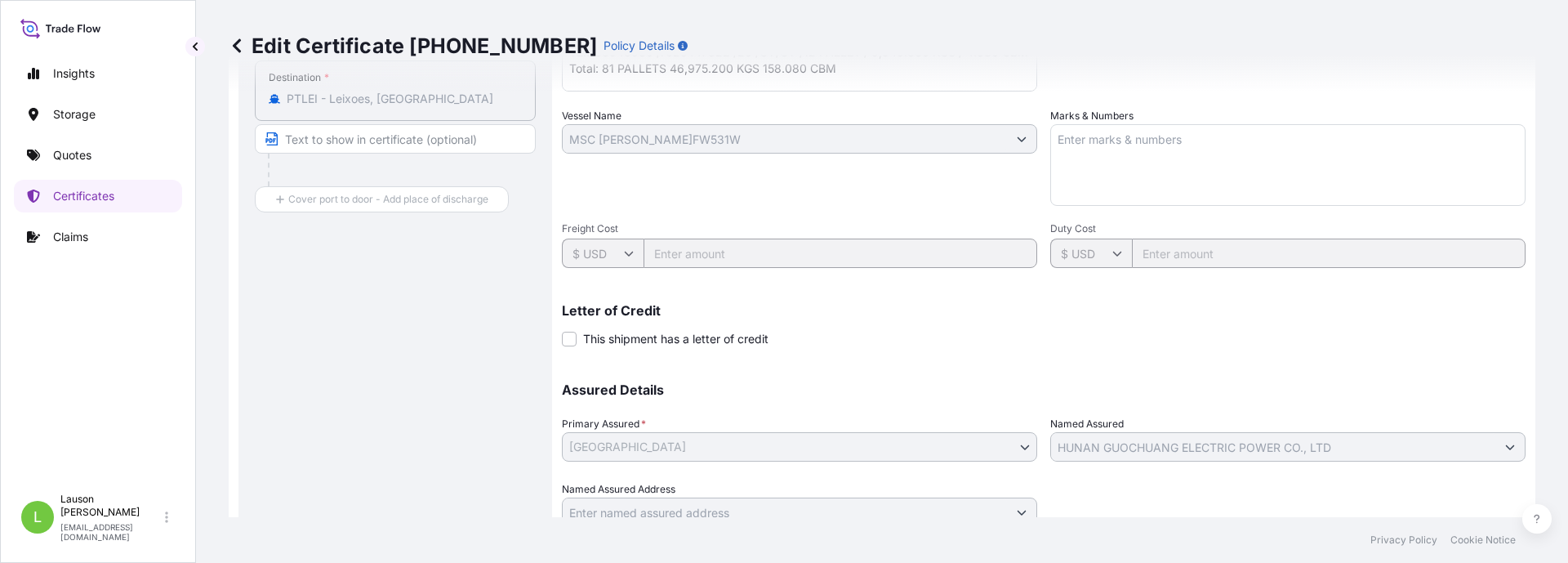
scroll to position [474, 0]
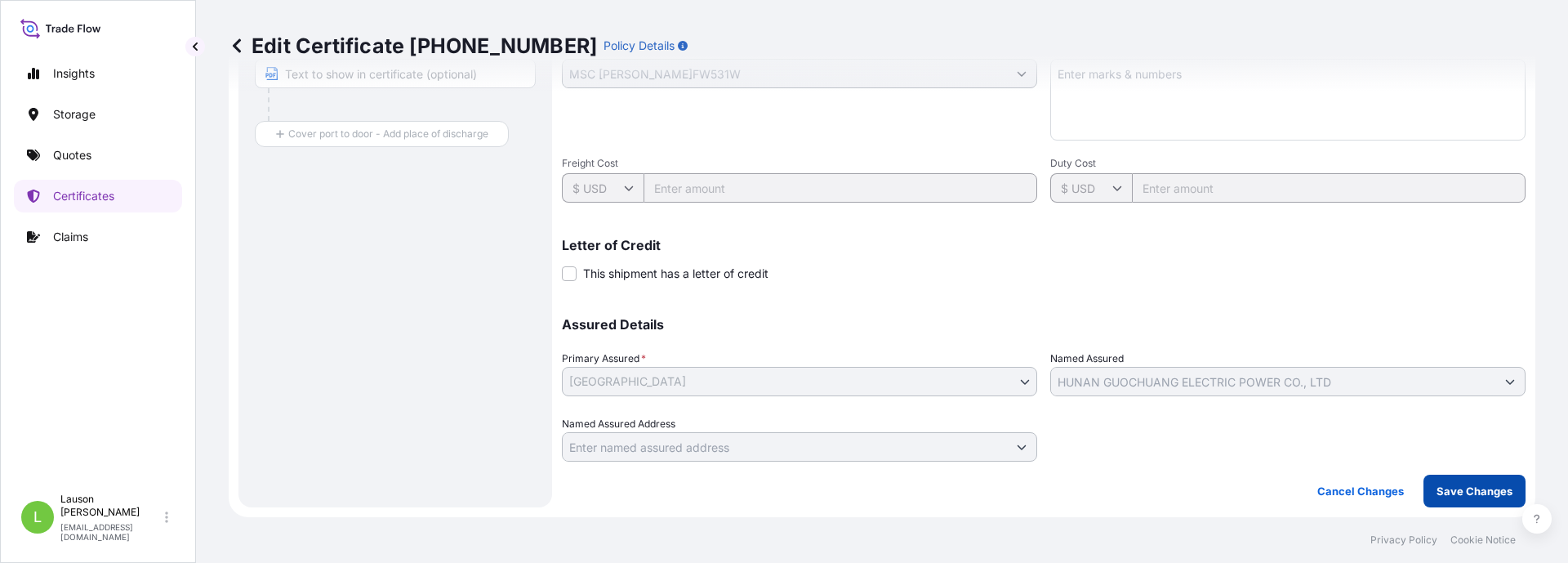
click at [1479, 489] on p "Save Changes" at bounding box center [1474, 491] width 76 height 16
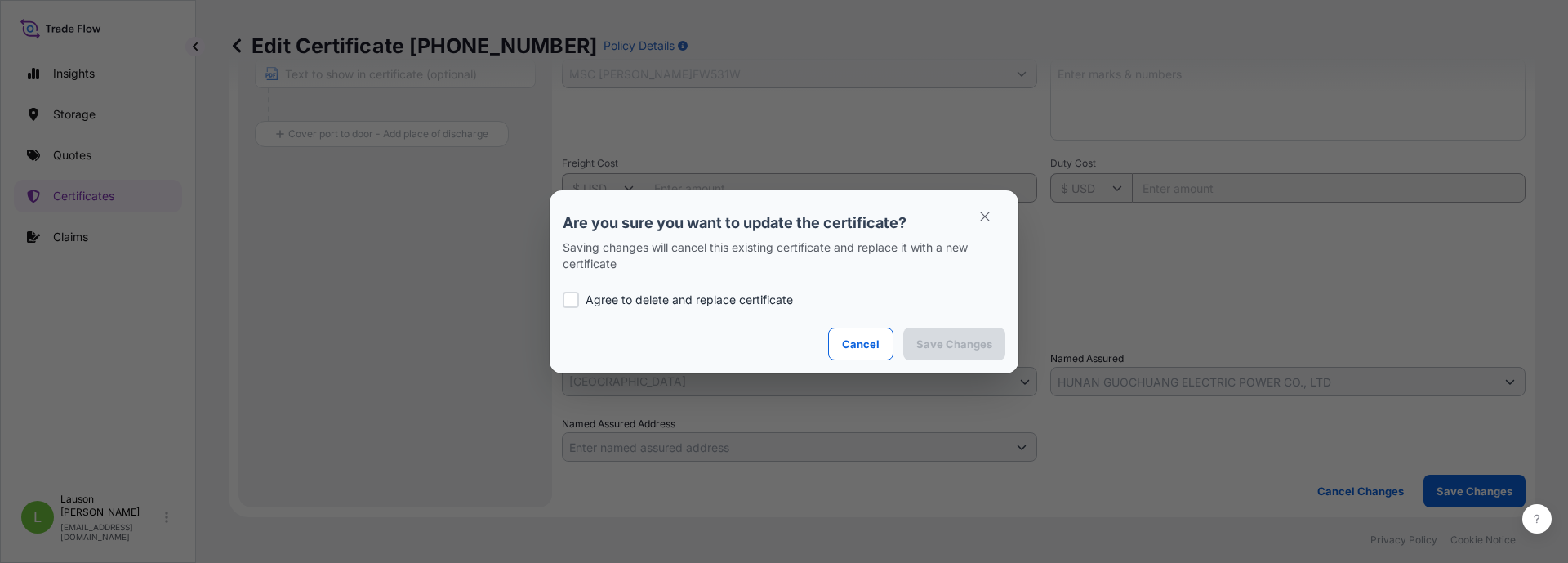
click at [592, 300] on label "Agree to delete and replace certificate" at bounding box center [784, 299] width 442 height 16
click at [757, 298] on p "Agree to delete and replace certificate" at bounding box center [689, 299] width 207 height 16
click at [562, 298] on section "Are you sure you want to update the certificate? Saving changes will cancel thi…" at bounding box center [784, 282] width 469 height 183
click at [573, 299] on div at bounding box center [570, 299] width 16 height 16
checkbox input "true"
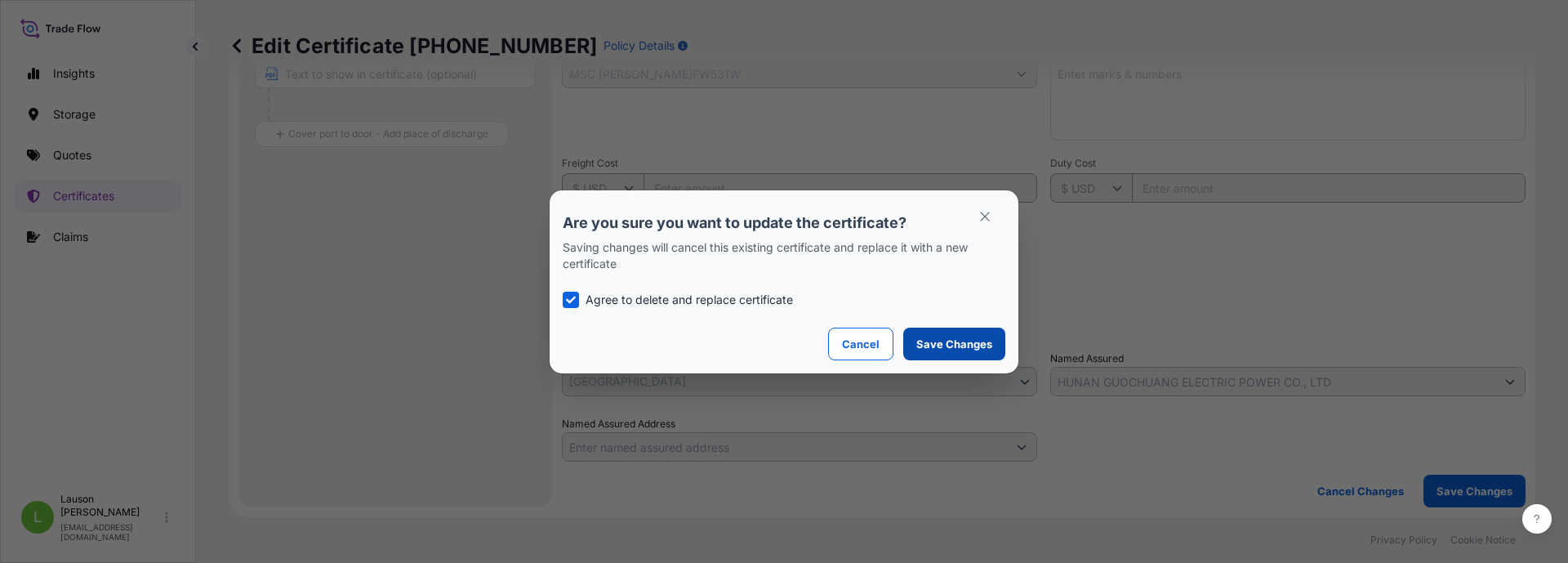
click at [987, 338] on p "Save Changes" at bounding box center [954, 344] width 76 height 16
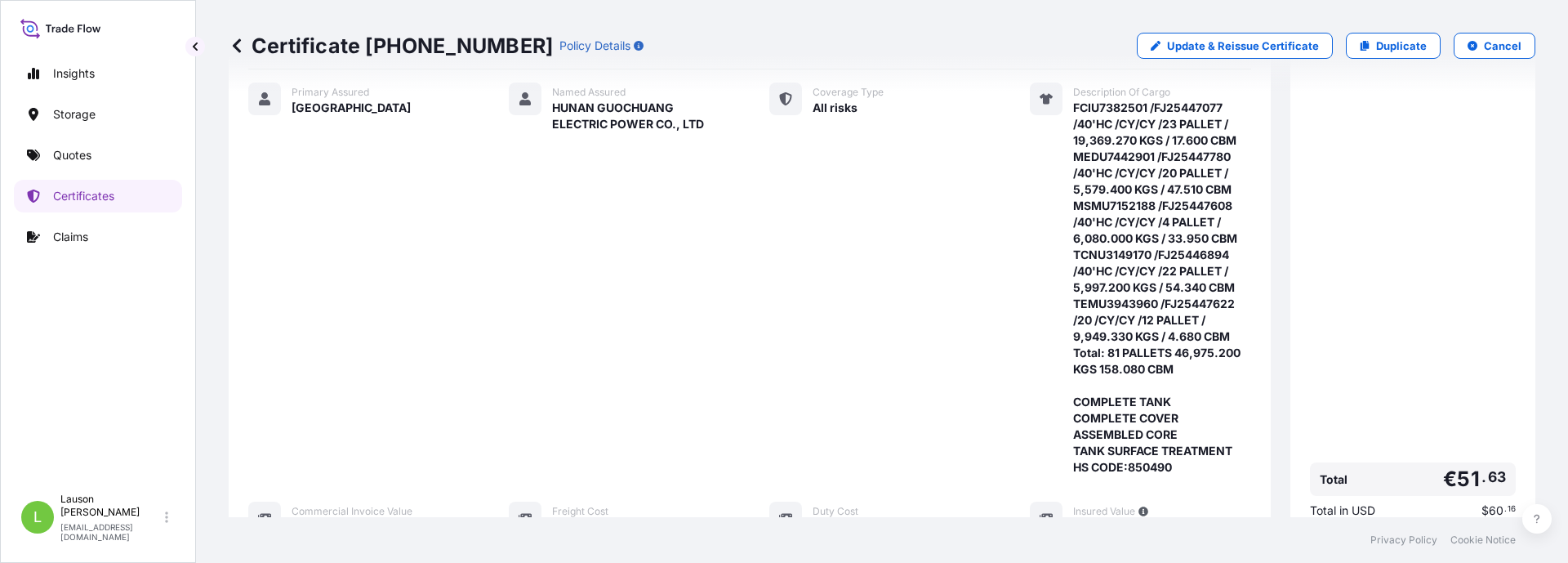
scroll to position [639, 0]
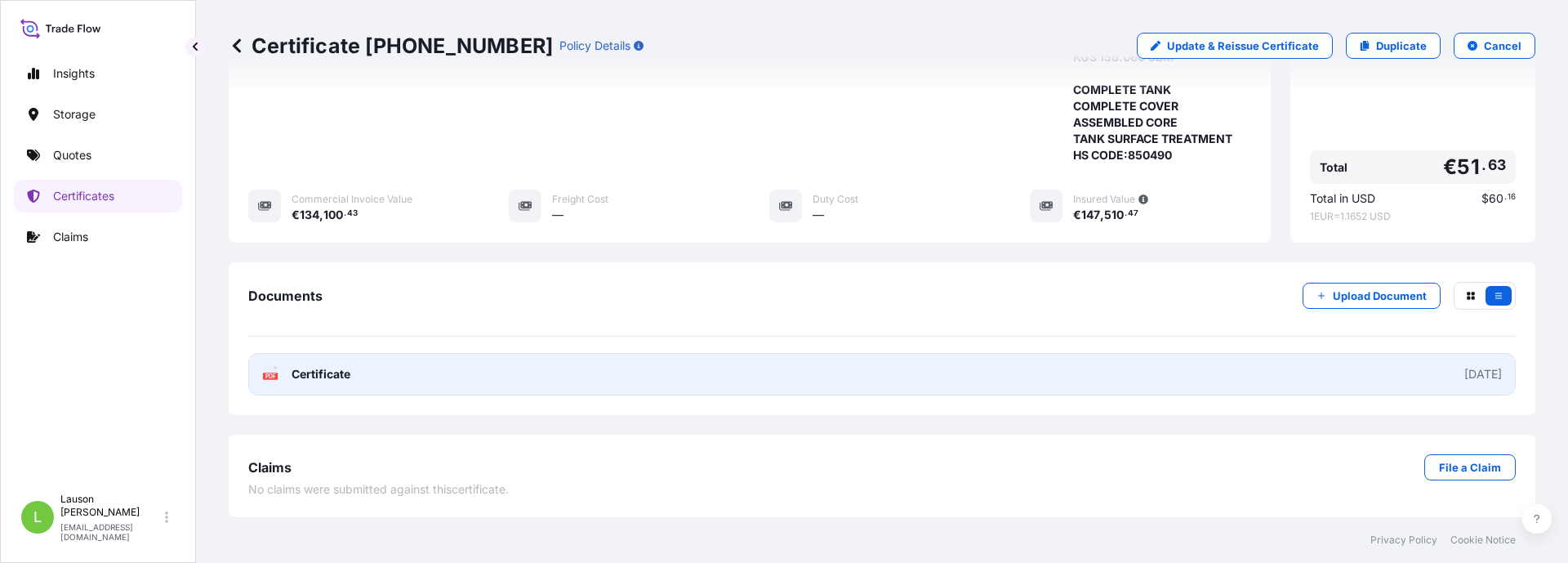
click at [1419, 371] on link "PDF Certificate 2025-08-15" at bounding box center [882, 374] width 1268 height 42
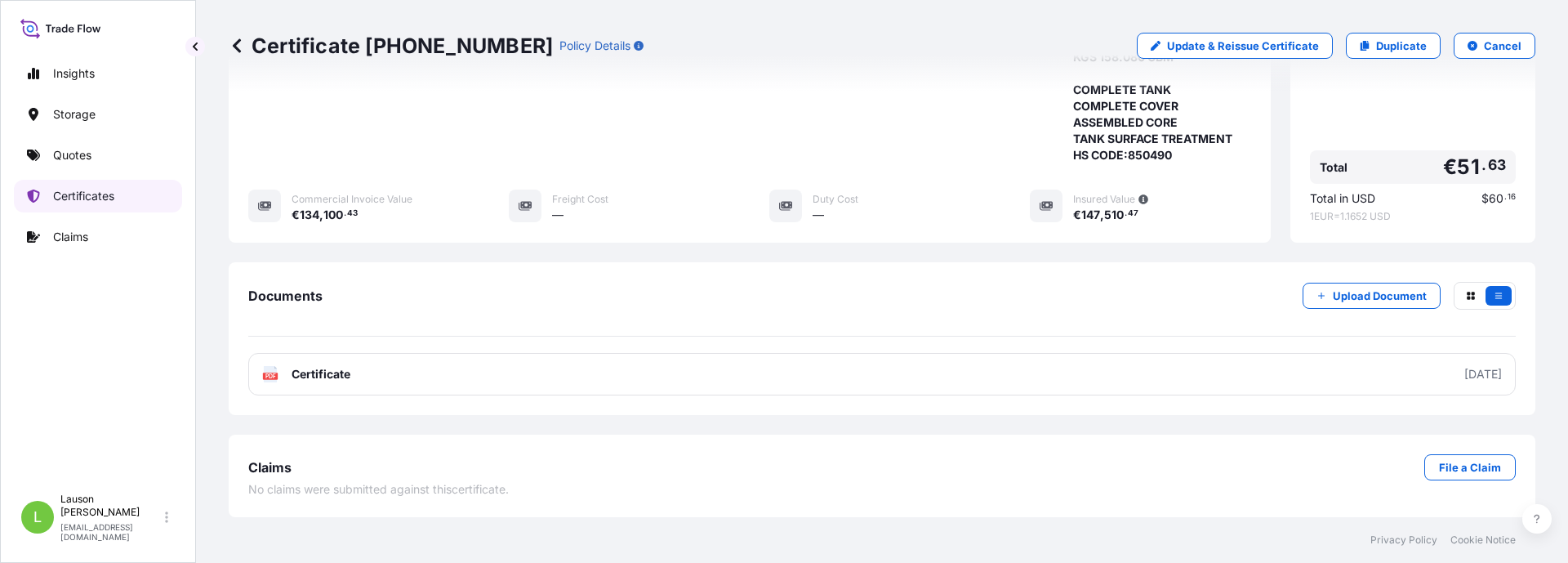
click at [67, 195] on p "Certificates" at bounding box center [83, 196] width 61 height 16
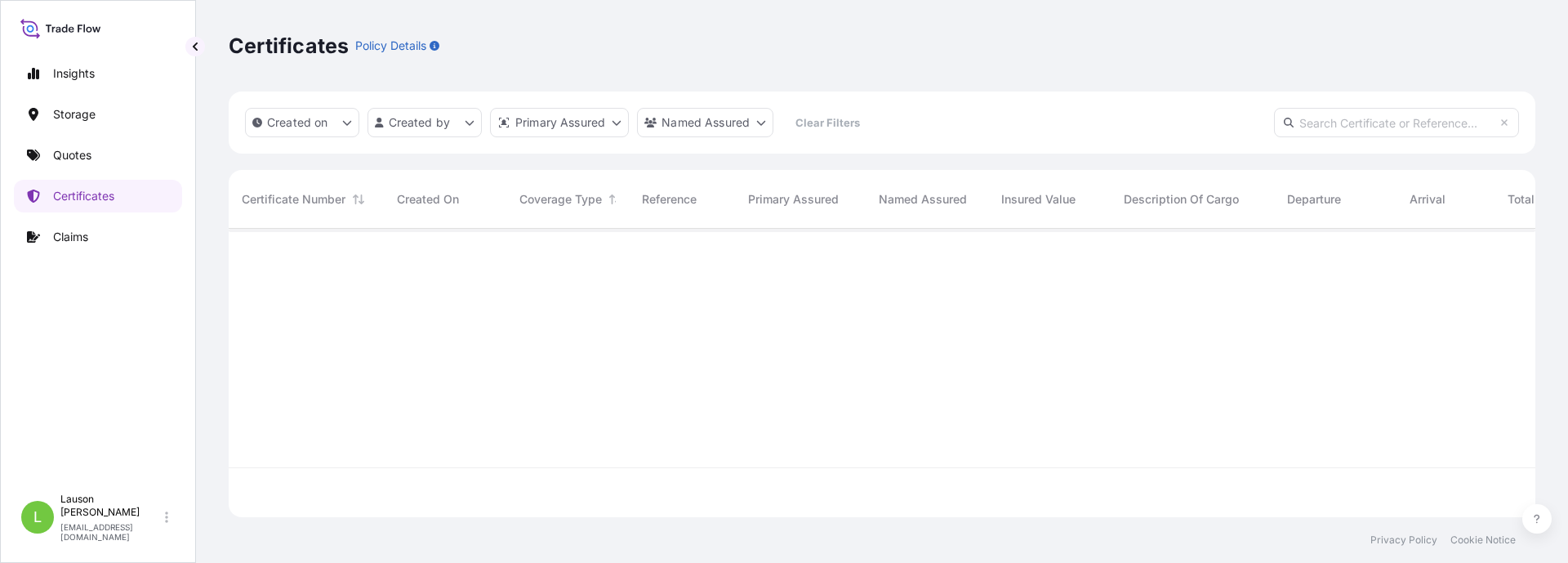
scroll to position [285, 1294]
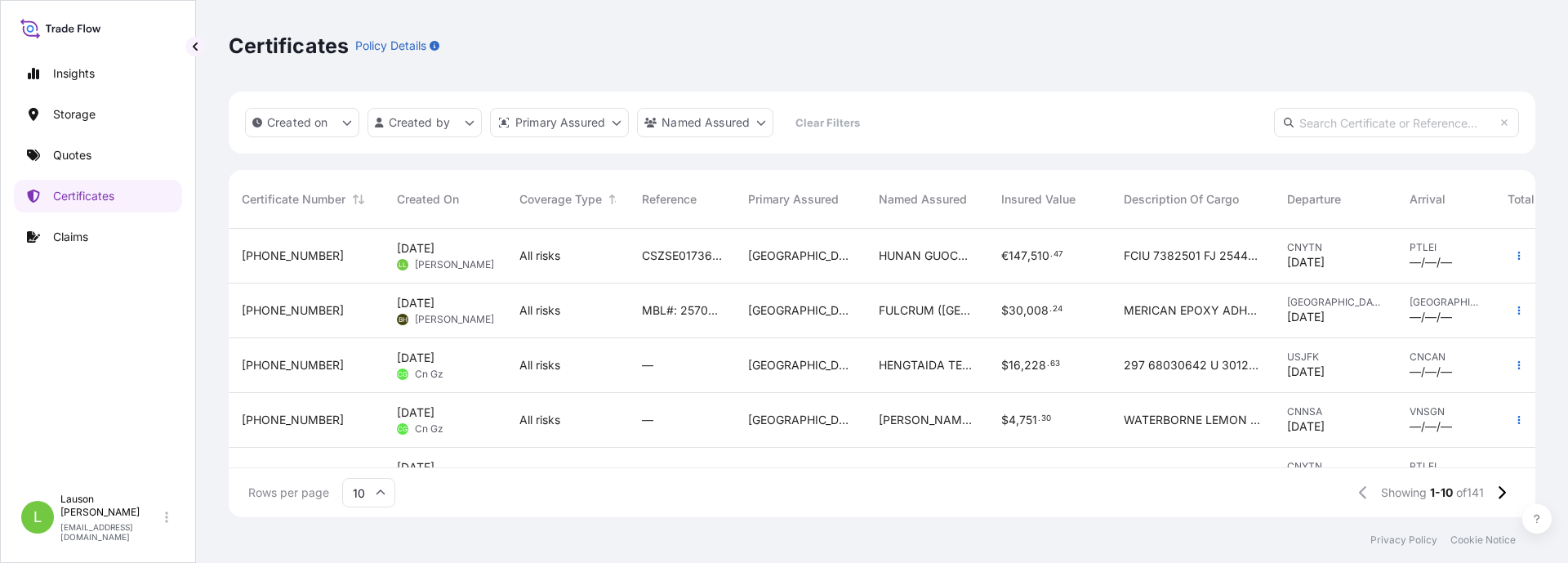
click at [1358, 112] on input "text" at bounding box center [1397, 122] width 245 height 29
click at [1363, 121] on input "text" at bounding box center [1397, 122] width 245 height 29
paste input "CSZSE0173674"
type input "CSZSE0173674"
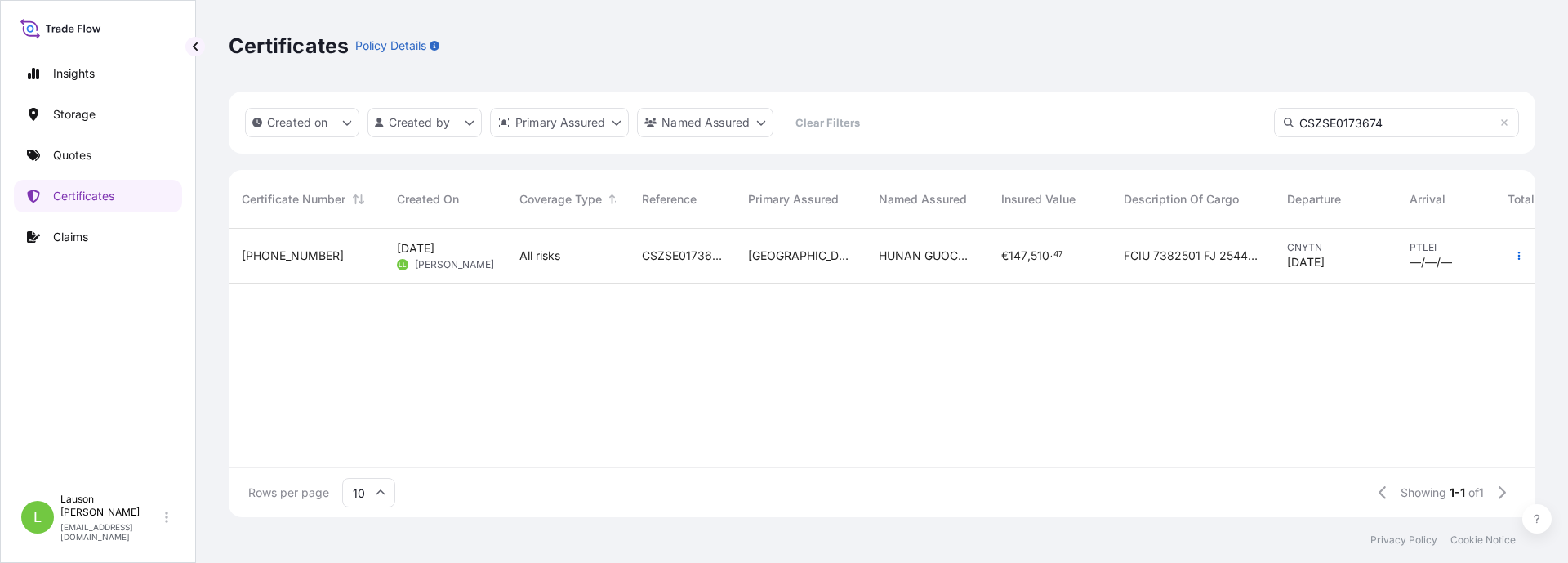
scroll to position [0, 89]
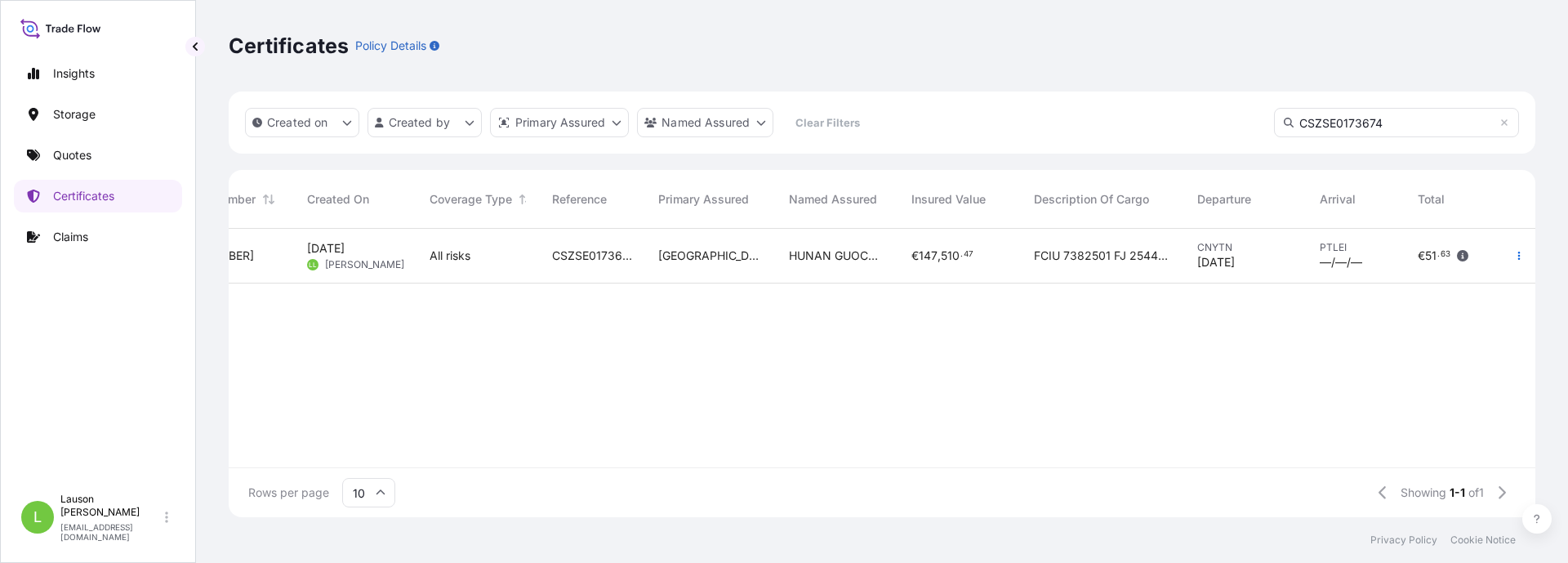
click at [584, 259] on span "CSZSE0173674" at bounding box center [592, 255] width 80 height 16
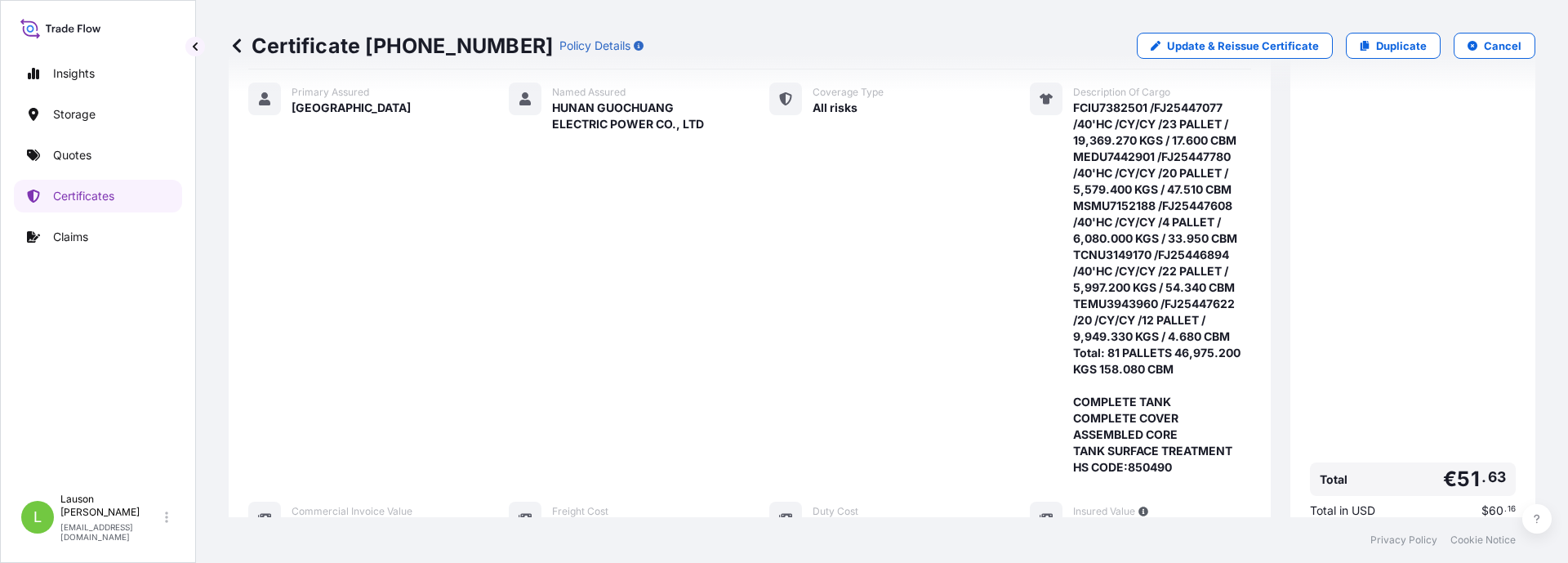
scroll to position [639, 0]
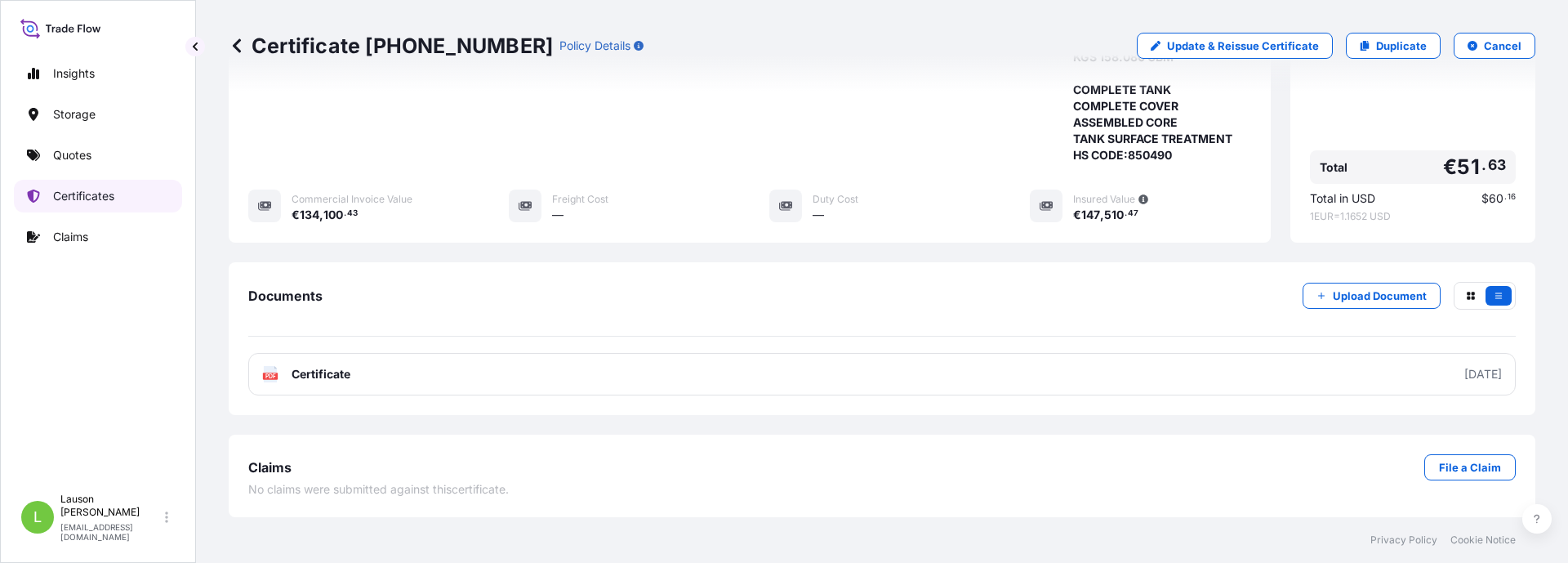
click at [82, 191] on p "Certificates" at bounding box center [83, 196] width 61 height 16
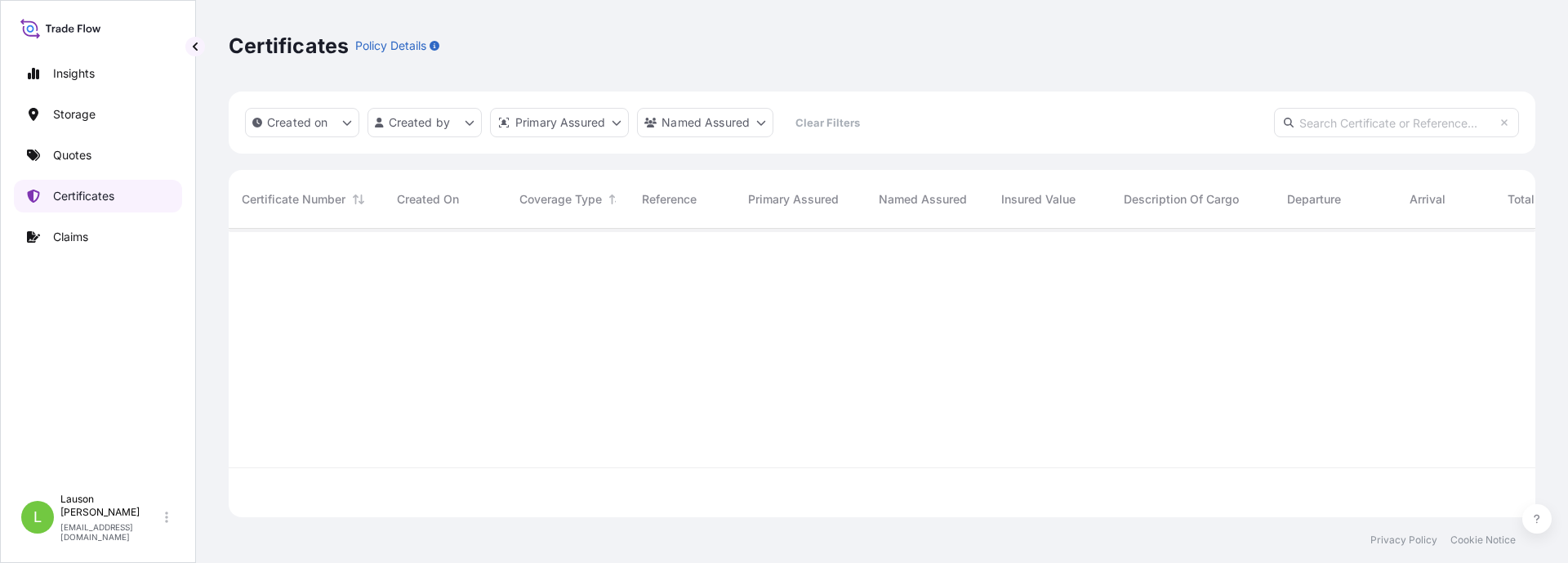
scroll to position [285, 1294]
